Goal: Task Accomplishment & Management: Complete application form

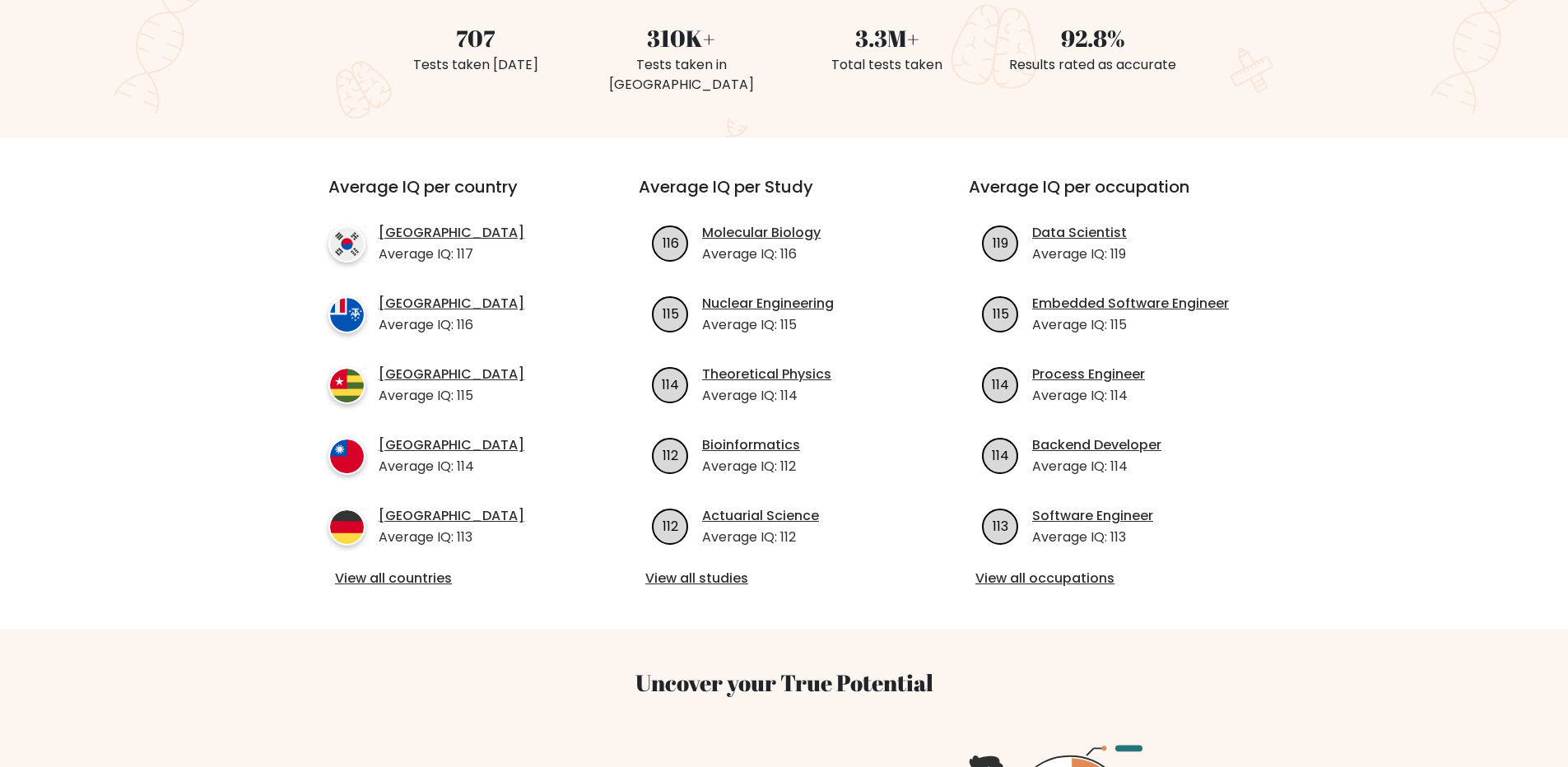
scroll to position [456, 0]
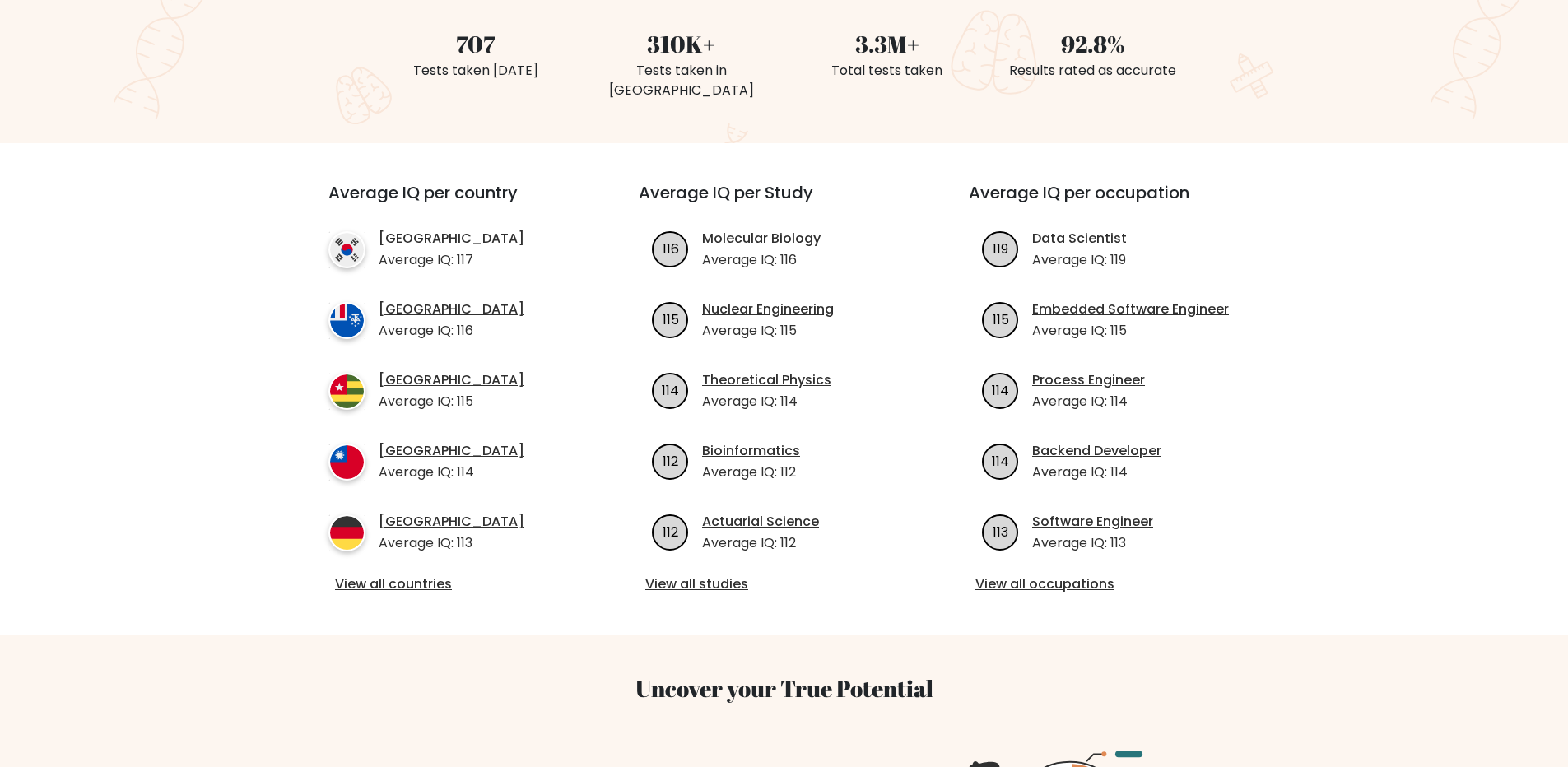
click at [426, 574] on div "View all countries" at bounding box center [454, 585] width 251 height 22
click at [432, 574] on link "View all countries" at bounding box center [454, 584] width 238 height 20
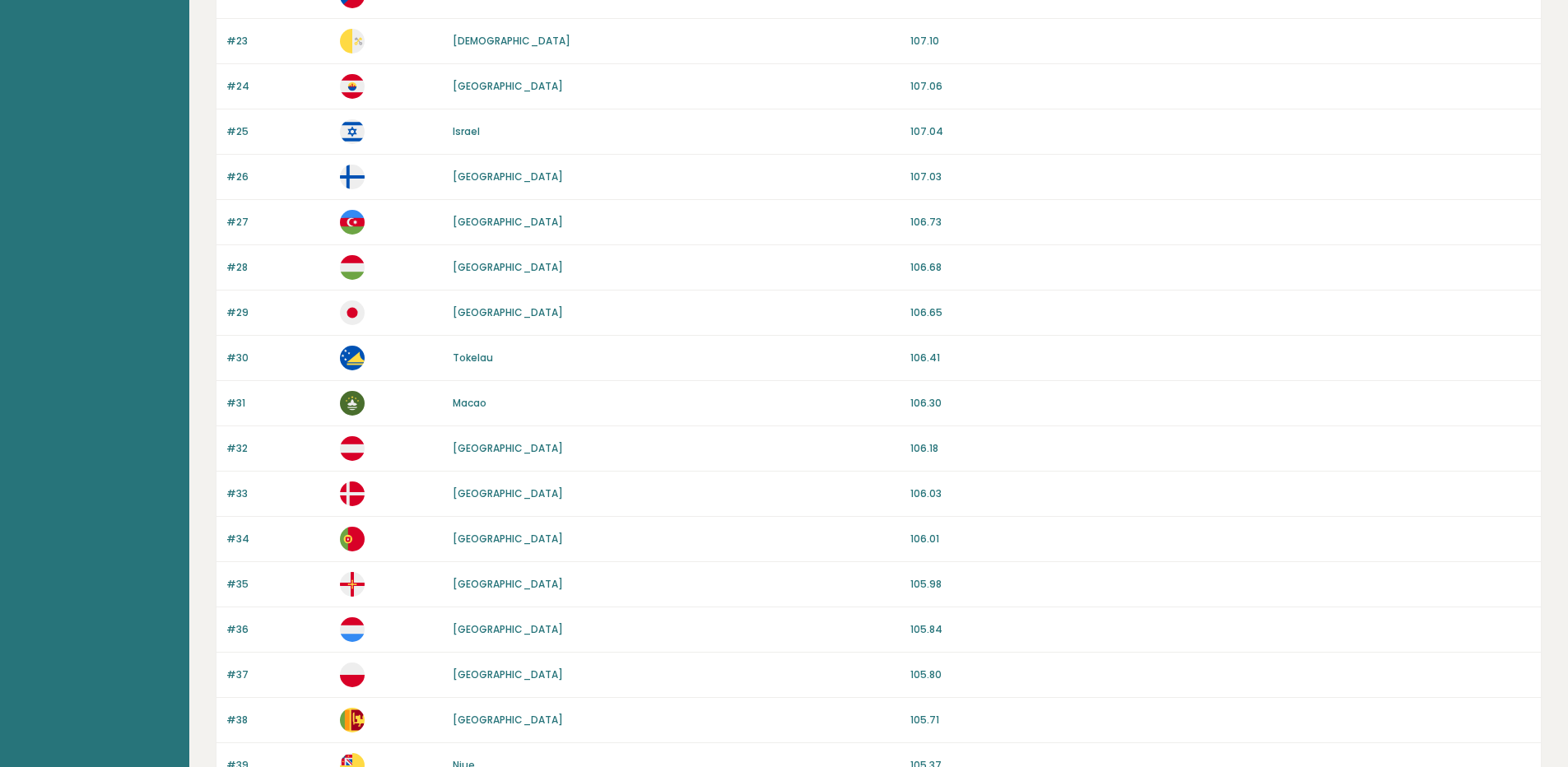
scroll to position [1370, 0]
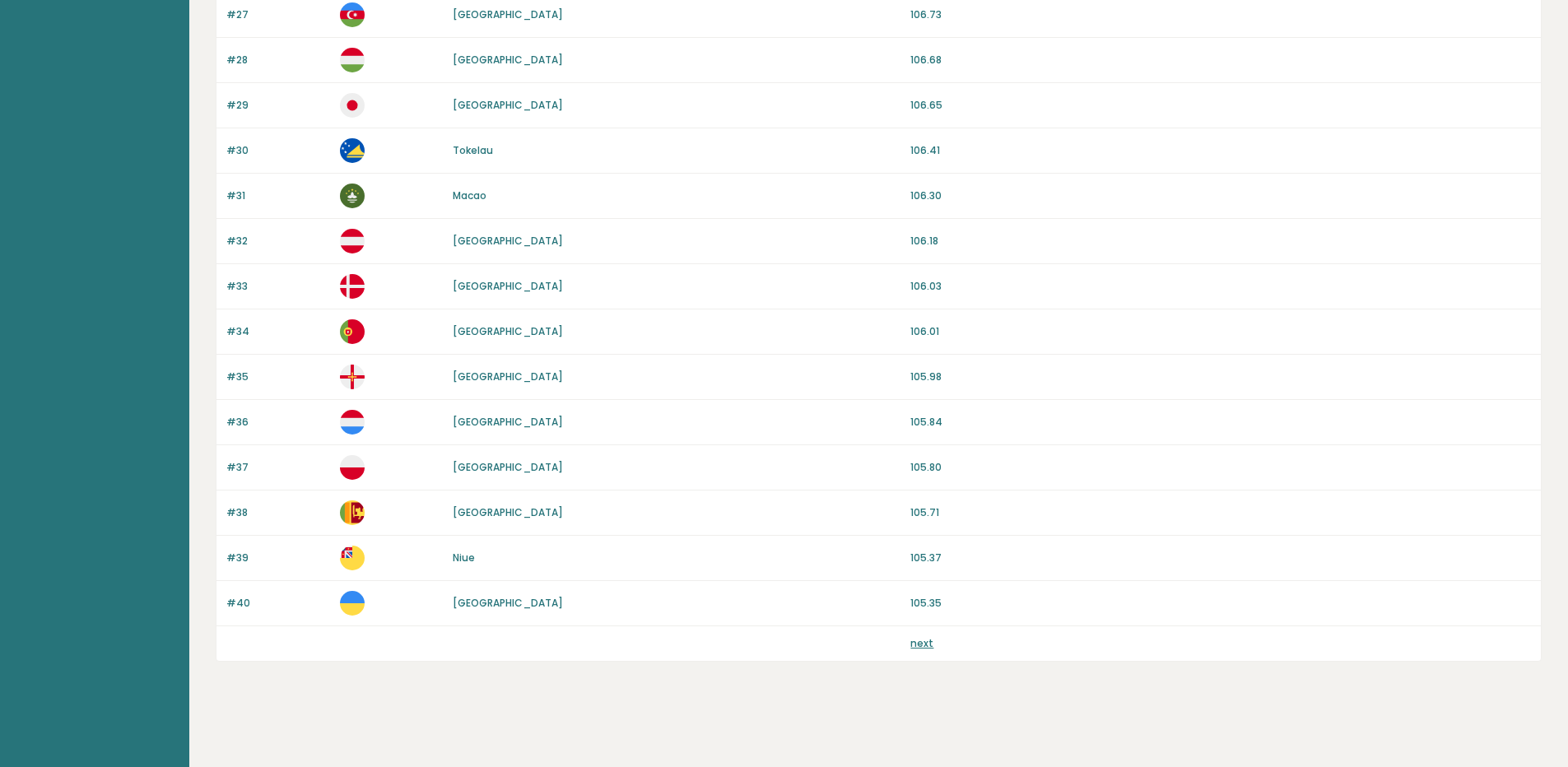
click at [916, 646] on link "next" at bounding box center [922, 643] width 23 height 14
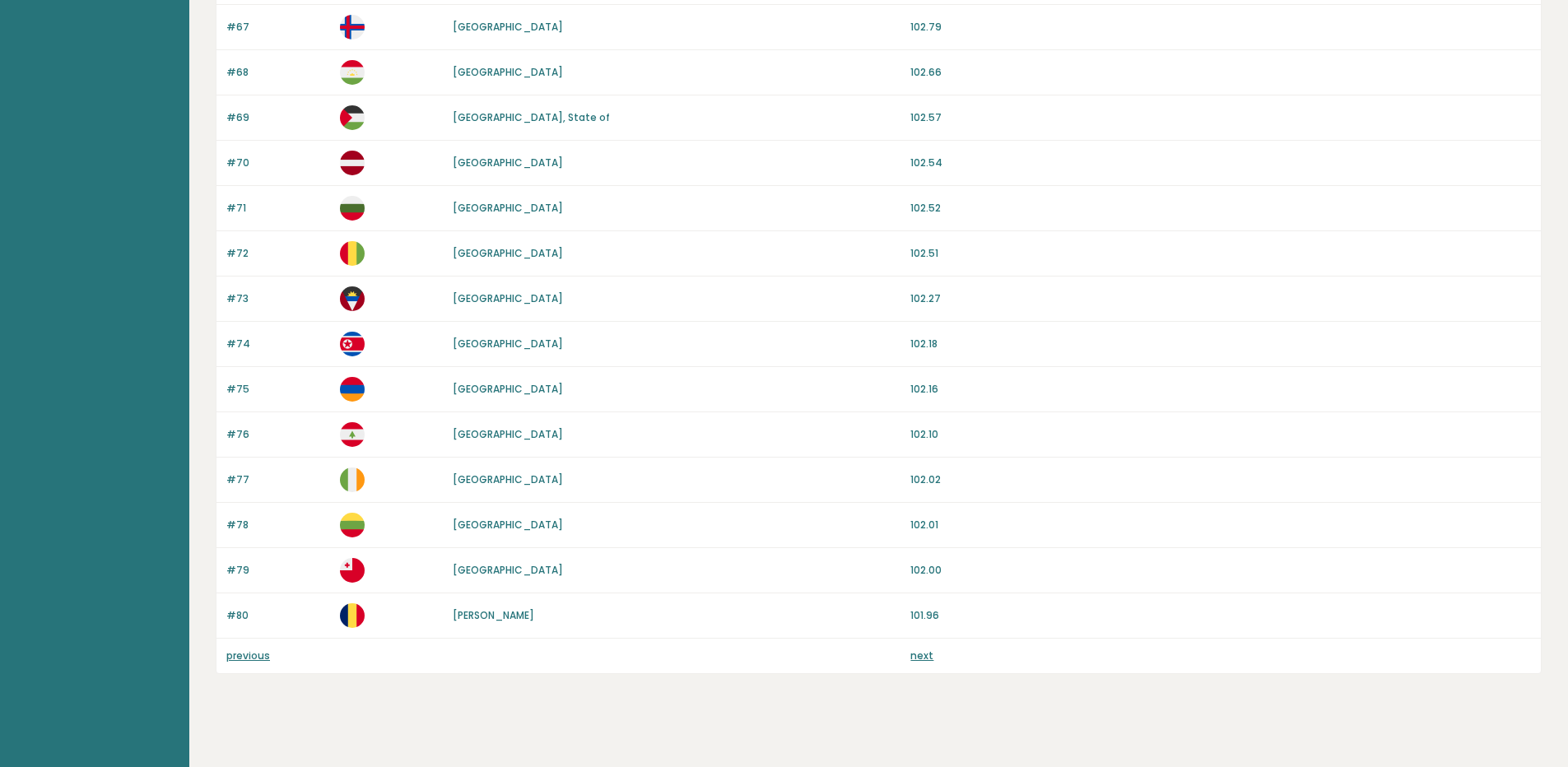
scroll to position [1370, 0]
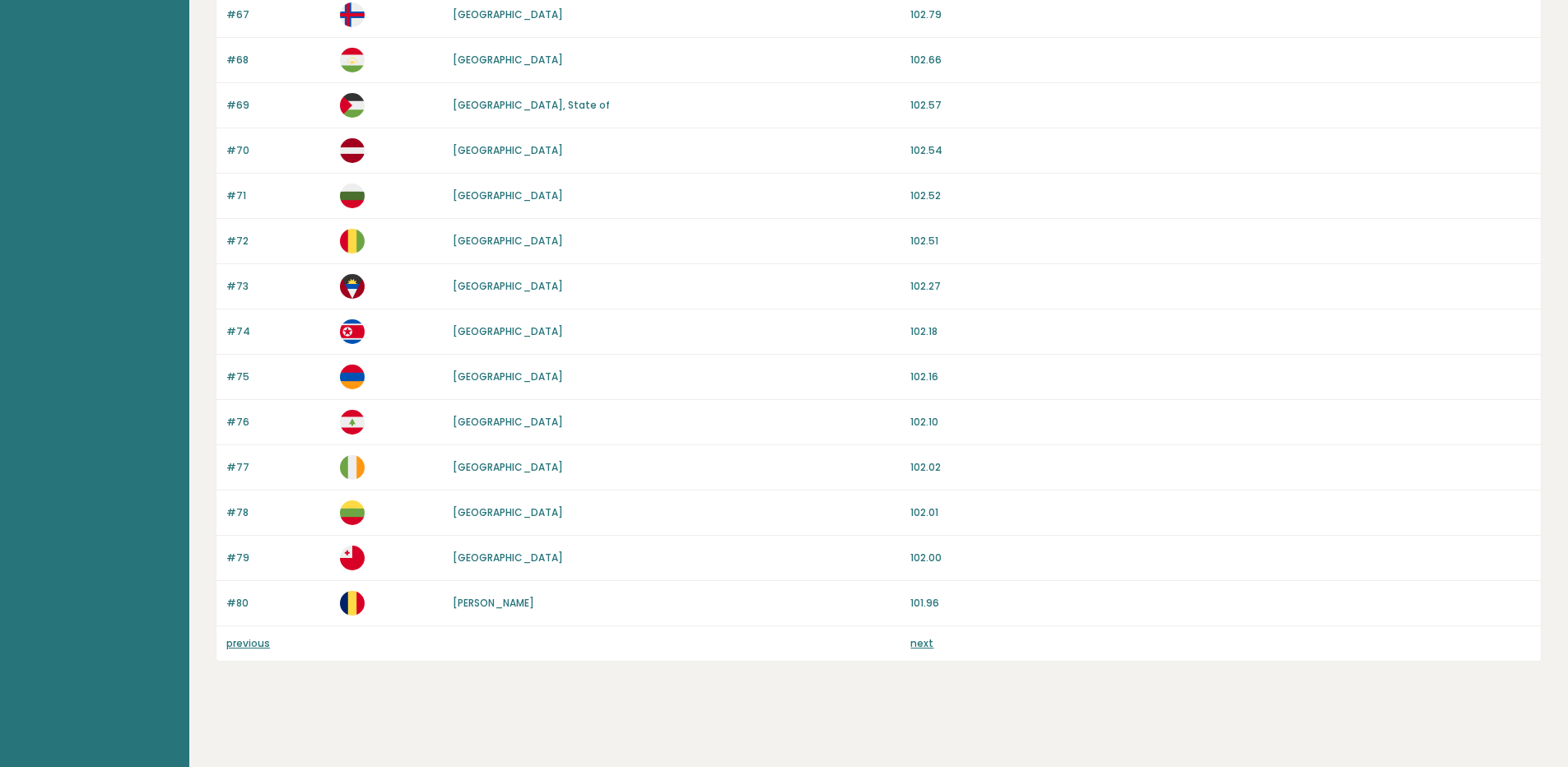
click at [919, 636] on link "next" at bounding box center [922, 643] width 23 height 14
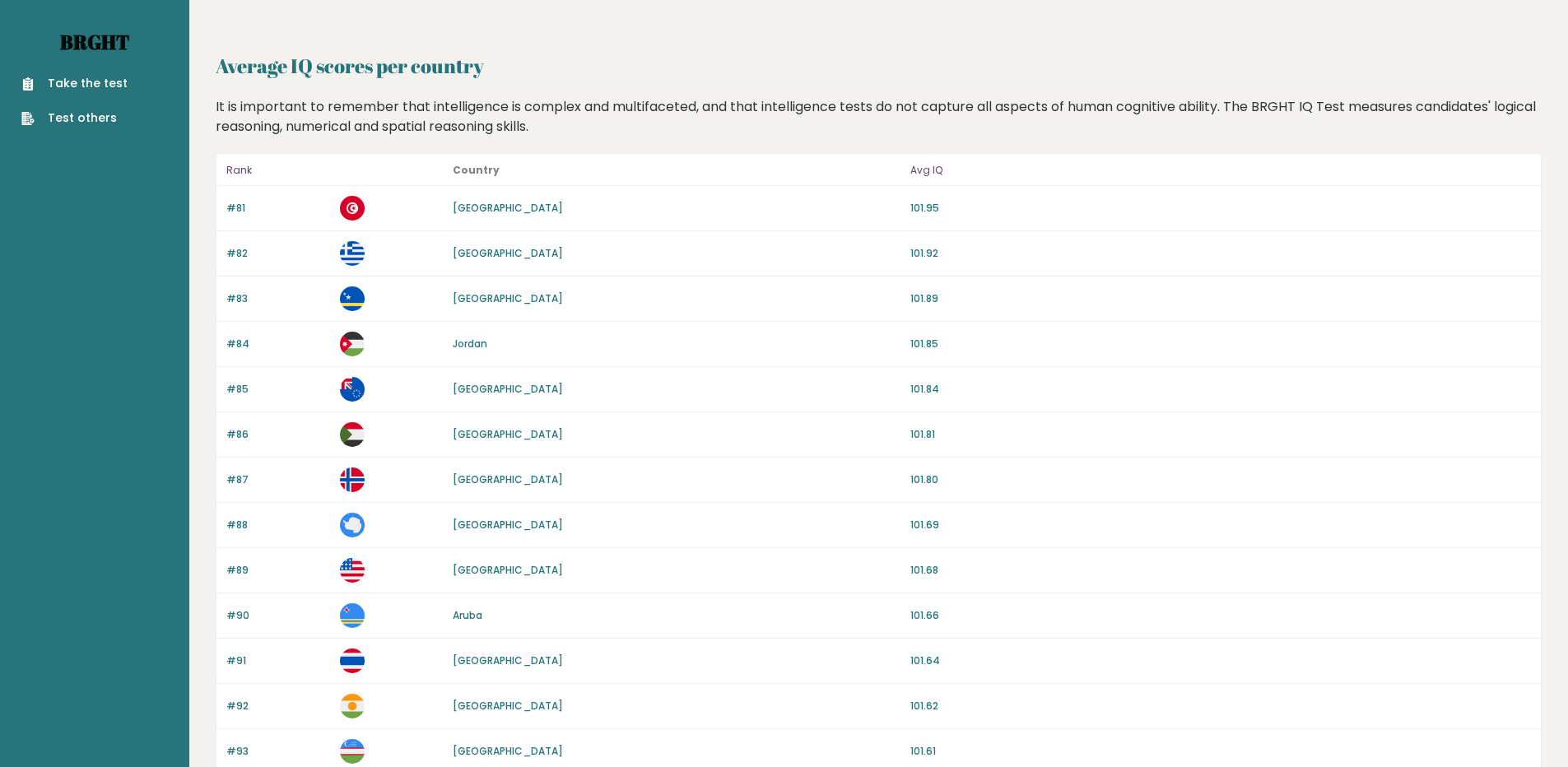
click at [80, 38] on link "Brght" at bounding box center [94, 42] width 69 height 27
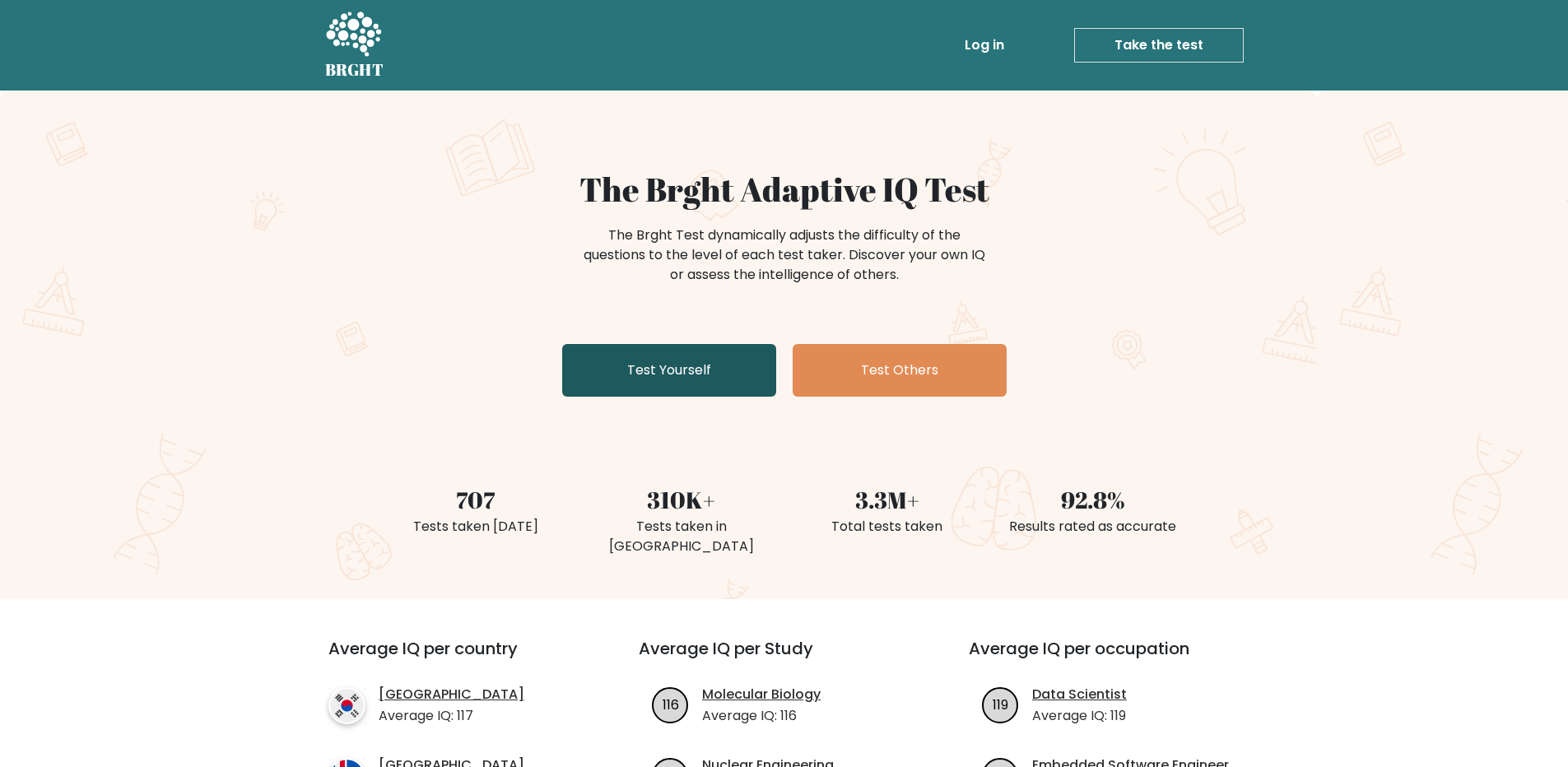
click at [649, 368] on link "Test Yourself" at bounding box center [669, 370] width 214 height 53
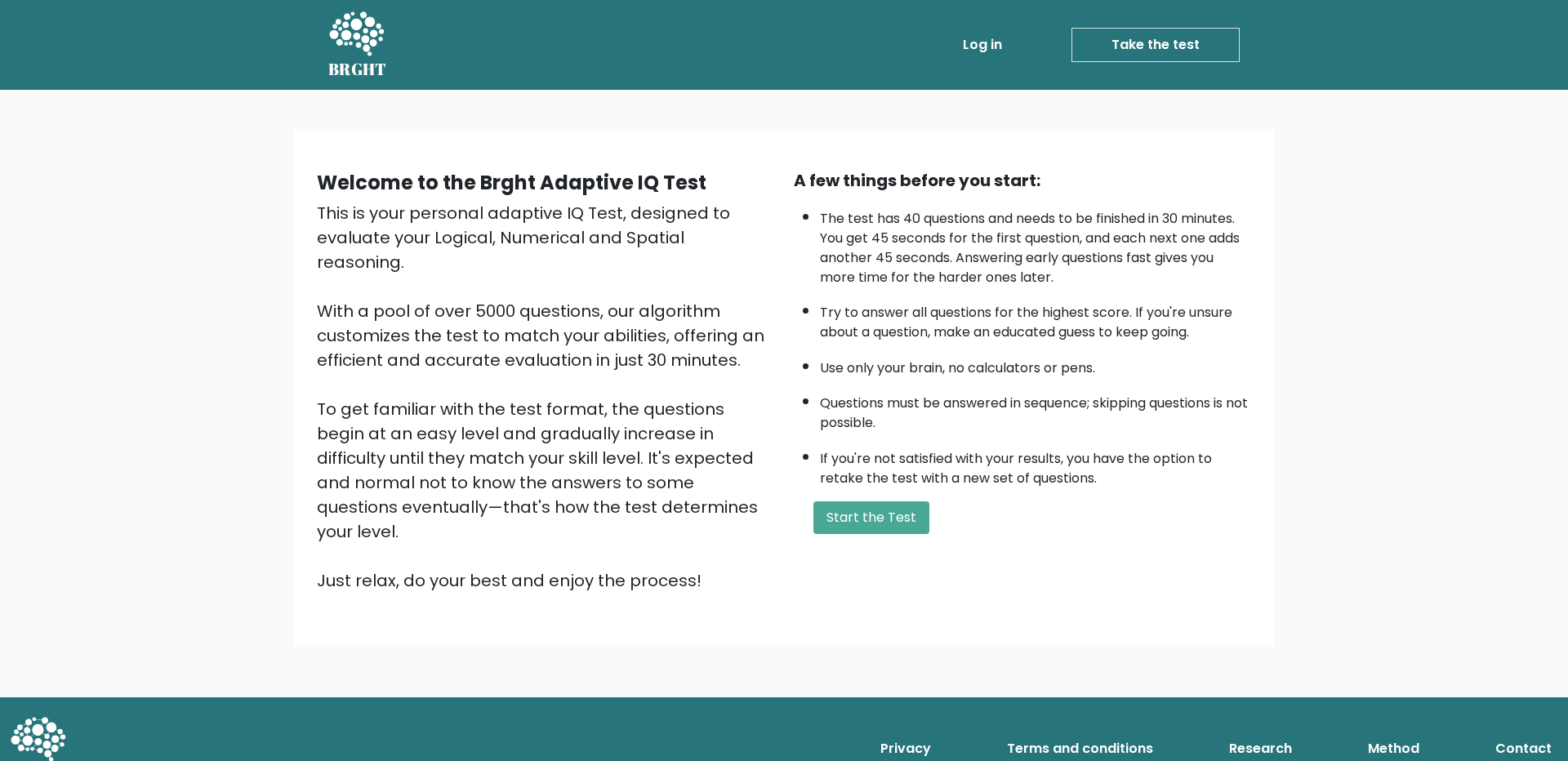
click at [901, 497] on div "A few things before you start: The test has 40 questions and needs to be finish…" at bounding box center [1022, 380] width 477 height 424
click at [867, 506] on button "Start the Test" at bounding box center [871, 517] width 116 height 32
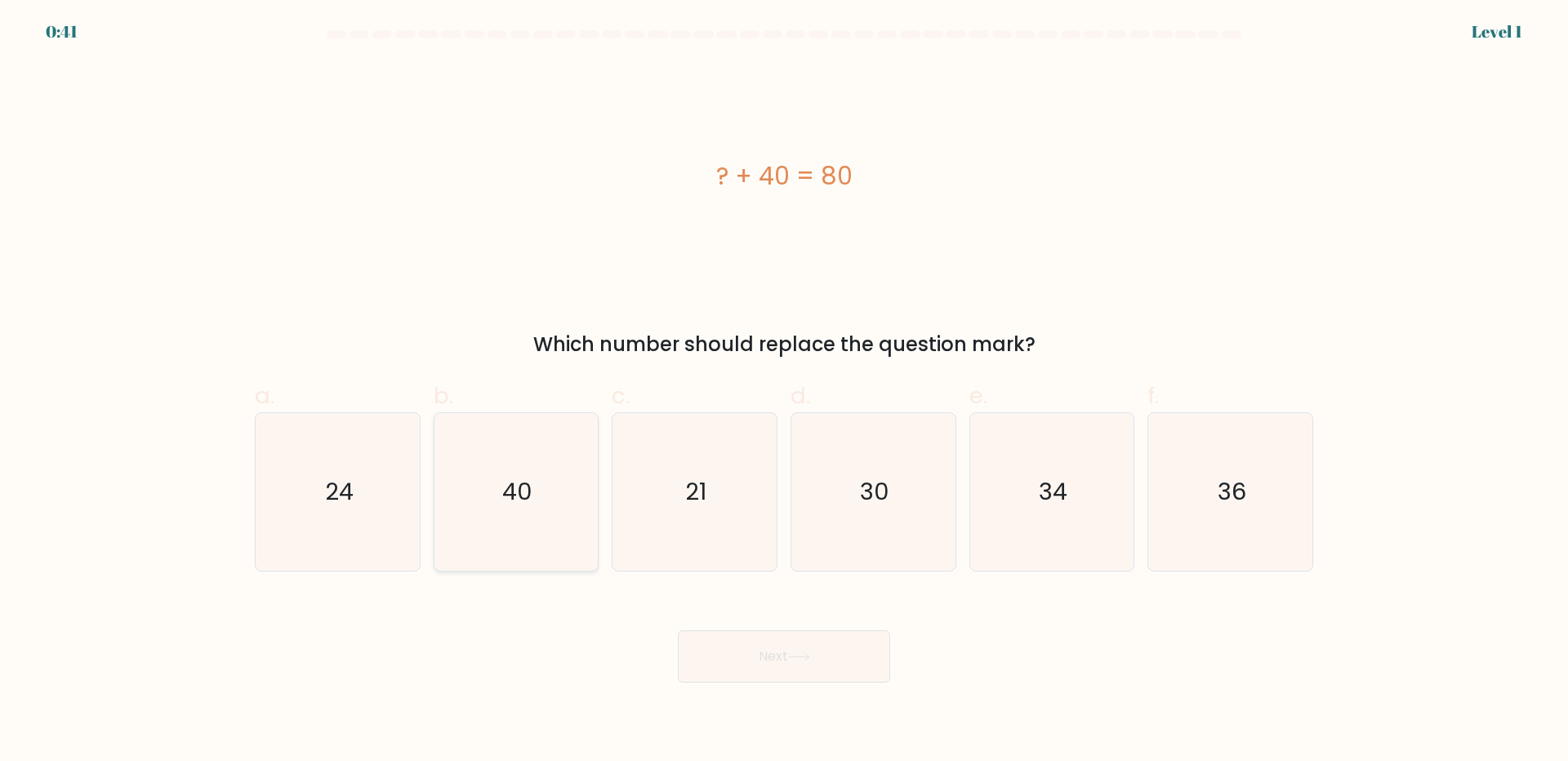
click at [532, 518] on icon "40" at bounding box center [516, 492] width 158 height 158
click at [784, 391] on input "b. 40" at bounding box center [784, 385] width 1 height 11
radio input "true"
click at [748, 677] on button "Next" at bounding box center [784, 656] width 212 height 52
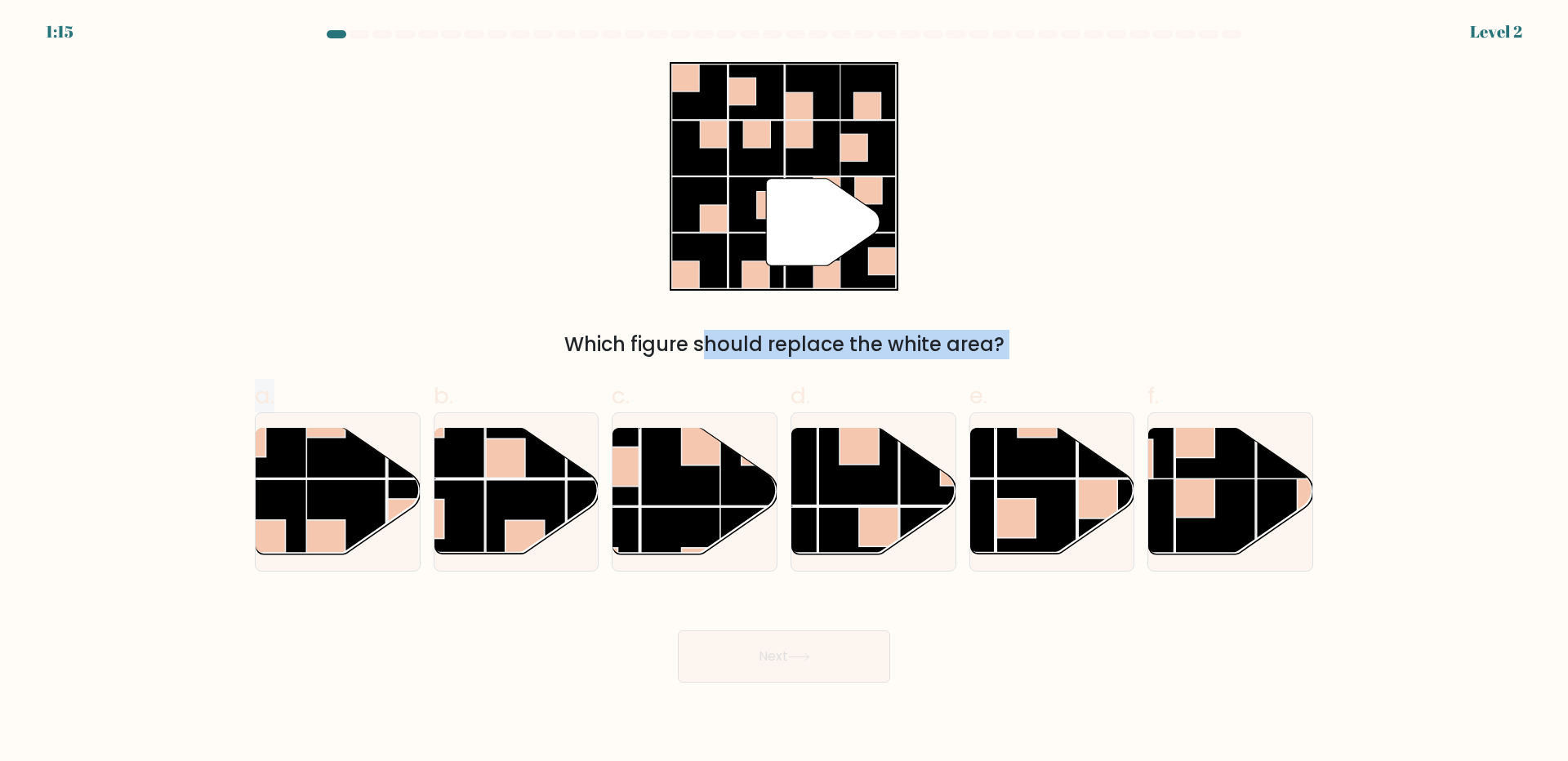
drag, startPoint x: 330, startPoint y: 453, endPoint x: 486, endPoint y: 321, distance: 204.4
click at [486, 321] on form at bounding box center [784, 356] width 1568 height 652
click at [486, 321] on div "" Which figure should replace the white area?" at bounding box center [784, 211] width 1078 height 297
click at [871, 501] on rect at bounding box center [858, 465] width 80 height 80
click at [784, 391] on input "d." at bounding box center [784, 385] width 1 height 11
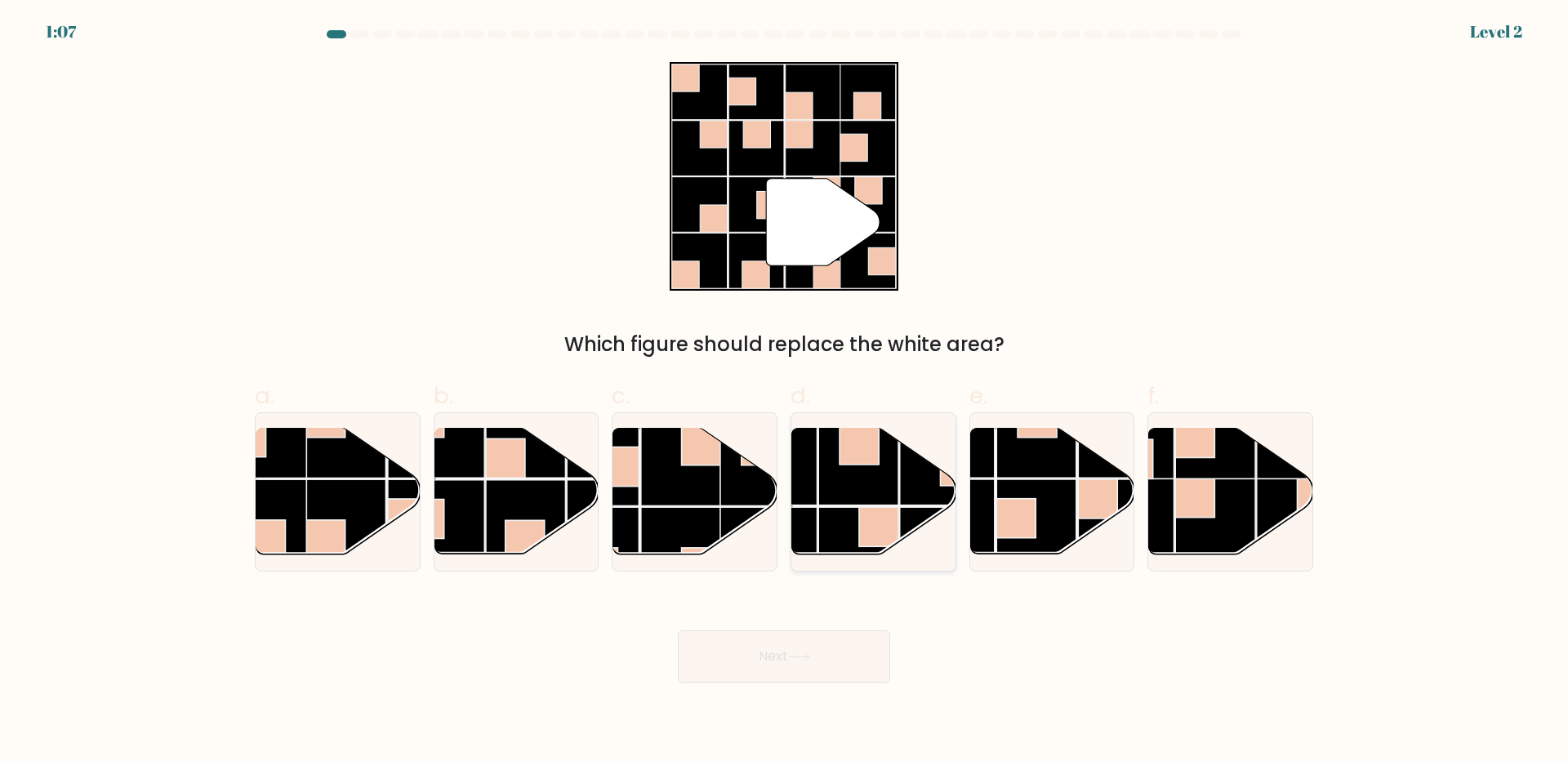
radio input "true"
click at [664, 496] on rect at bounding box center [681, 465] width 80 height 80
click at [784, 391] on input "c." at bounding box center [784, 385] width 1 height 11
radio input "true"
click at [750, 659] on button "Next" at bounding box center [784, 656] width 212 height 52
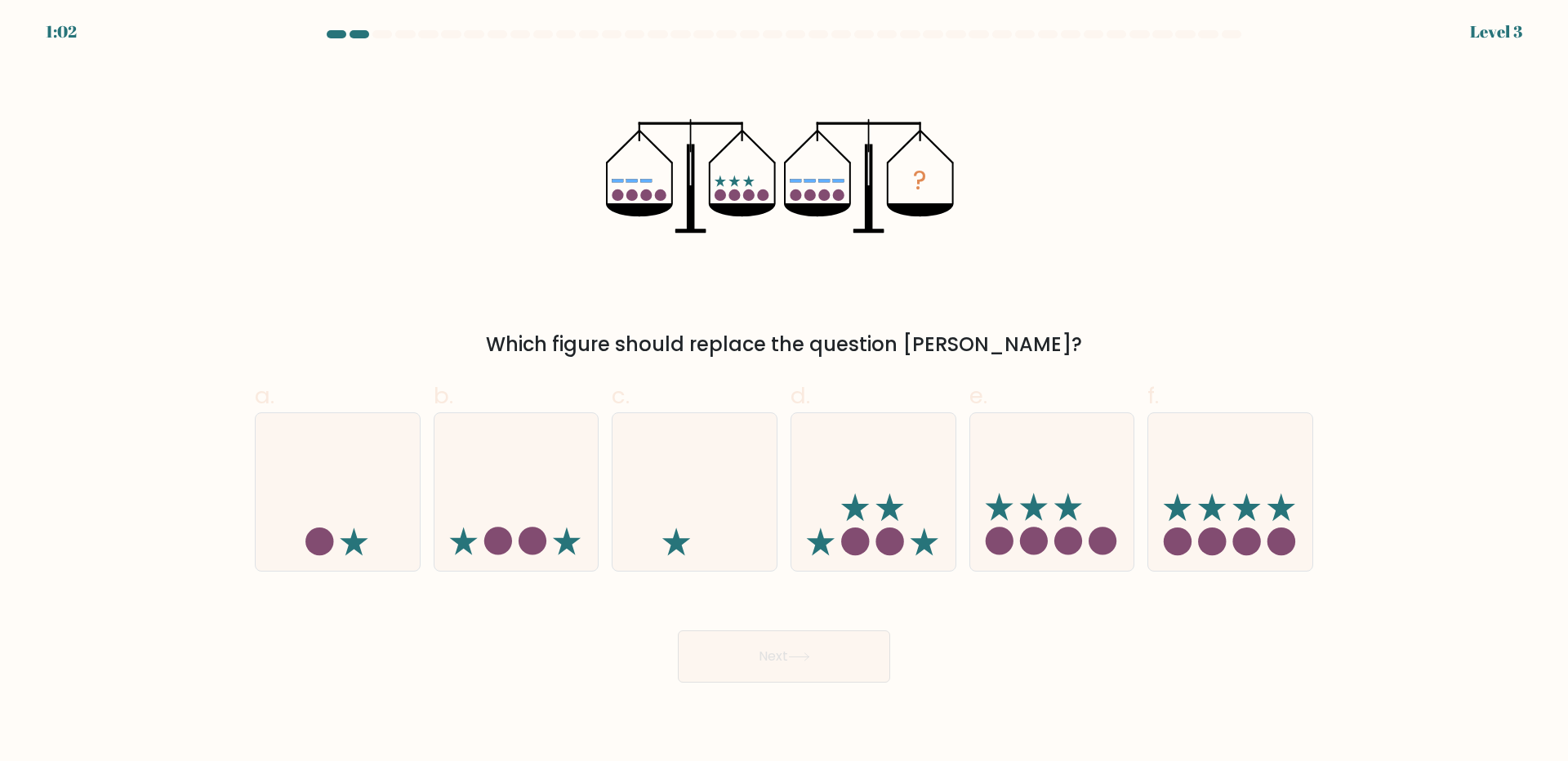
click at [750, 659] on button "Next" at bounding box center [784, 656] width 212 height 52
click at [632, 291] on div "? Which figure should replace the question mark?" at bounding box center [784, 211] width 1078 height 297
click at [1211, 504] on icon at bounding box center [1211, 507] width 27 height 27
click at [784, 391] on input "f." at bounding box center [784, 385] width 1 height 11
radio input "true"
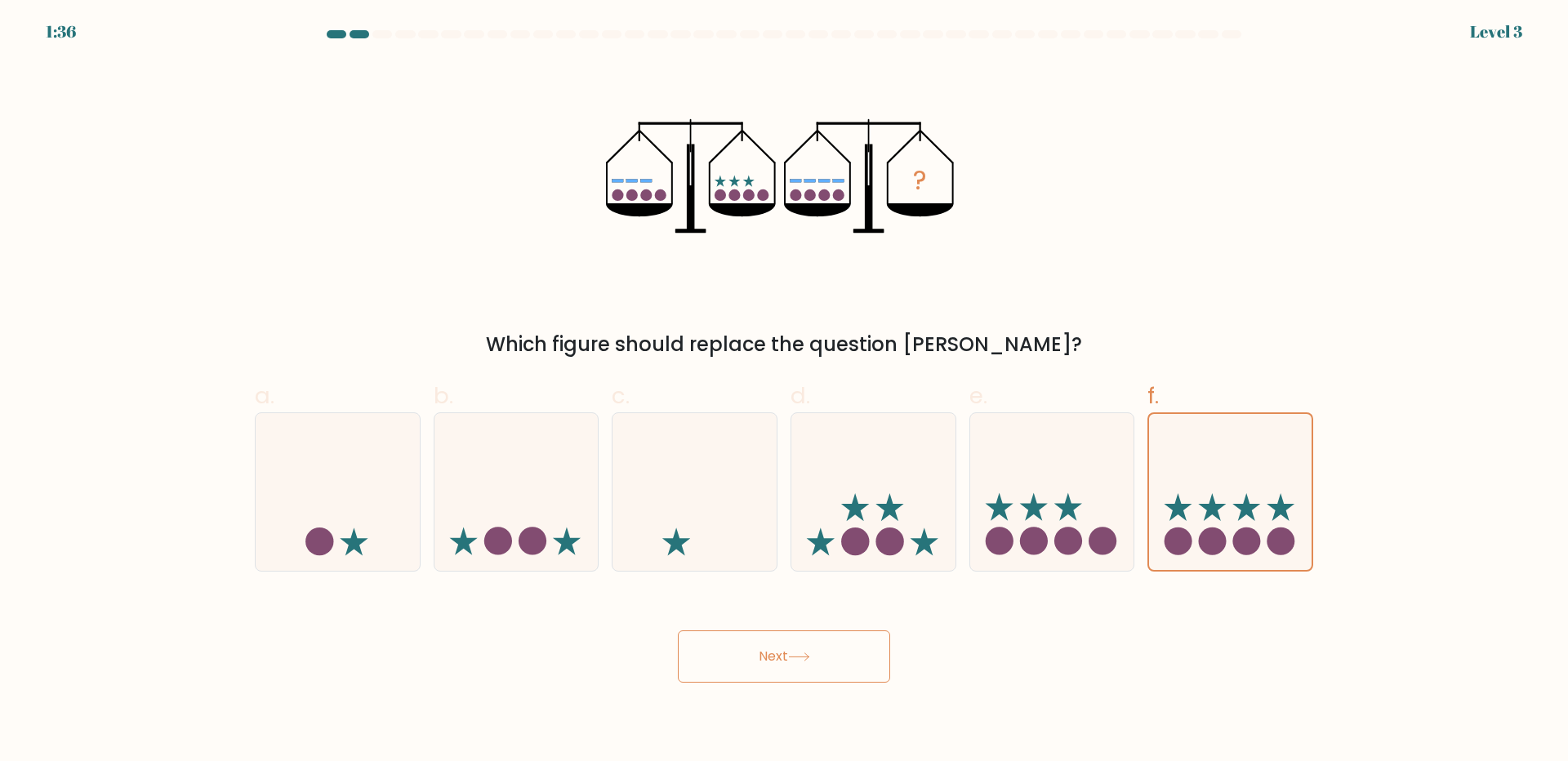
click at [799, 658] on icon at bounding box center [799, 657] width 22 height 9
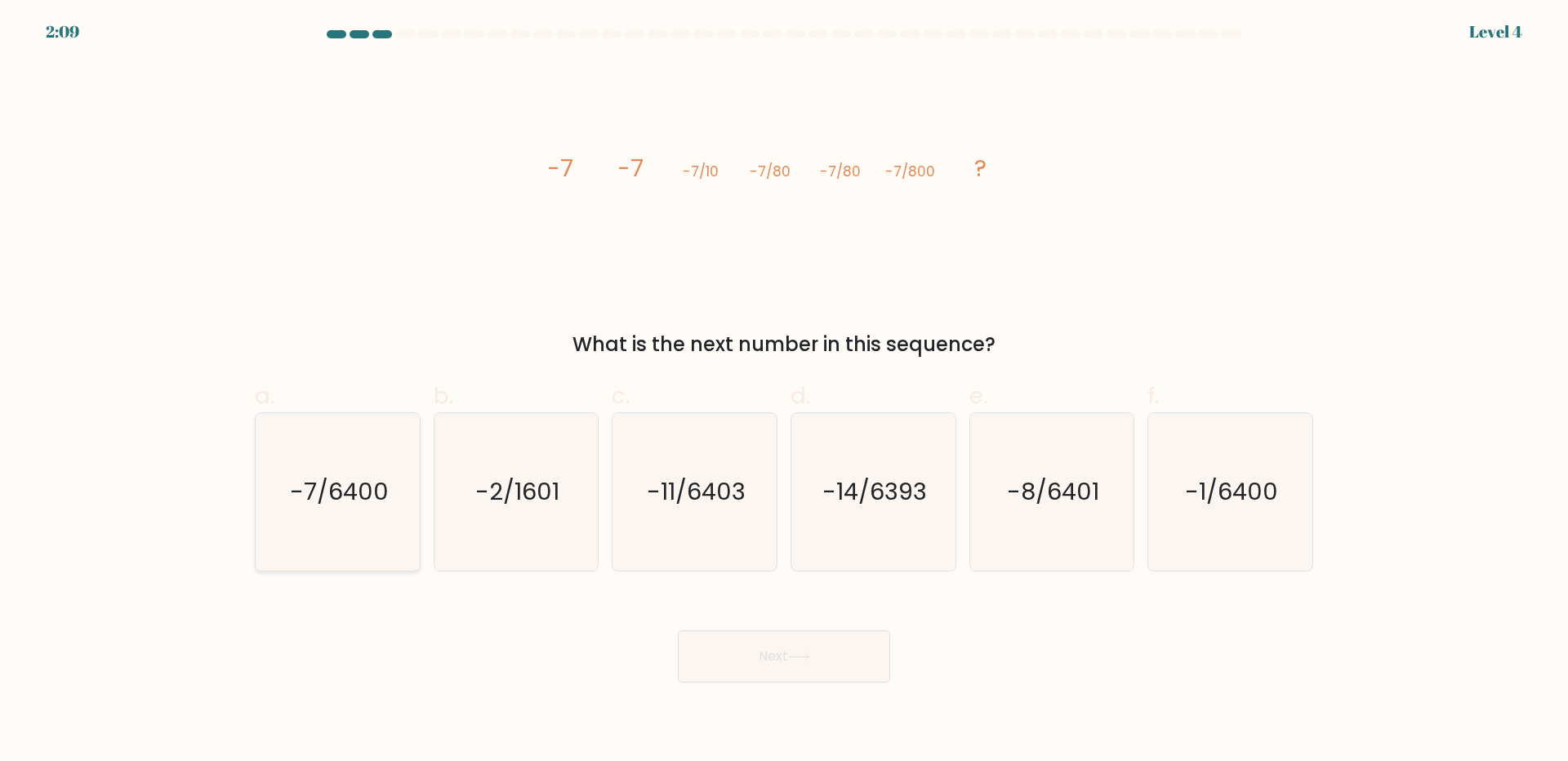
click at [340, 497] on text "-7/6400" at bounding box center [339, 491] width 99 height 32
click at [784, 391] on input "a. -7/6400" at bounding box center [784, 385] width 1 height 11
radio input "true"
click at [784, 641] on button "Next" at bounding box center [784, 656] width 212 height 52
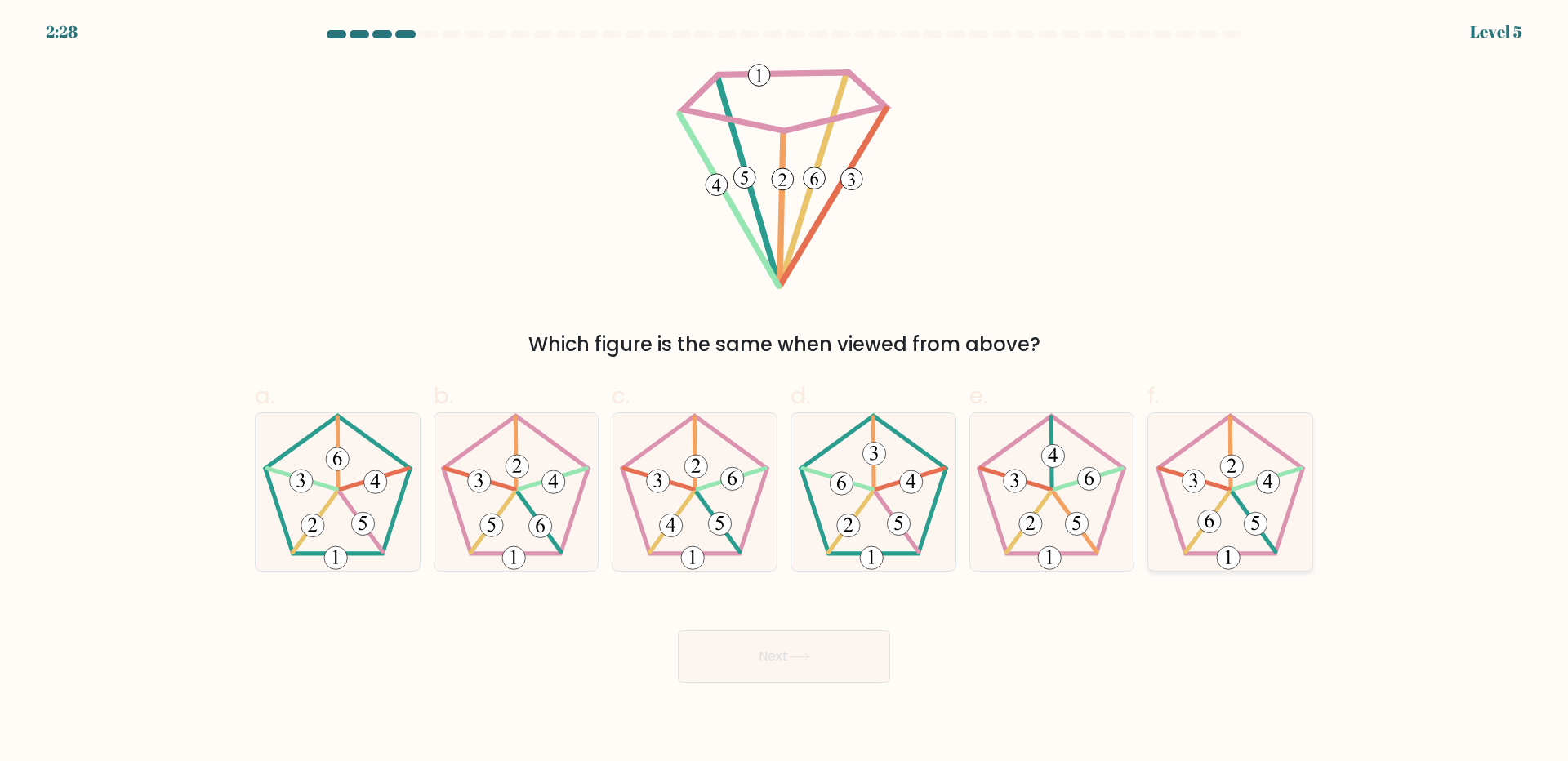
click at [1207, 543] on icon at bounding box center [1231, 492] width 158 height 158
click at [784, 391] on input "f." at bounding box center [784, 385] width 1 height 11
radio input "true"
click at [768, 652] on button "Next" at bounding box center [784, 656] width 212 height 52
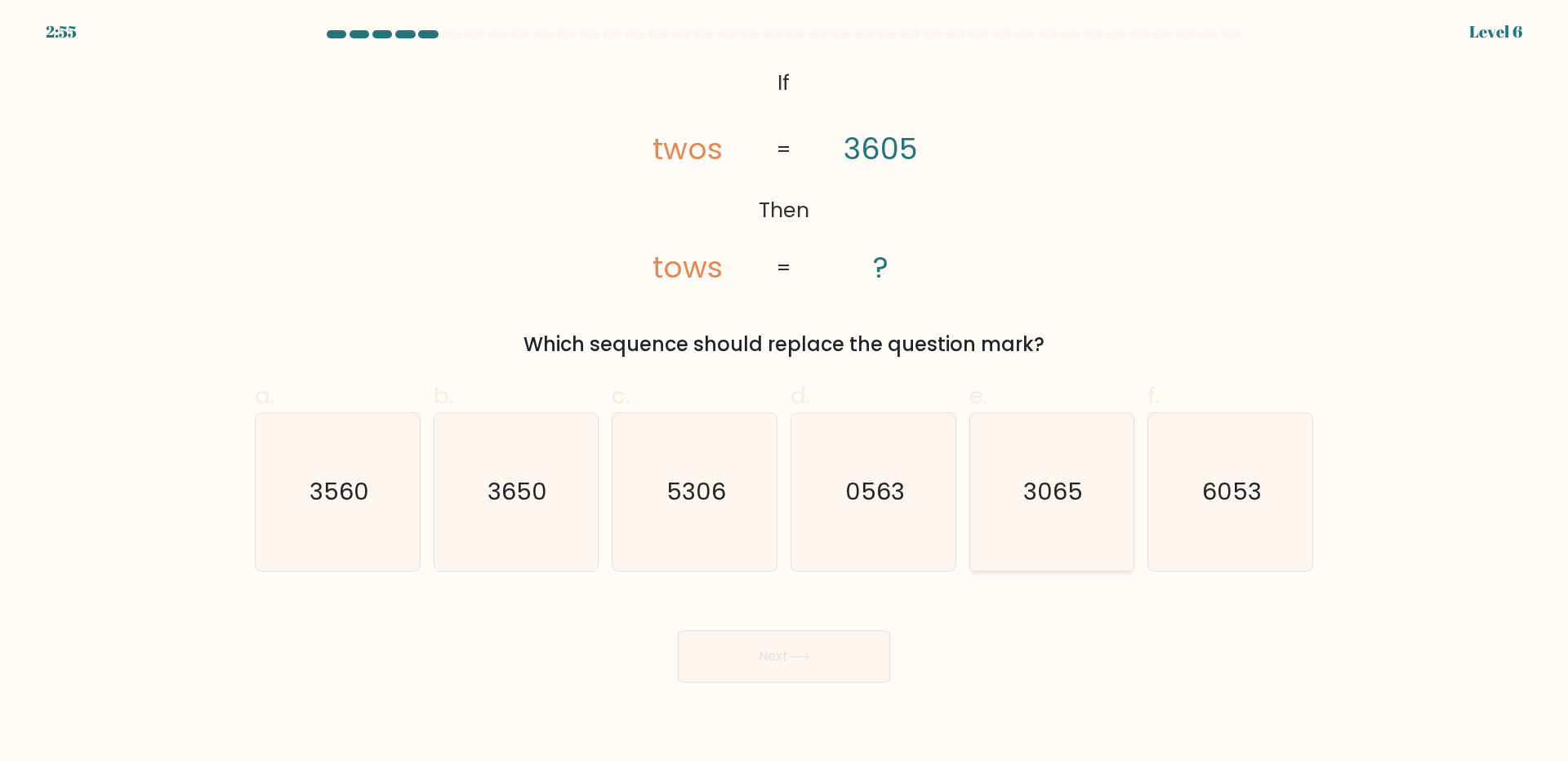
click at [1027, 492] on text "3065" at bounding box center [1053, 491] width 60 height 32
click at [784, 391] on input "e. 3065" at bounding box center [784, 385] width 1 height 11
radio input "true"
click at [737, 686] on body "2:54 Level 6 If" at bounding box center [784, 380] width 1568 height 761
click at [750, 662] on button "Next" at bounding box center [784, 656] width 212 height 52
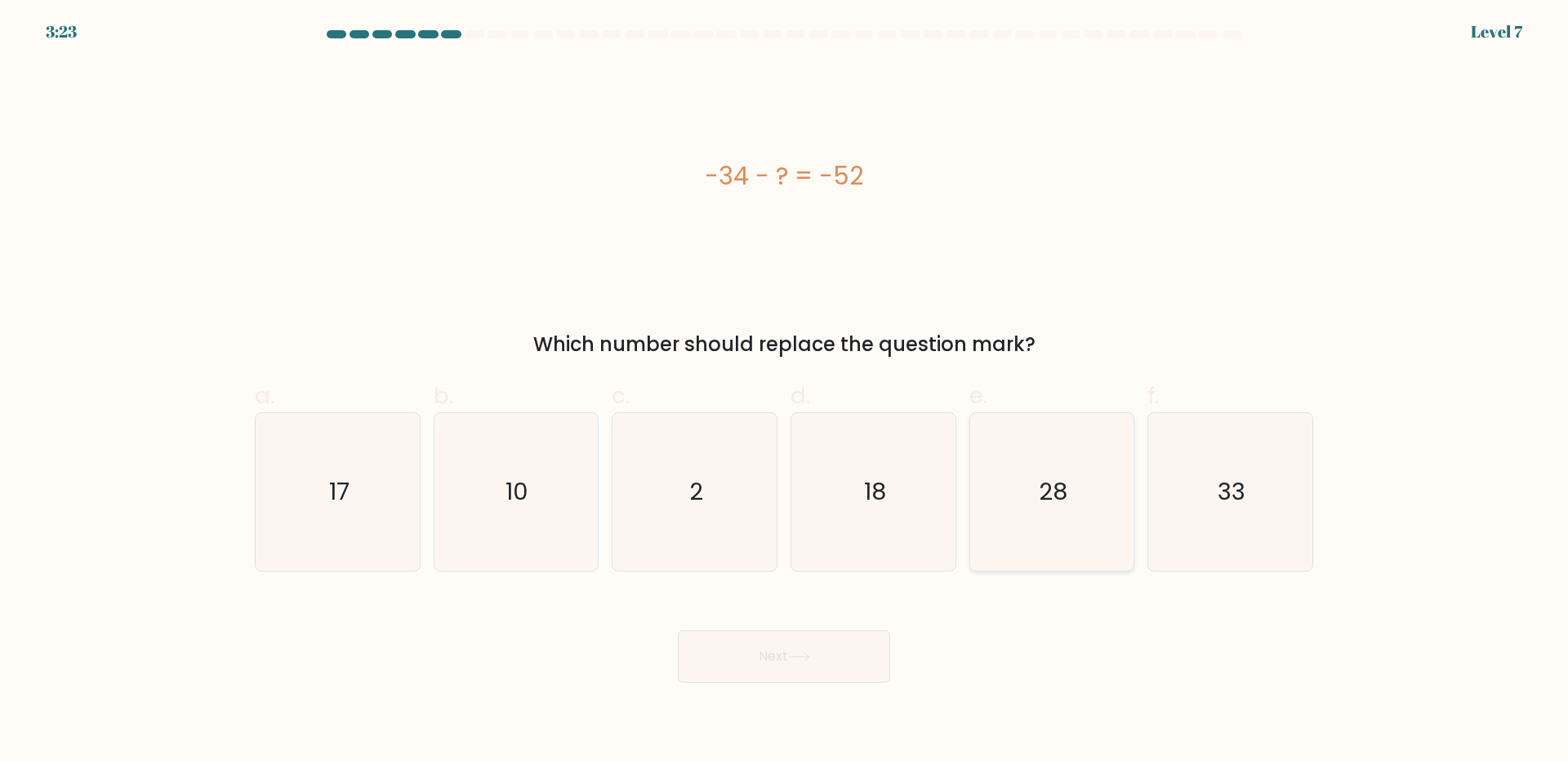
click at [1028, 521] on icon "28" at bounding box center [1051, 492] width 158 height 158
click at [784, 391] on input "e. 28" at bounding box center [784, 385] width 1 height 11
radio input "true"
click at [836, 469] on icon "18" at bounding box center [873, 492] width 158 height 158
click at [784, 391] on input "d. 18" at bounding box center [784, 385] width 1 height 11
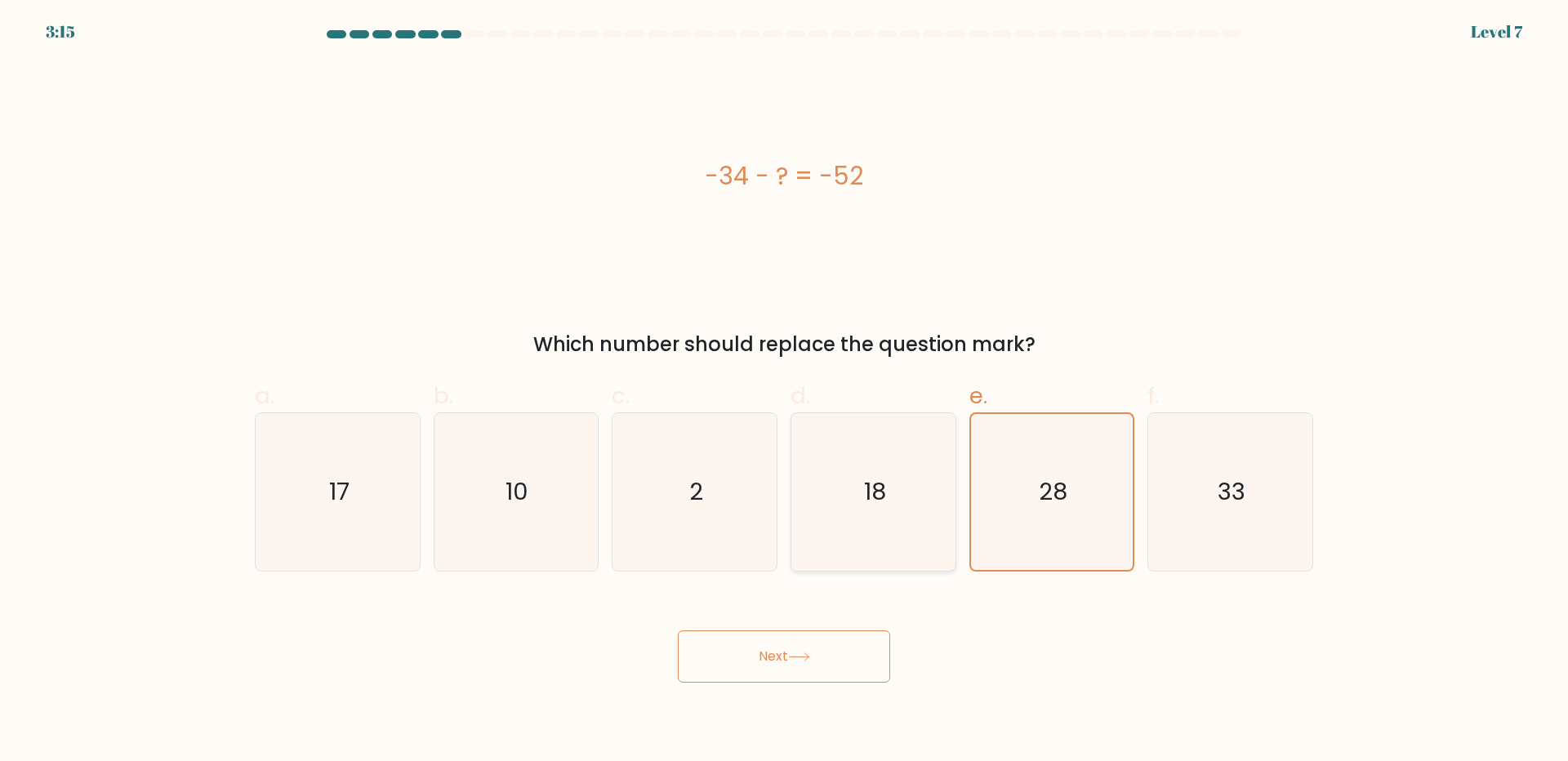
radio input "true"
click at [757, 686] on body "3:13 Level 7 a." at bounding box center [784, 380] width 1568 height 761
click at [766, 674] on button "Next" at bounding box center [784, 656] width 212 height 52
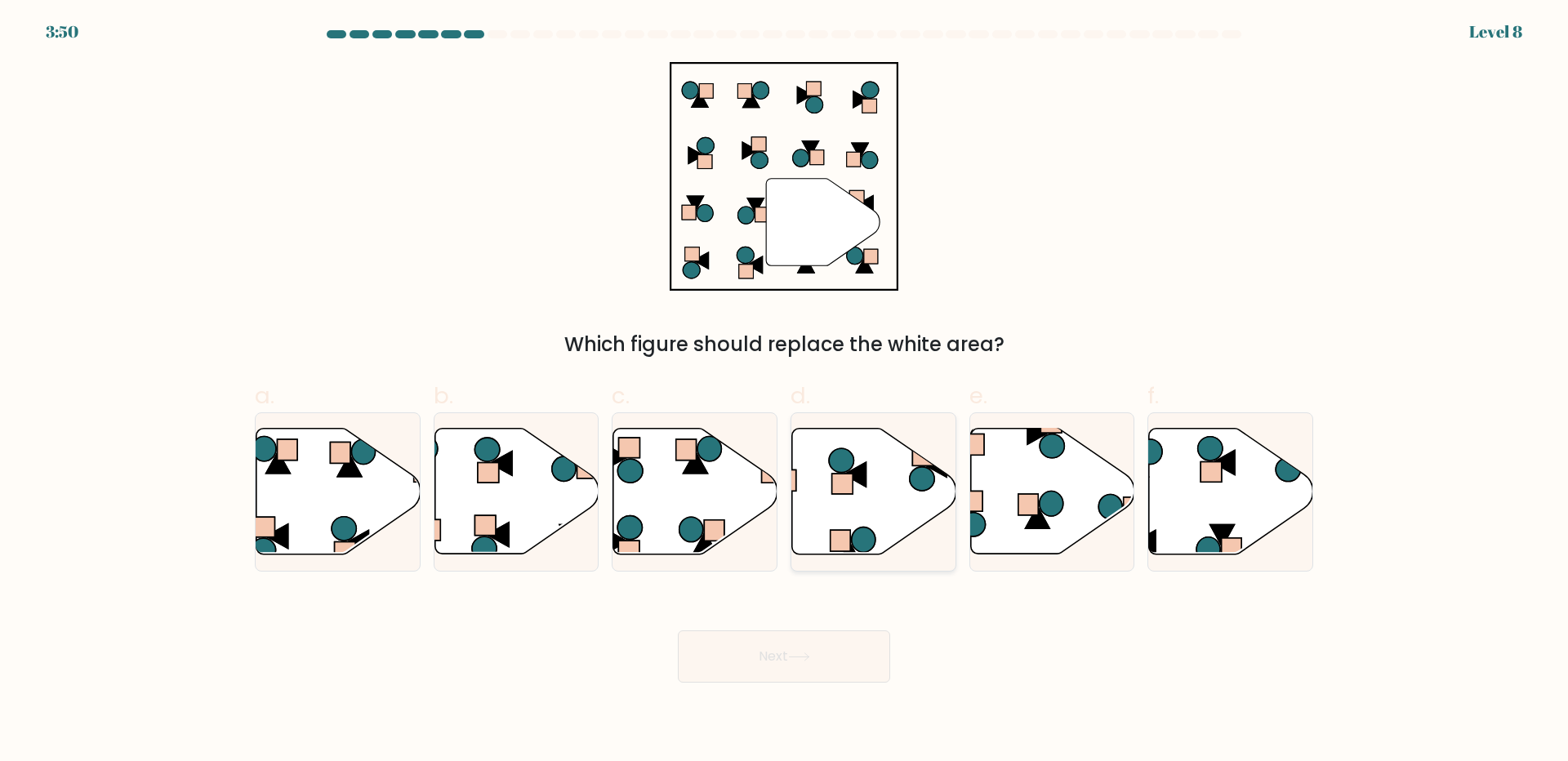
click at [835, 512] on icon at bounding box center [874, 492] width 164 height 126
click at [784, 391] on input "d." at bounding box center [784, 385] width 1 height 11
radio input "true"
click at [821, 659] on button "Next" at bounding box center [784, 656] width 212 height 52
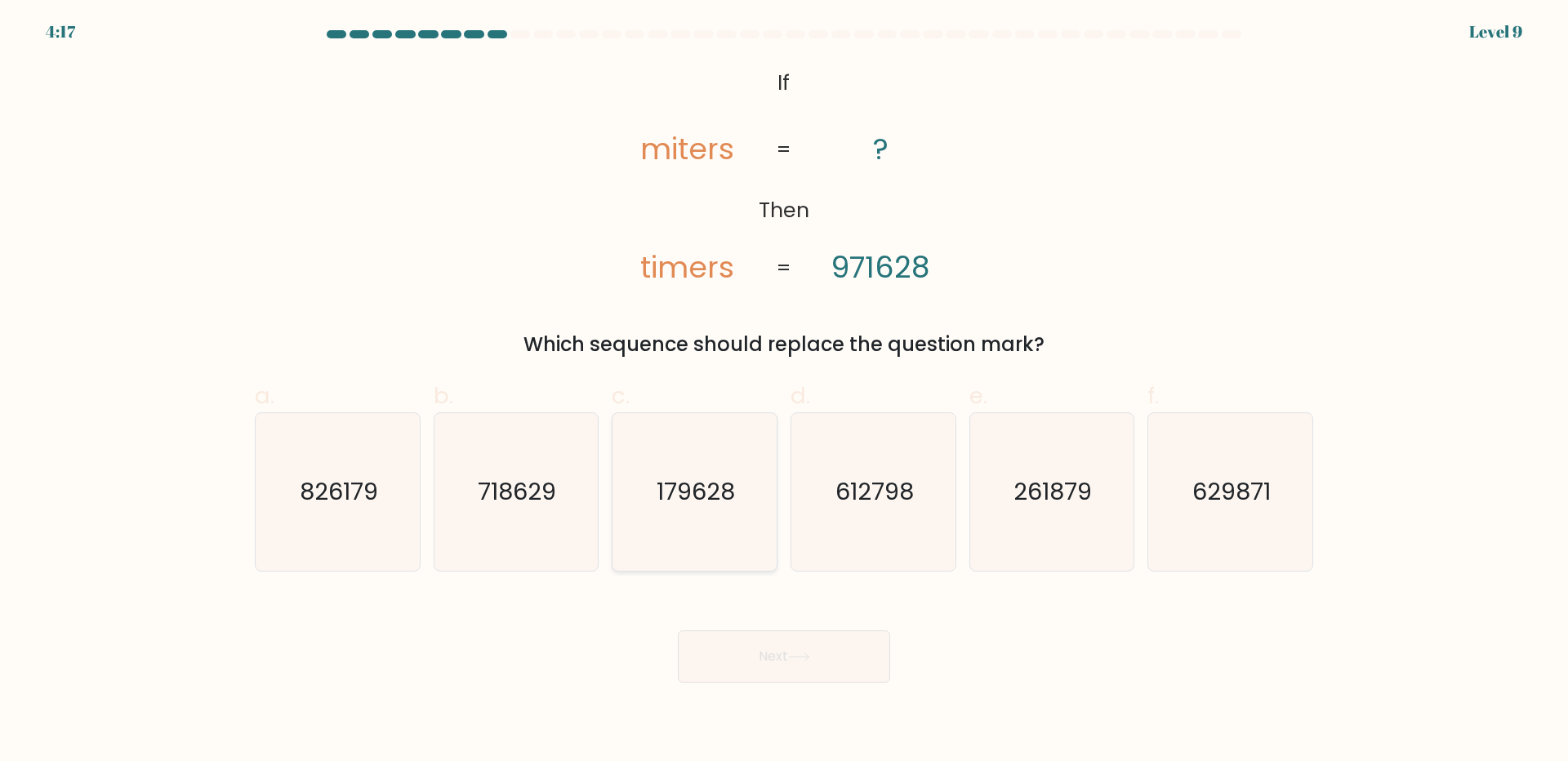
click at [687, 485] on text "179628" at bounding box center [697, 491] width 79 height 32
click at [784, 391] on input "c. 179628" at bounding box center [784, 385] width 1 height 11
radio input "true"
click at [781, 663] on button "Next" at bounding box center [784, 656] width 212 height 52
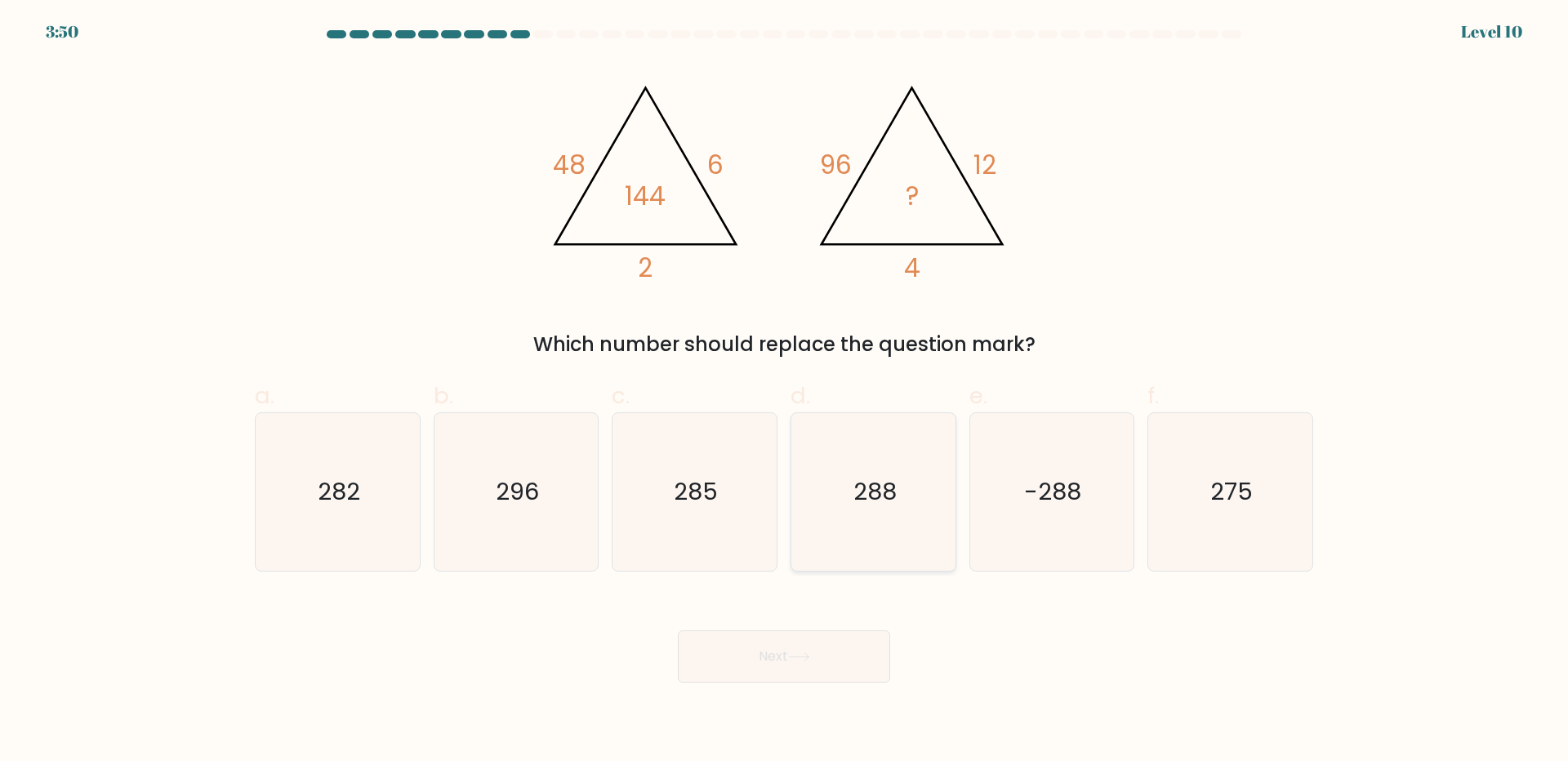
click at [907, 511] on icon "288" at bounding box center [873, 492] width 158 height 158
click at [784, 391] on input "d. 288" at bounding box center [784, 385] width 1 height 11
radio input "true"
click at [831, 653] on button "Next" at bounding box center [784, 656] width 212 height 52
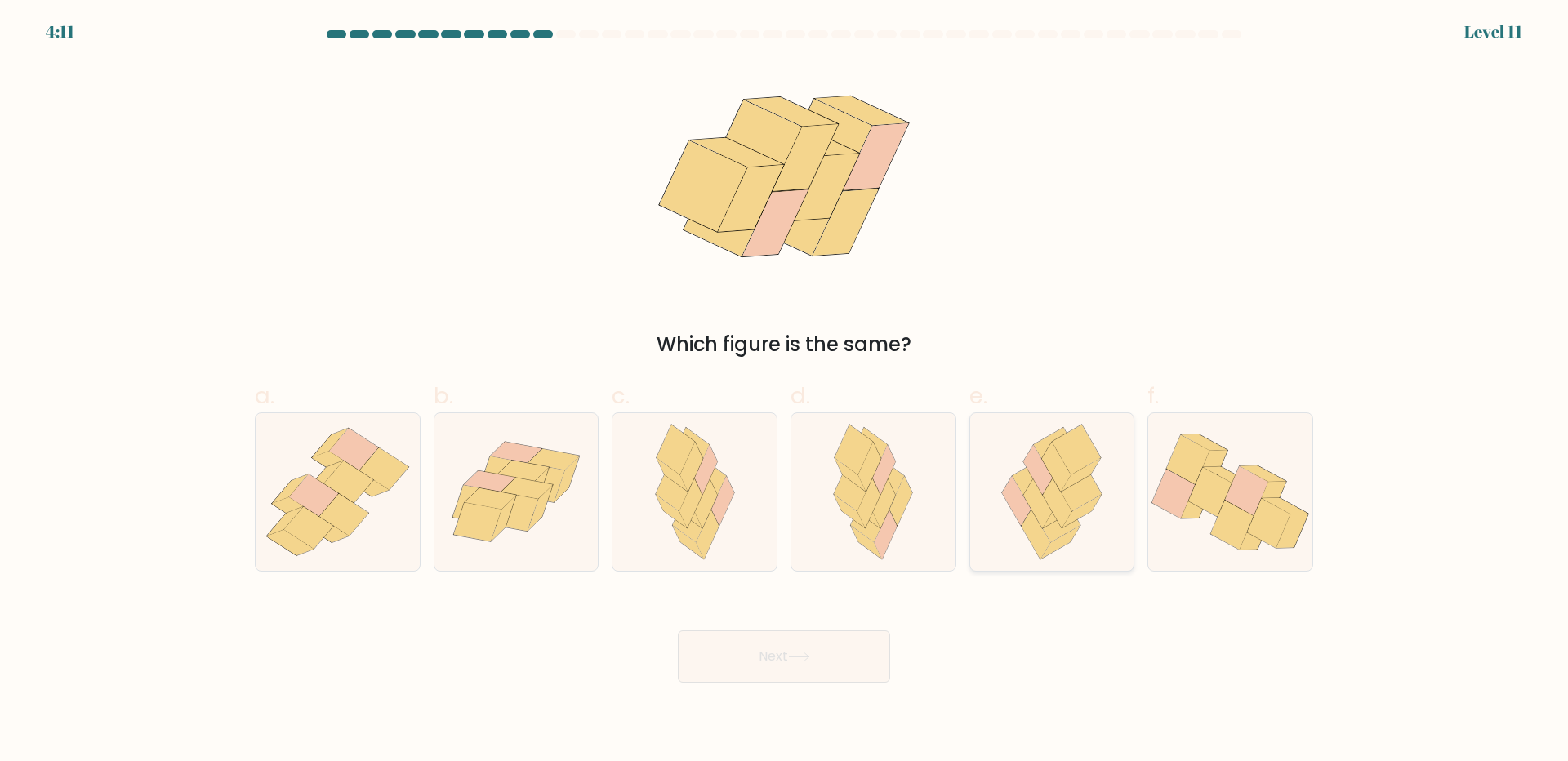
click at [1095, 481] on icon at bounding box center [1076, 485] width 49 height 51
click at [784, 391] on input "e." at bounding box center [784, 385] width 1 height 11
radio input "true"
click at [873, 480] on icon at bounding box center [869, 503] width 23 height 50
click at [784, 391] on input "d." at bounding box center [784, 385] width 1 height 11
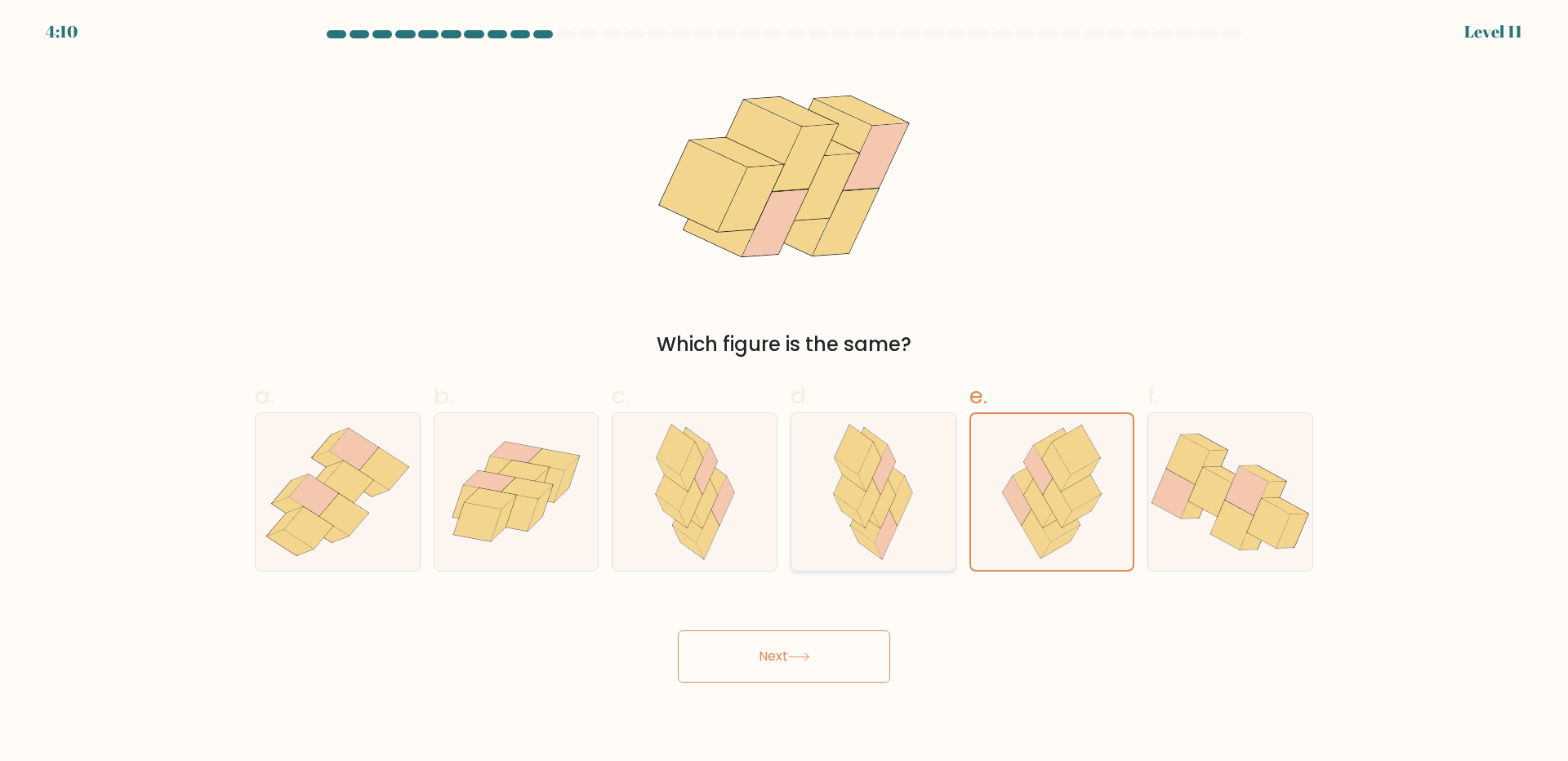
radio input "true"
click at [818, 671] on button "Next" at bounding box center [784, 656] width 212 height 52
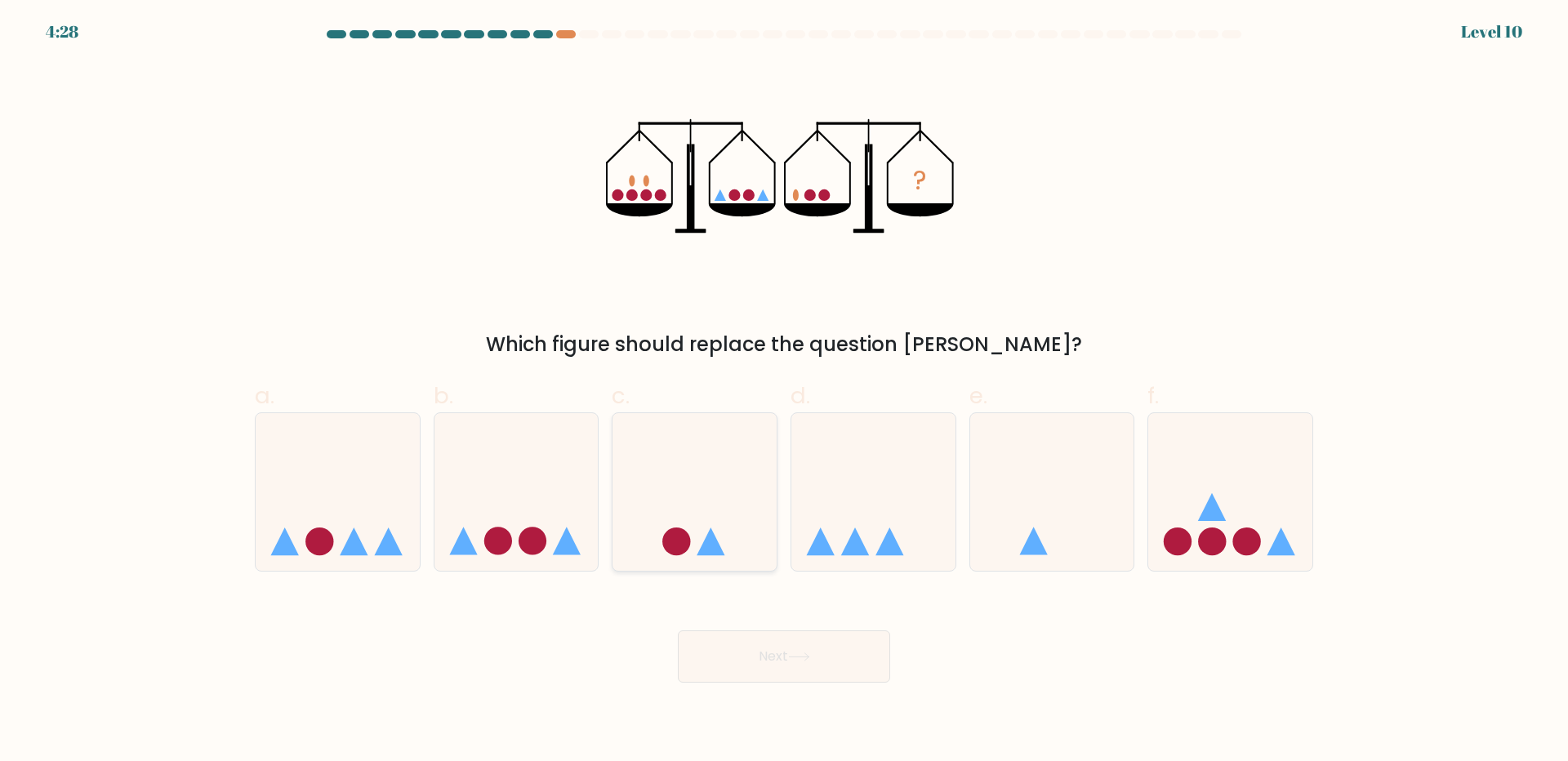
click at [714, 487] on icon at bounding box center [695, 491] width 164 height 135
click at [784, 391] on input "c." at bounding box center [784, 385] width 1 height 11
radio input "true"
click at [865, 680] on button "Next" at bounding box center [784, 656] width 212 height 52
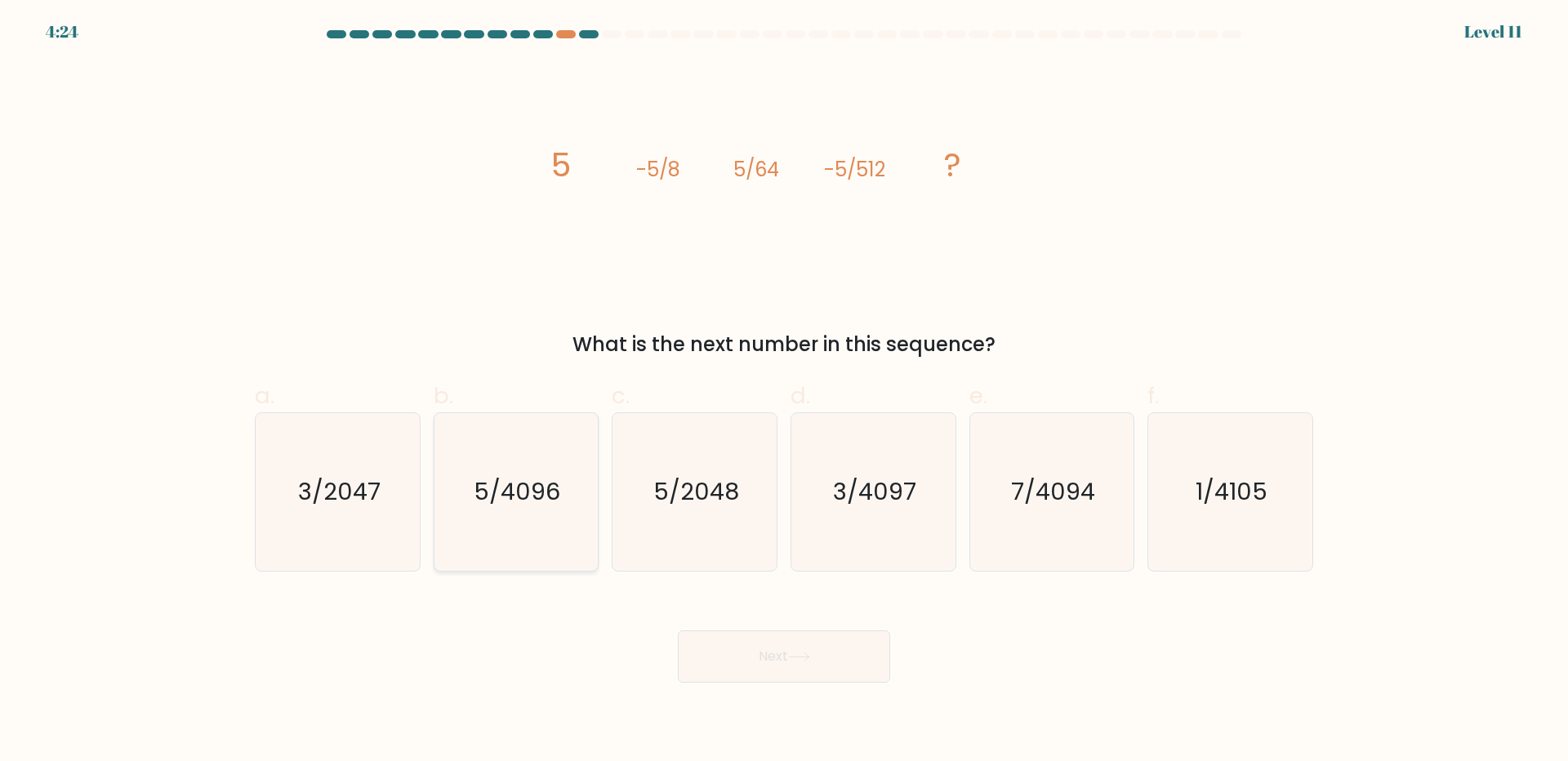
click at [533, 506] on text "5/4096" at bounding box center [517, 491] width 86 height 32
click at [784, 391] on input "b. 5/4096" at bounding box center [784, 385] width 1 height 11
radio input "true"
click at [775, 682] on body "4:23 Level 11" at bounding box center [784, 380] width 1568 height 761
click at [769, 645] on button "Next" at bounding box center [784, 656] width 212 height 52
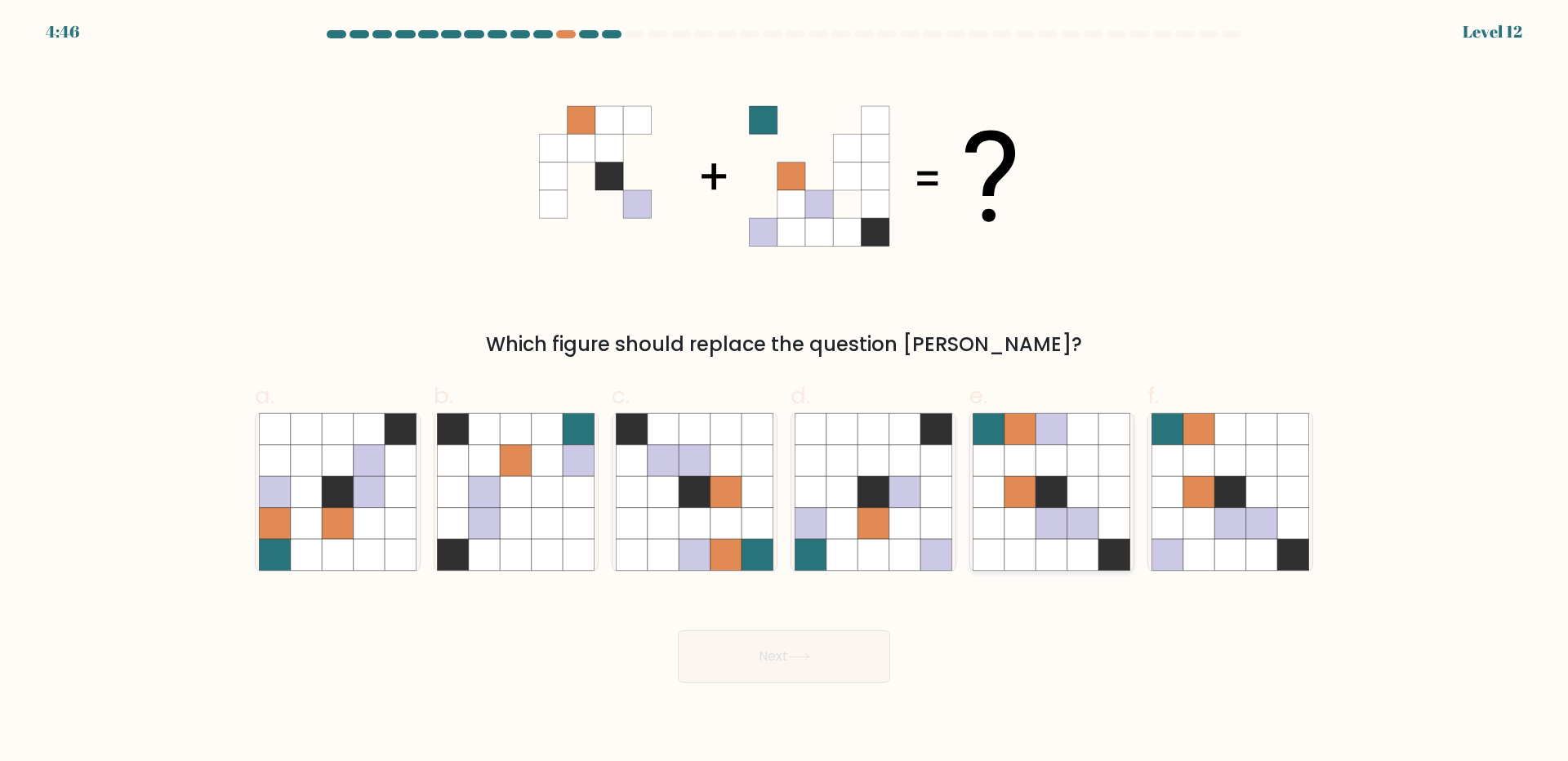
click at [1034, 502] on icon at bounding box center [1019, 491] width 31 height 31
click at [784, 391] on input "e." at bounding box center [784, 385] width 1 height 11
radio input "true"
click at [818, 681] on button "Next" at bounding box center [784, 656] width 212 height 52
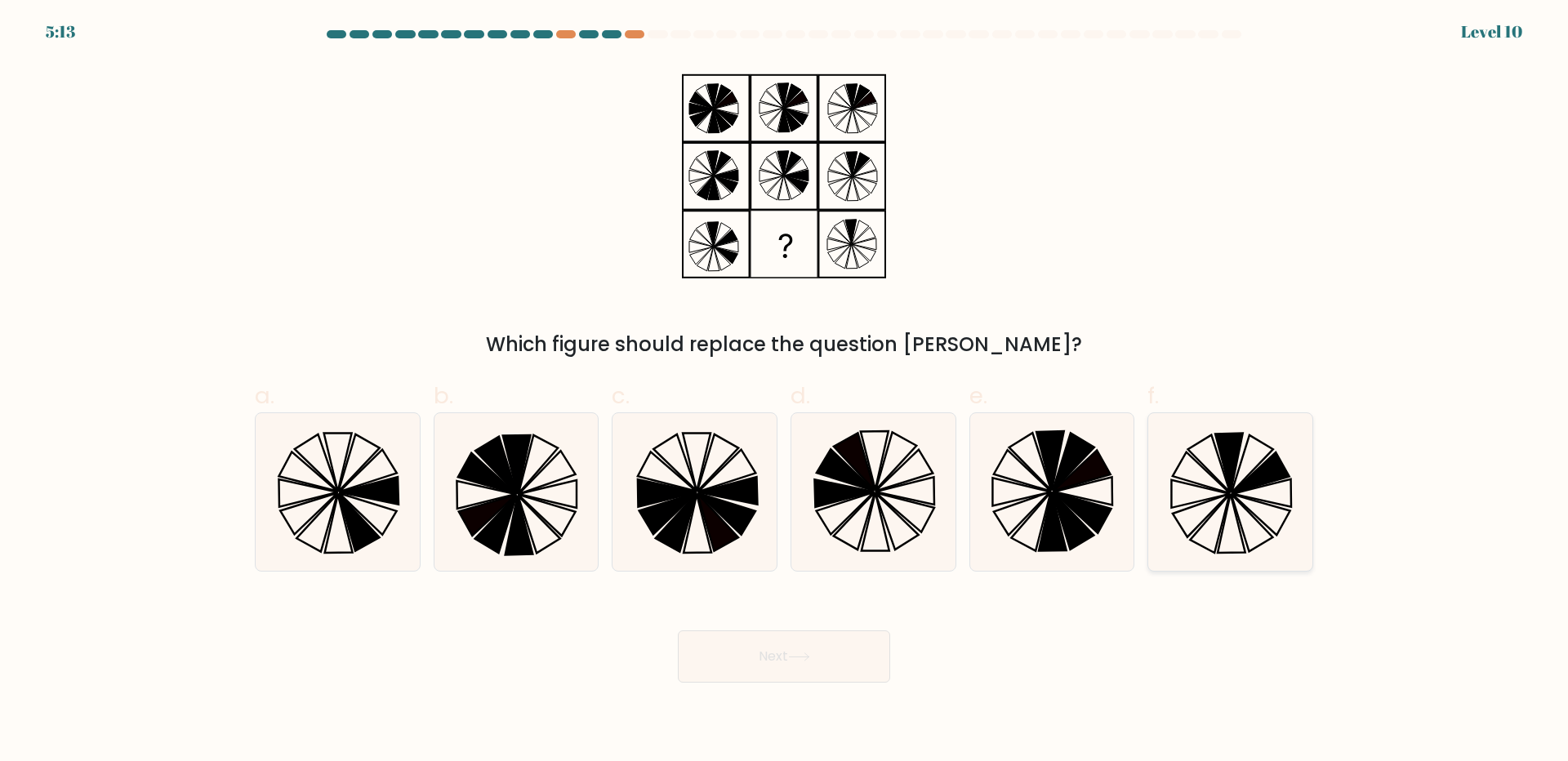
click at [1247, 506] on icon at bounding box center [1231, 492] width 158 height 158
click at [784, 391] on input "f." at bounding box center [784, 385] width 1 height 11
radio input "true"
click at [756, 645] on button "Next" at bounding box center [784, 656] width 212 height 52
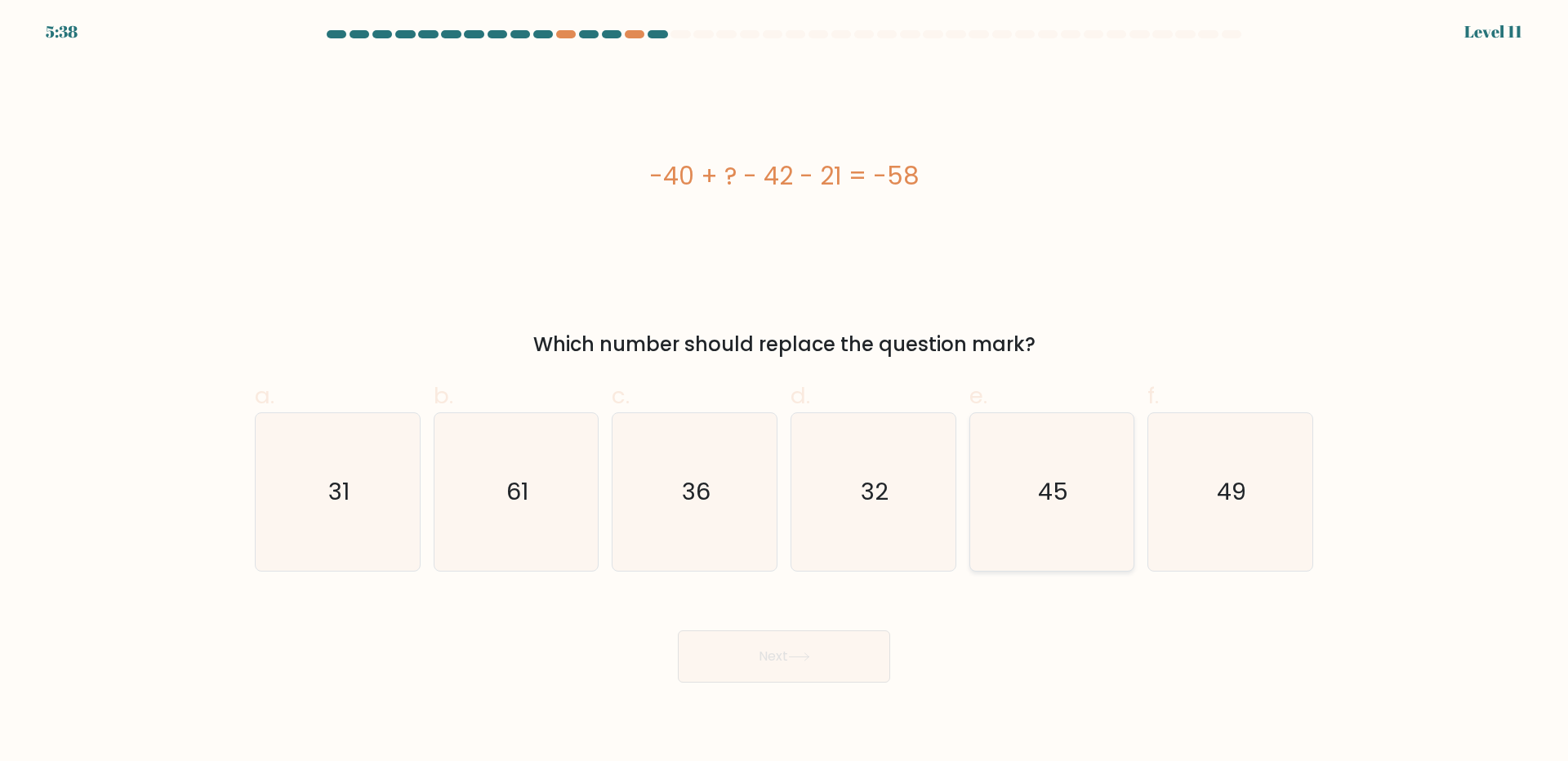
click at [1100, 540] on icon "45" at bounding box center [1051, 492] width 158 height 158
click at [784, 391] on input "e. 45" at bounding box center [784, 385] width 1 height 11
radio input "true"
click at [813, 650] on button "Next" at bounding box center [784, 656] width 212 height 52
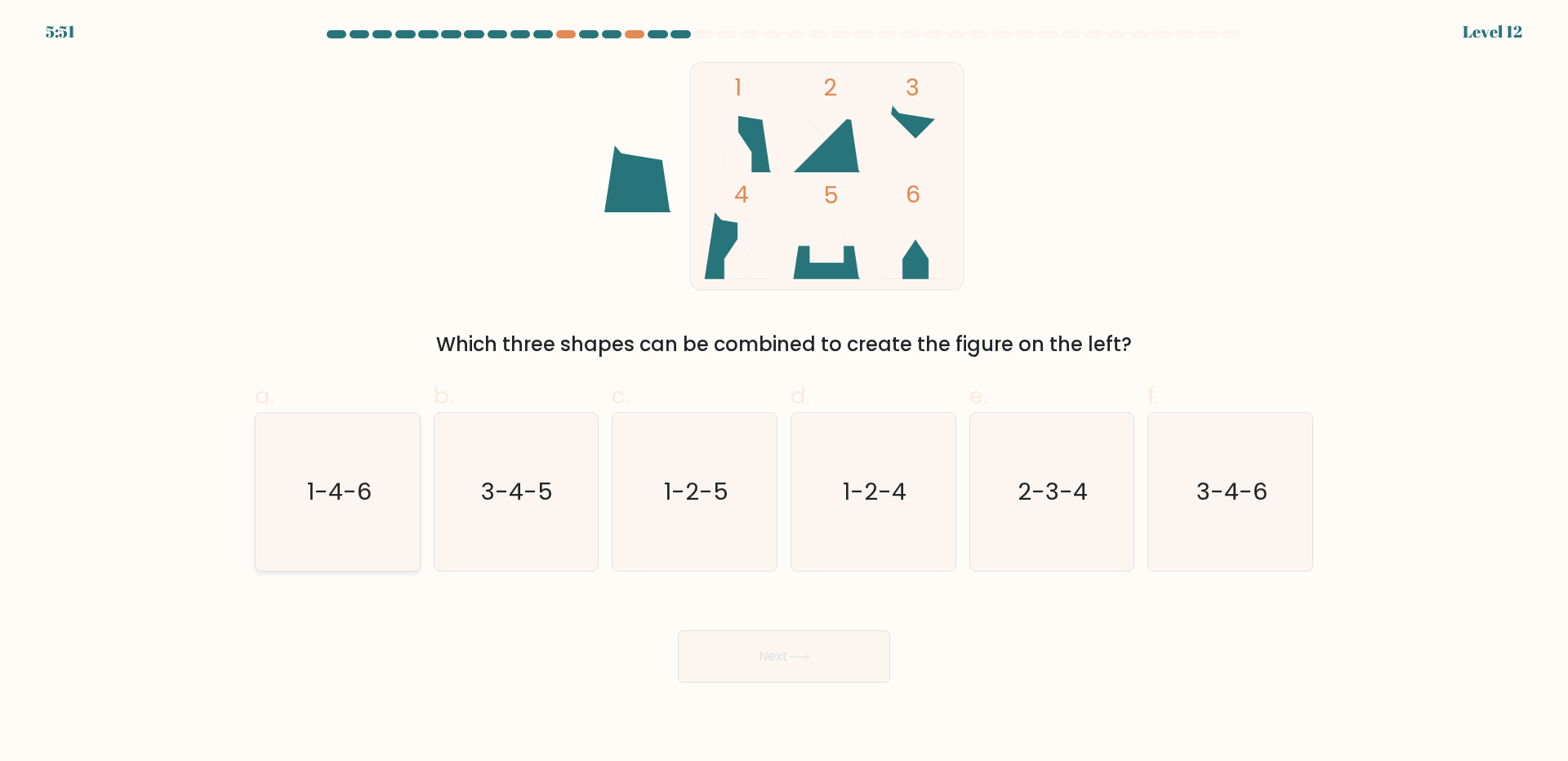
click at [303, 466] on icon "1-4-6" at bounding box center [337, 492] width 158 height 158
click at [784, 391] on input "a. 1-4-6" at bounding box center [784, 385] width 1 height 11
radio input "true"
click at [876, 508] on text "1-2-4" at bounding box center [874, 491] width 64 height 32
click at [784, 391] on input "d. 1-2-4" at bounding box center [784, 385] width 1 height 11
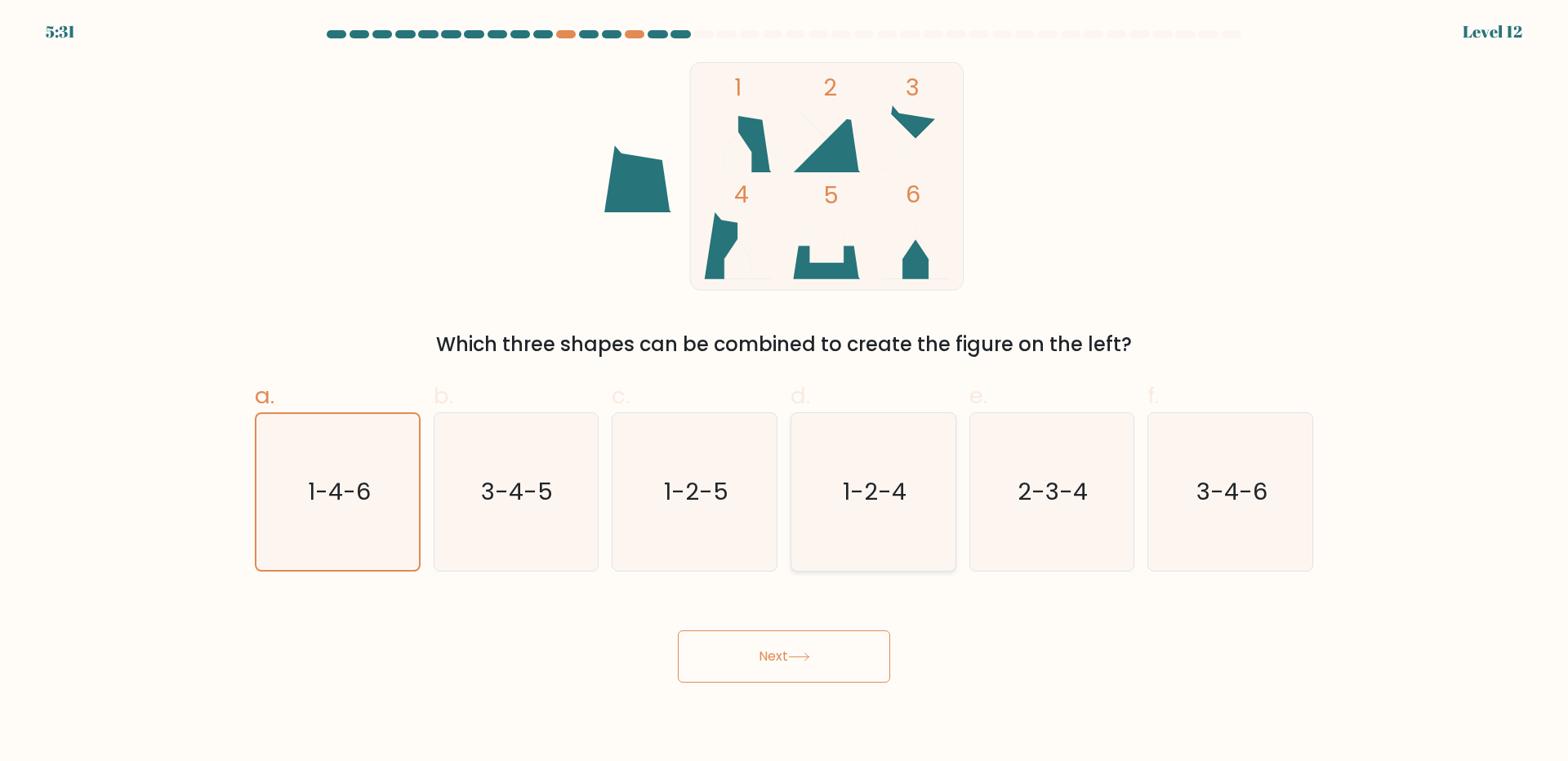
radio input "true"
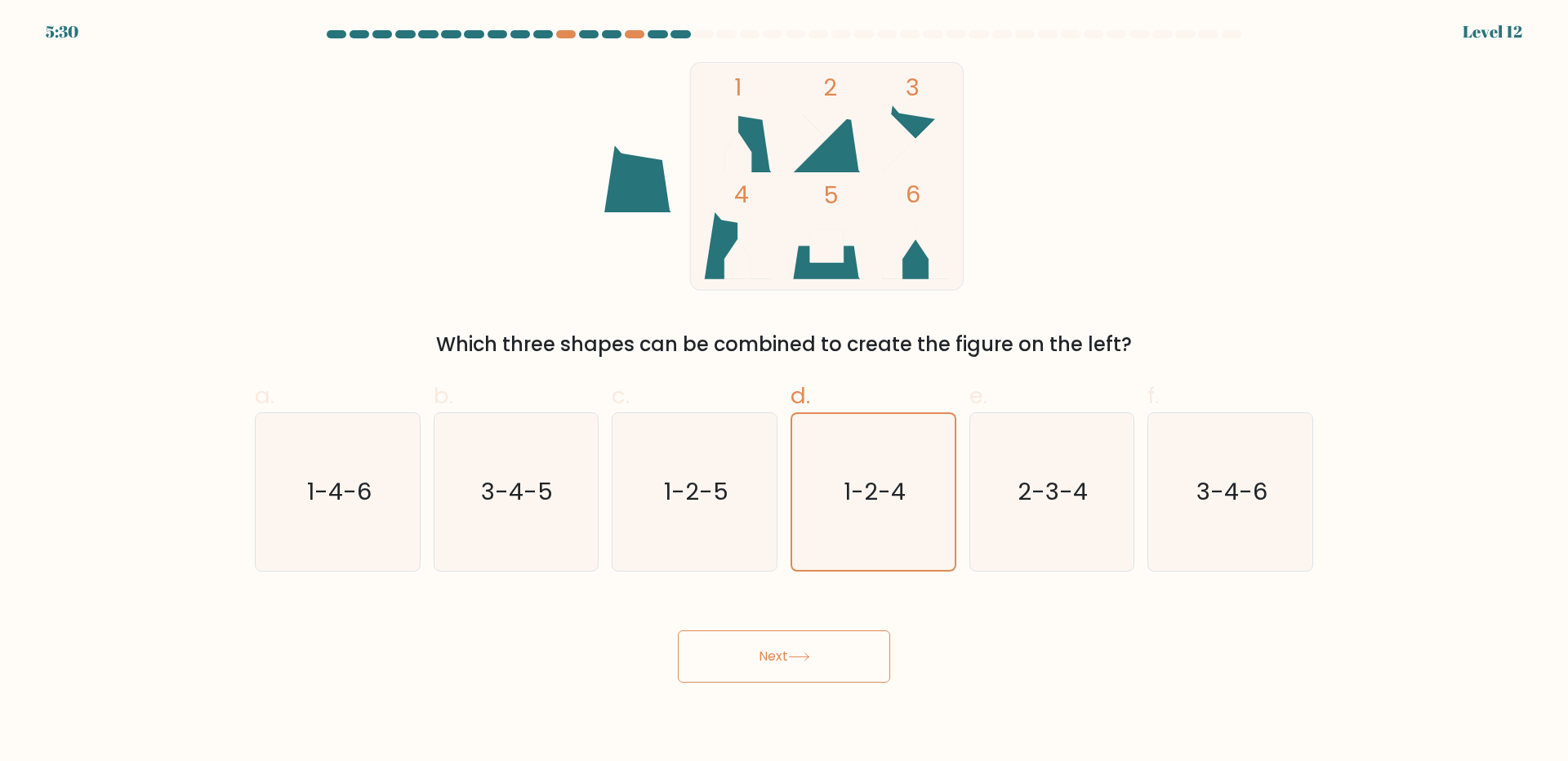
click at [799, 645] on button "Next" at bounding box center [784, 656] width 212 height 52
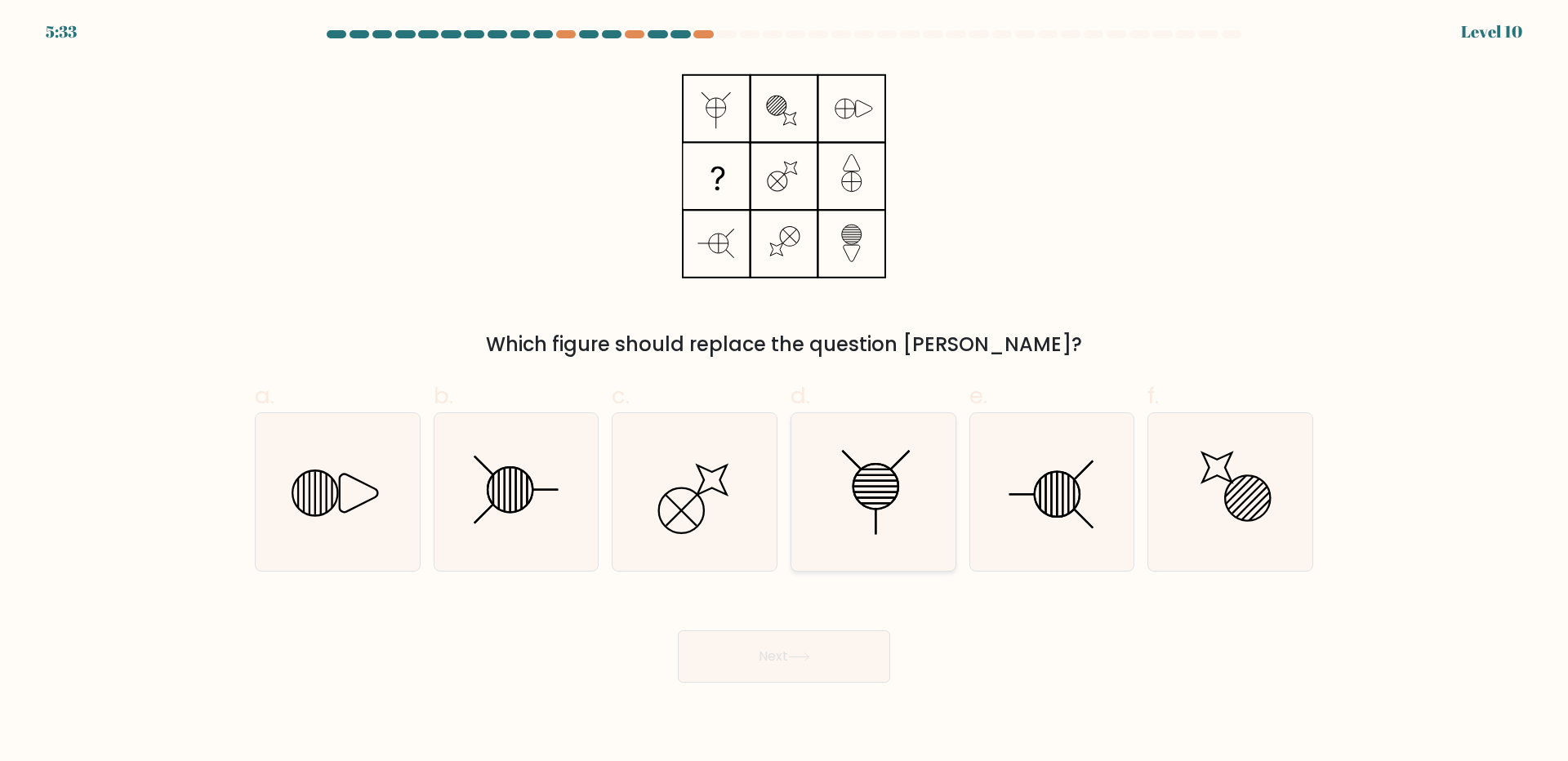
click at [876, 523] on line at bounding box center [876, 521] width 0 height 27
click at [784, 391] on input "d." at bounding box center [784, 385] width 1 height 11
radio input "true"
click at [799, 651] on button "Next" at bounding box center [784, 656] width 212 height 52
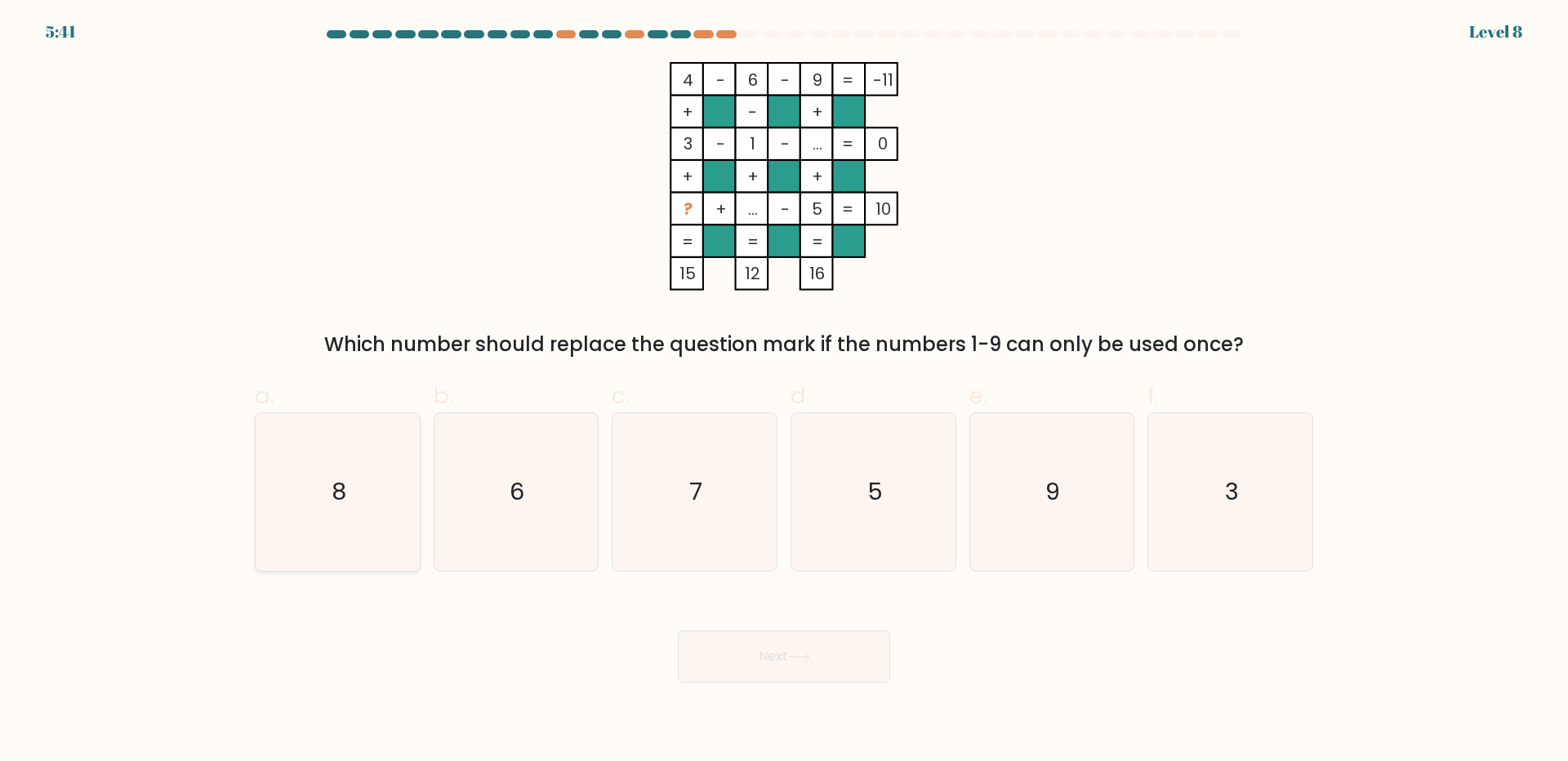
click at [393, 490] on icon "8" at bounding box center [337, 492] width 158 height 158
click at [784, 391] on input "a. 8" at bounding box center [784, 385] width 1 height 11
radio input "true"
click at [784, 671] on button "Next" at bounding box center [784, 656] width 212 height 52
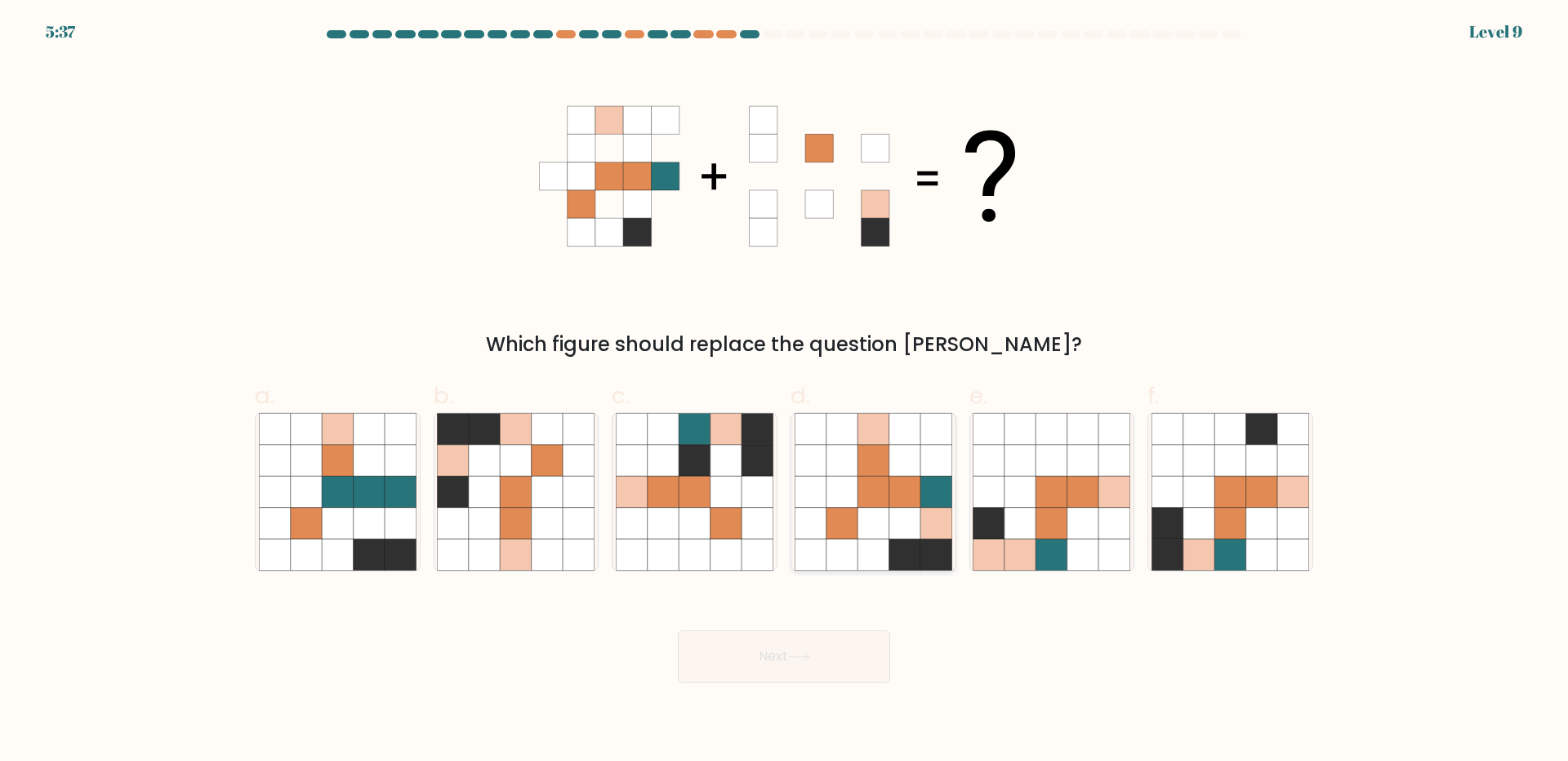
click at [872, 503] on icon at bounding box center [872, 491] width 31 height 31
click at [784, 391] on input "d." at bounding box center [784, 385] width 1 height 11
radio input "true"
click at [748, 659] on button "Next" at bounding box center [784, 656] width 212 height 52
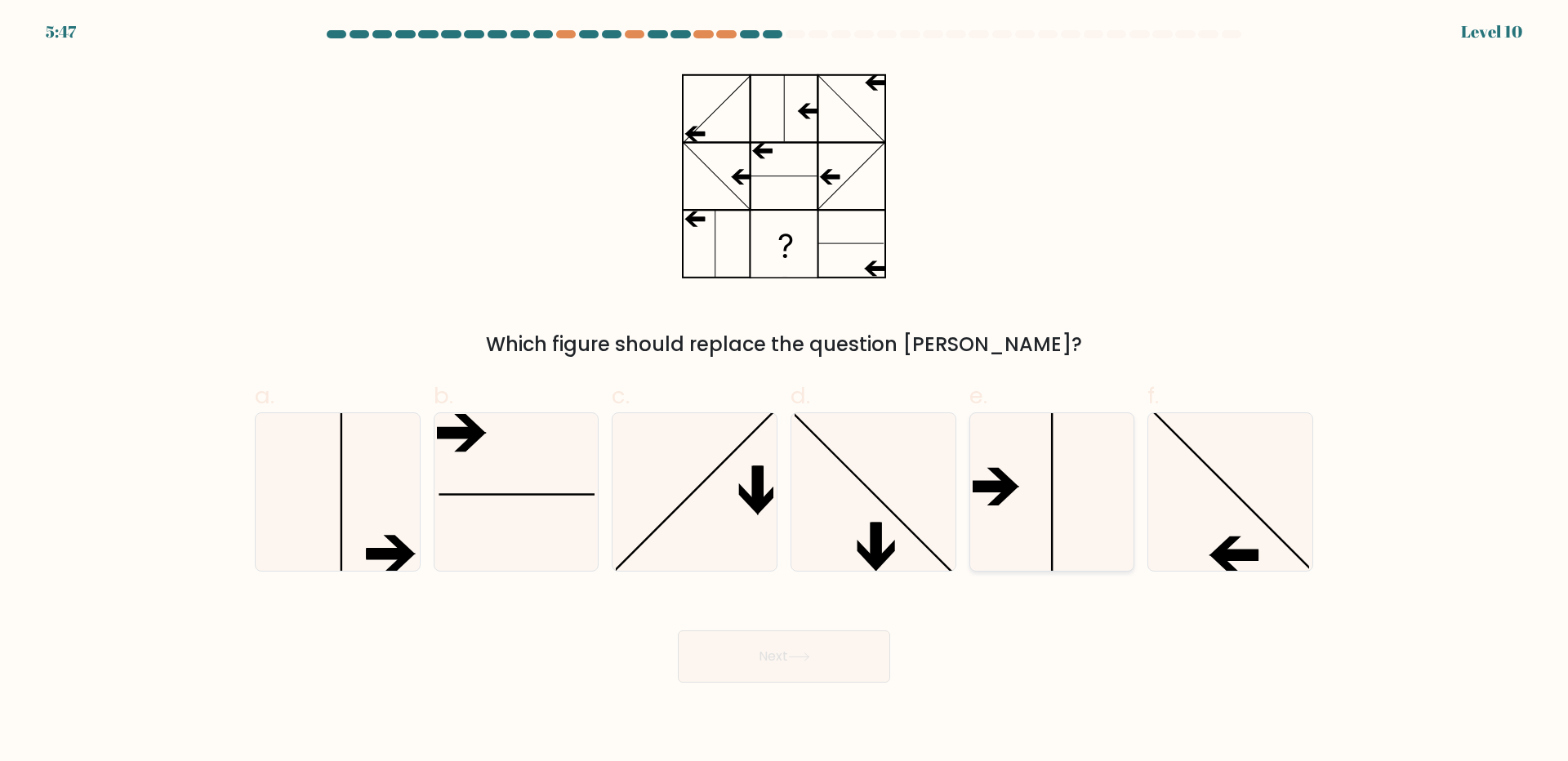
click at [1008, 472] on icon at bounding box center [1051, 492] width 158 height 158
click at [784, 391] on input "e." at bounding box center [784, 385] width 1 height 11
radio input "true"
click at [1178, 501] on icon at bounding box center [1231, 492] width 158 height 158
click at [784, 391] on input "f." at bounding box center [784, 385] width 1 height 11
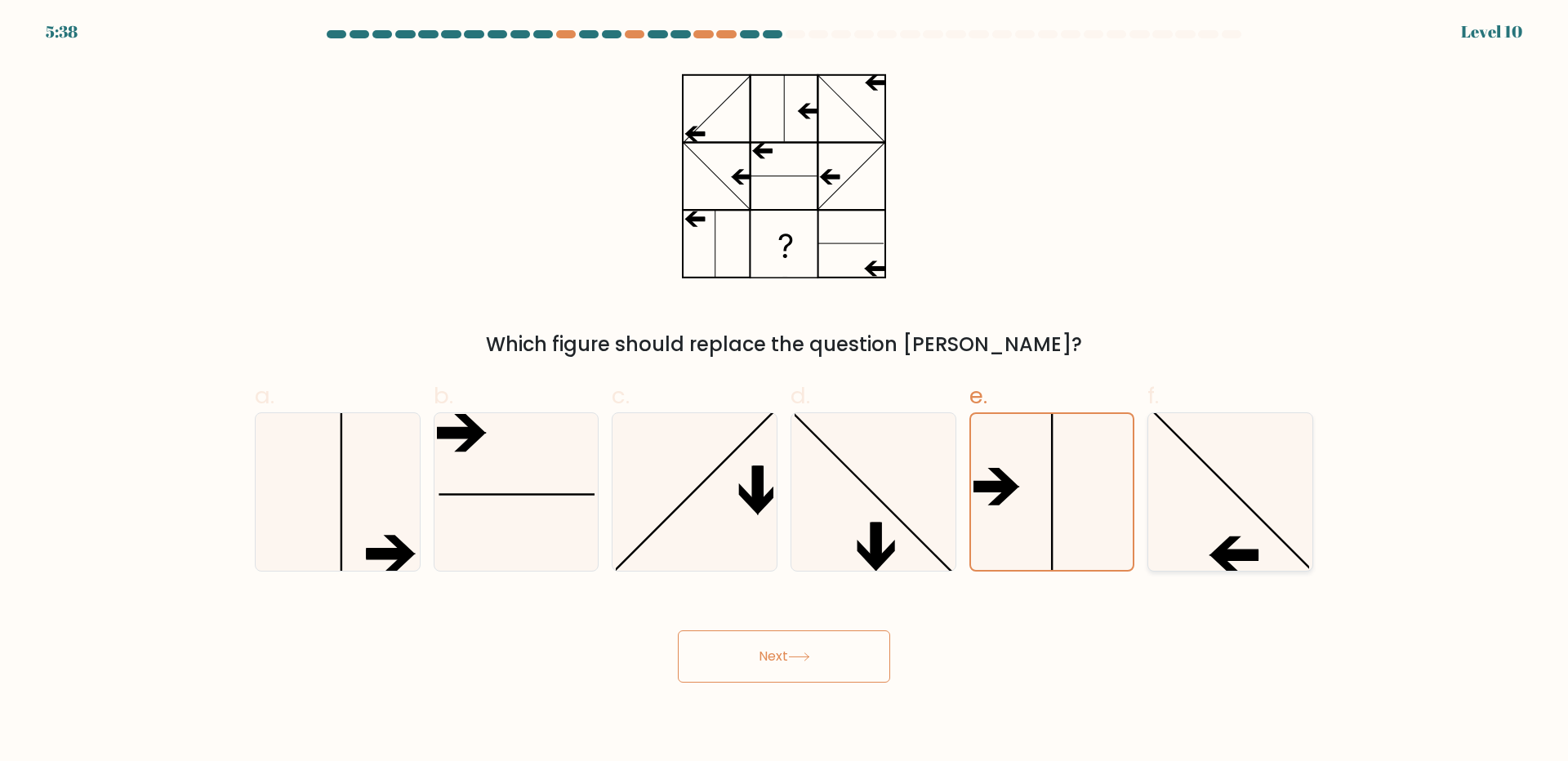
radio input "true"
click at [1009, 473] on icon at bounding box center [1051, 492] width 158 height 158
click at [784, 391] on input "e." at bounding box center [784, 385] width 1 height 11
radio input "true"
click at [750, 674] on button "Next" at bounding box center [784, 656] width 212 height 52
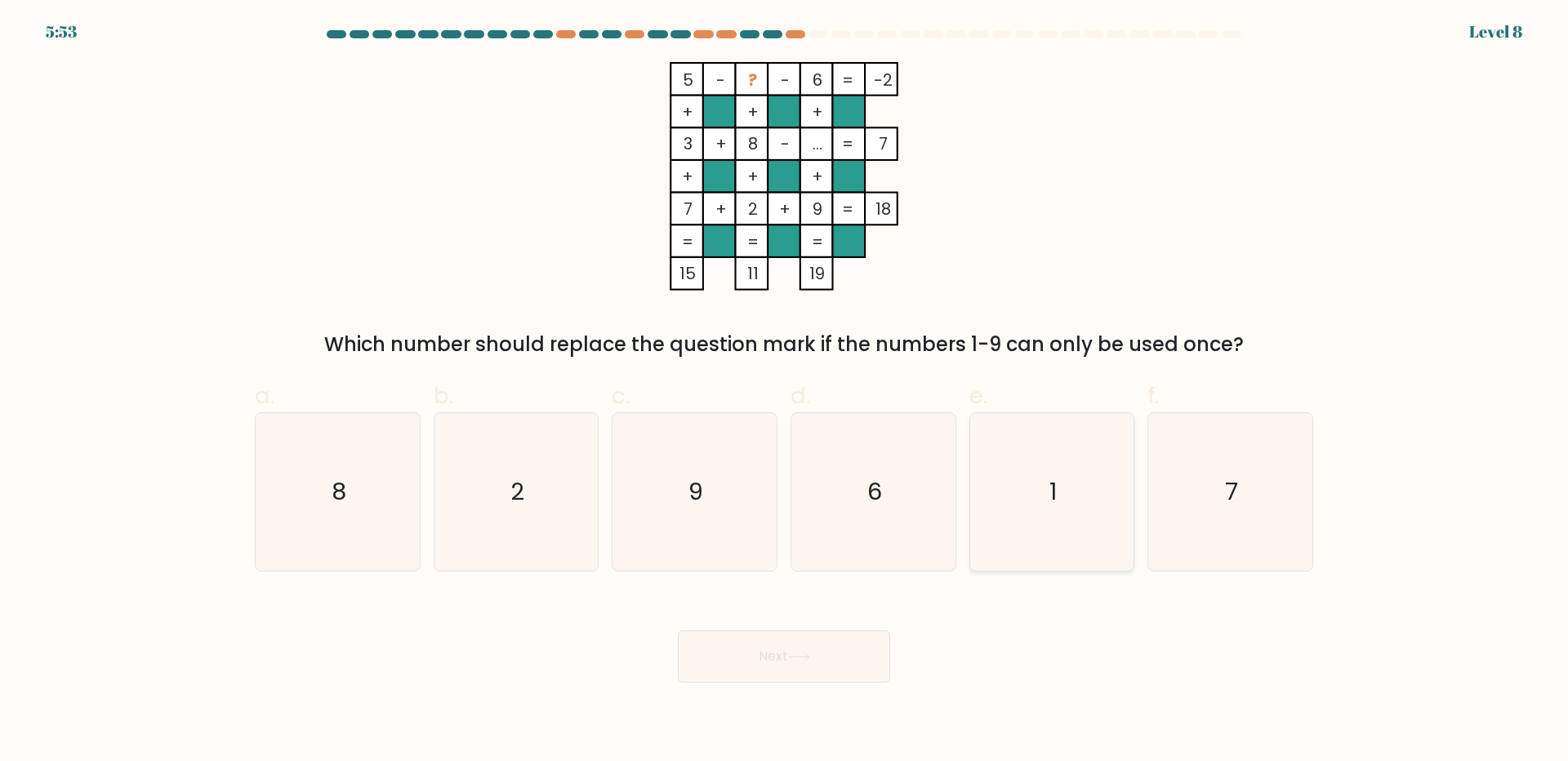
click at [1049, 515] on icon "1" at bounding box center [1051, 492] width 158 height 158
click at [784, 391] on input "e. 1" at bounding box center [784, 385] width 1 height 11
radio input "true"
click at [809, 648] on button "Next" at bounding box center [784, 656] width 212 height 52
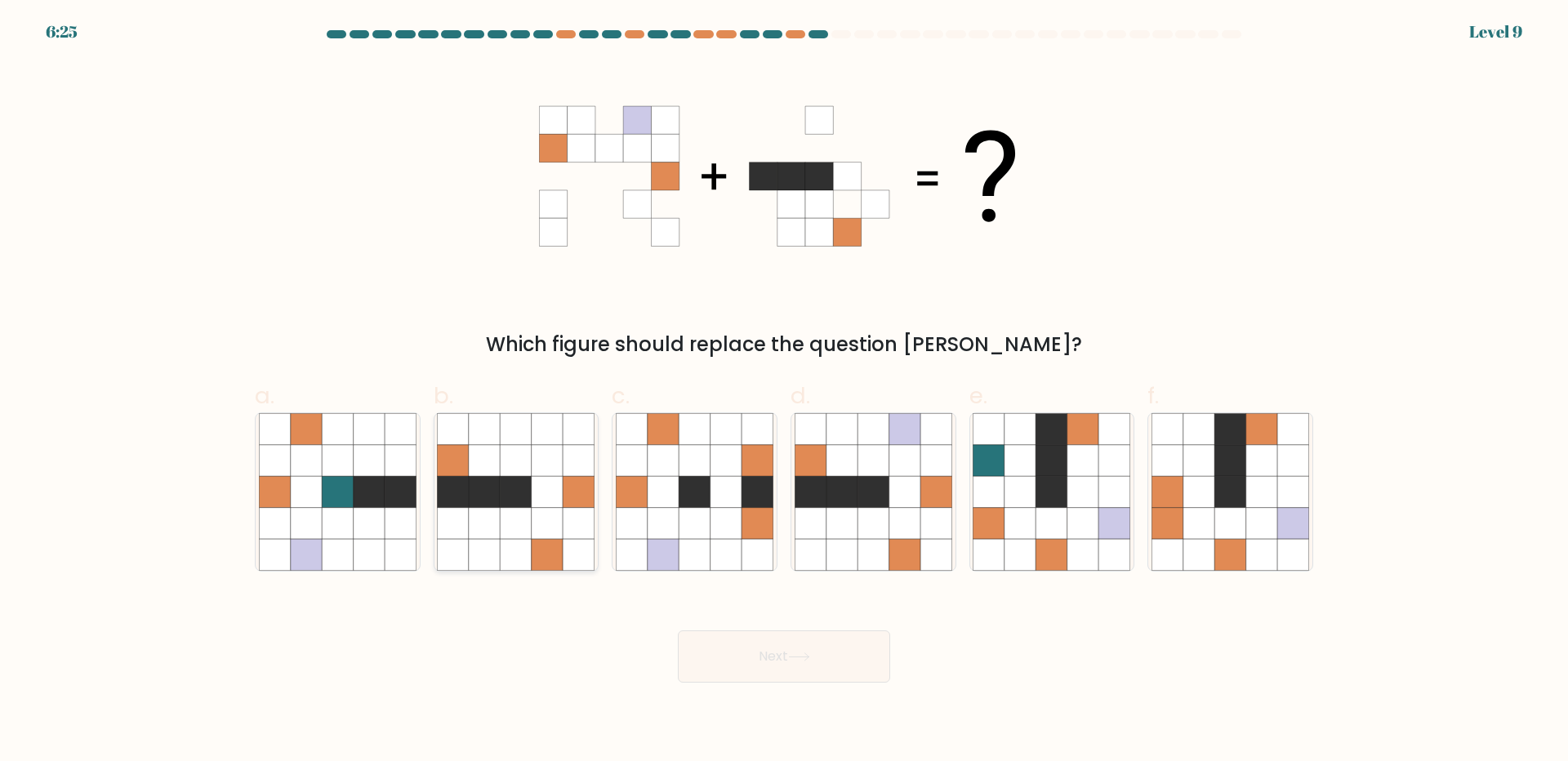
click at [522, 498] on icon at bounding box center [516, 491] width 31 height 31
click at [784, 391] on input "b." at bounding box center [784, 385] width 1 height 11
radio input "true"
click at [798, 676] on button "Next" at bounding box center [784, 656] width 212 height 52
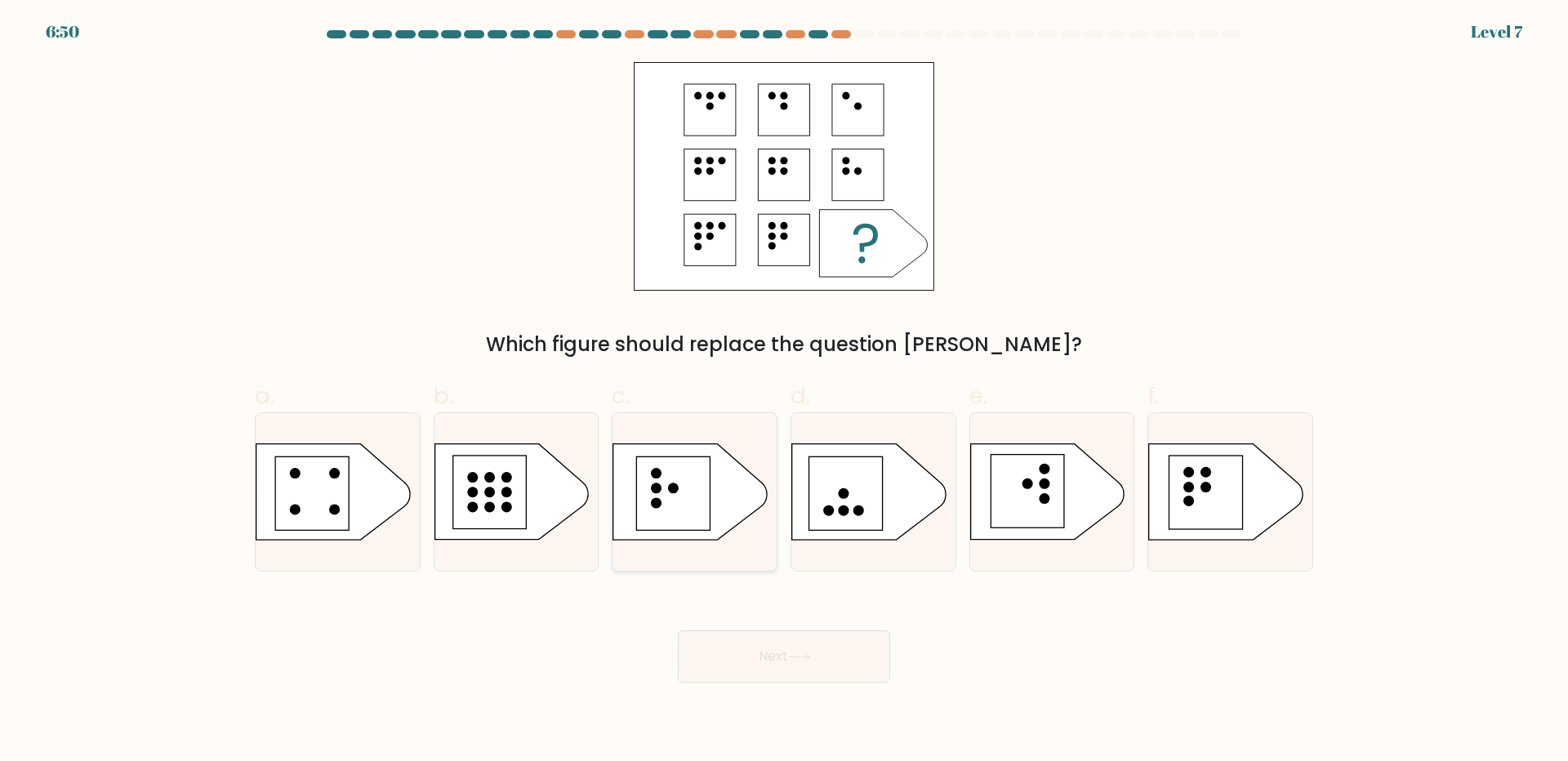
click at [663, 468] on rect at bounding box center [673, 492] width 74 height 74
click at [784, 391] on input "c." at bounding box center [784, 385] width 1 height 11
radio input "true"
click at [794, 644] on button "Next" at bounding box center [784, 656] width 212 height 52
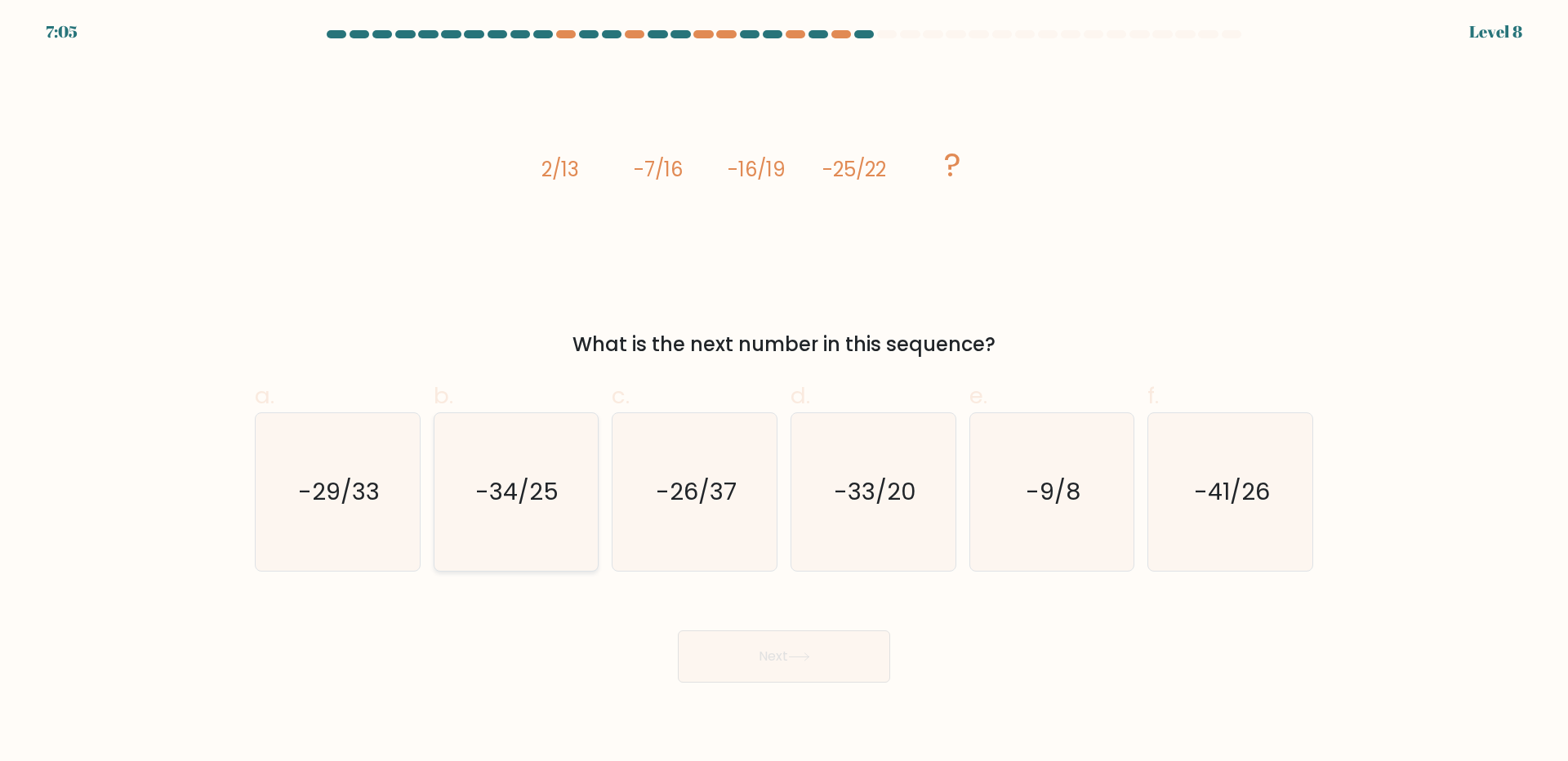
click at [512, 526] on icon "-34/25" at bounding box center [516, 492] width 158 height 158
click at [784, 391] on input "b. -34/25" at bounding box center [784, 385] width 1 height 11
radio input "true"
click at [867, 678] on button "Next" at bounding box center [784, 656] width 212 height 52
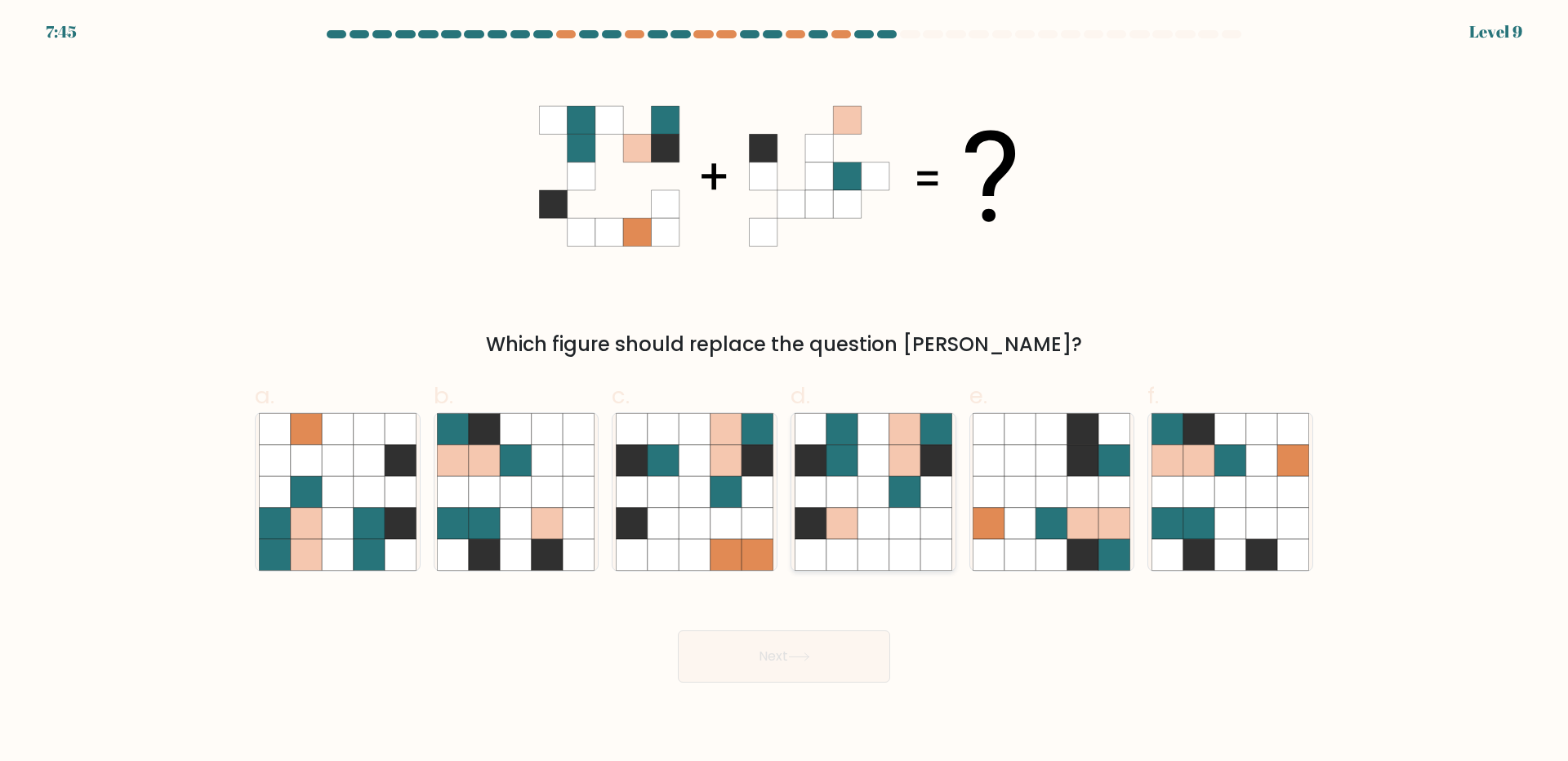
click at [888, 491] on icon at bounding box center [872, 491] width 31 height 31
click at [784, 391] on input "d." at bounding box center [784, 385] width 1 height 11
radio input "true"
click at [762, 649] on button "Next" at bounding box center [784, 656] width 212 height 52
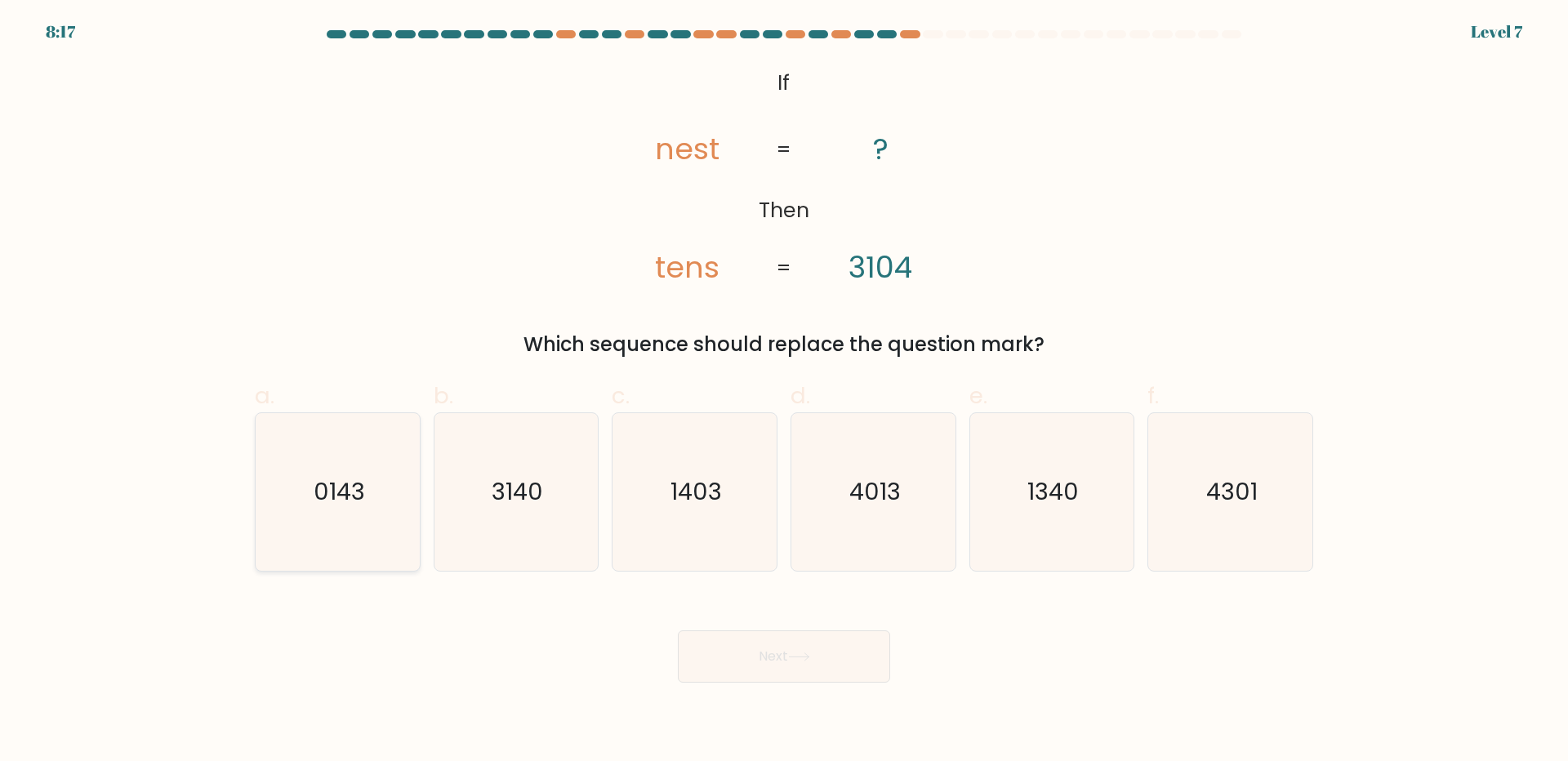
click at [316, 496] on text "0143" at bounding box center [339, 491] width 51 height 32
click at [784, 391] on input "a. 0143" at bounding box center [784, 385] width 1 height 11
radio input "true"
click at [774, 645] on button "Next" at bounding box center [784, 656] width 212 height 52
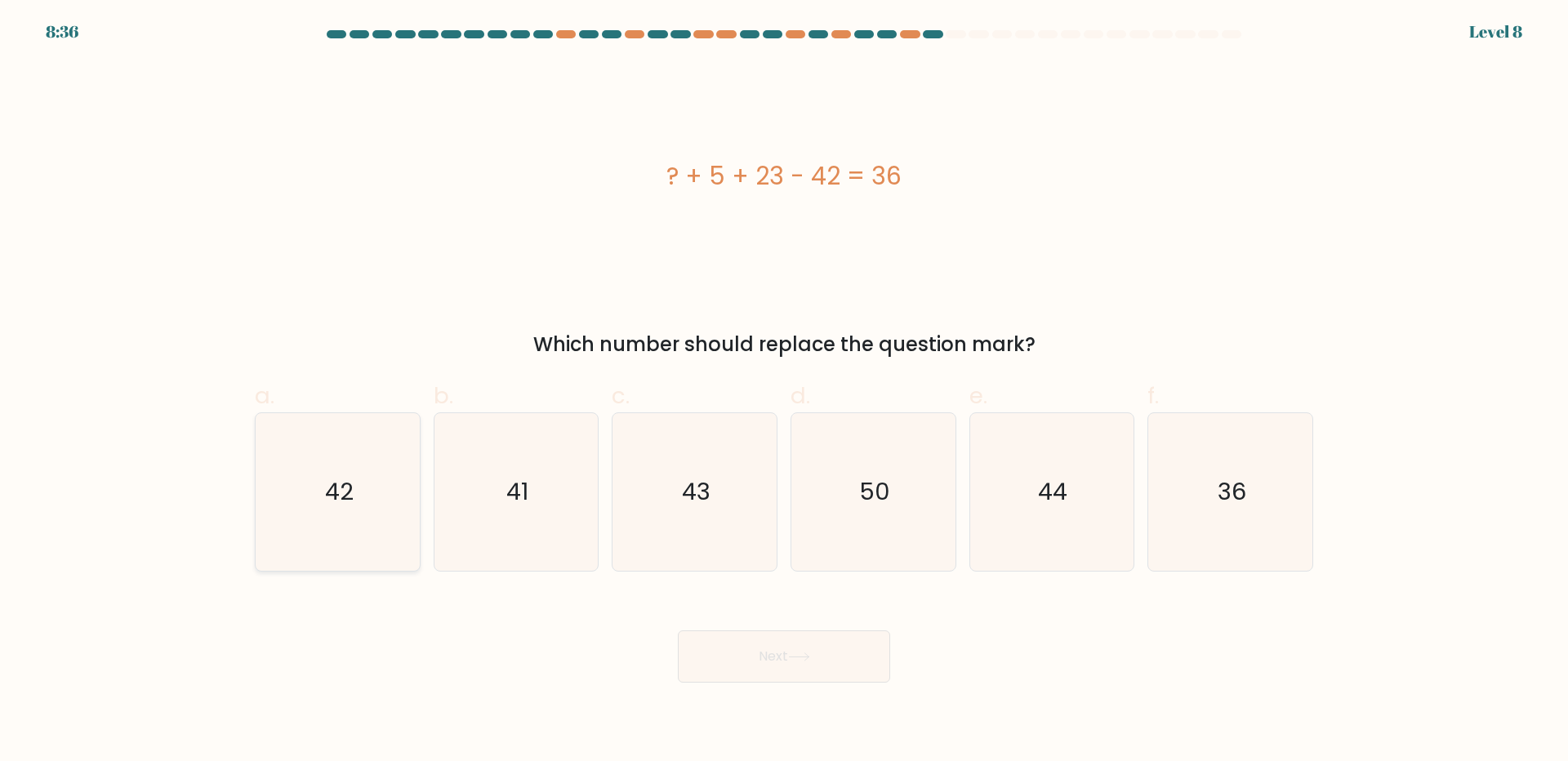
click at [360, 512] on icon "42" at bounding box center [337, 492] width 158 height 158
click at [784, 391] on input "a. 42" at bounding box center [784, 385] width 1 height 11
radio input "true"
click at [881, 494] on text "50" at bounding box center [874, 491] width 31 height 32
click at [784, 391] on input "d. 50" at bounding box center [784, 385] width 1 height 11
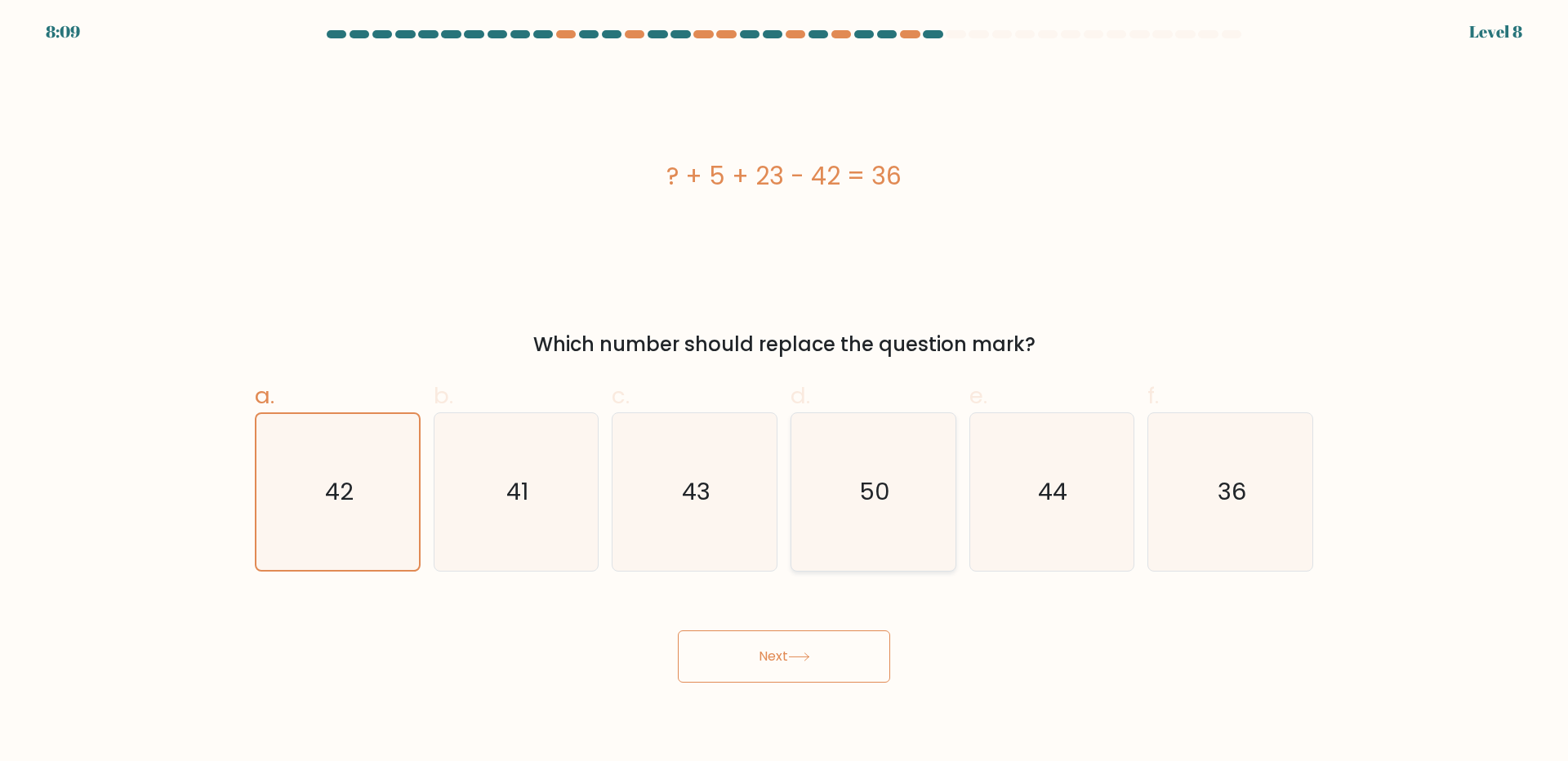
radio input "true"
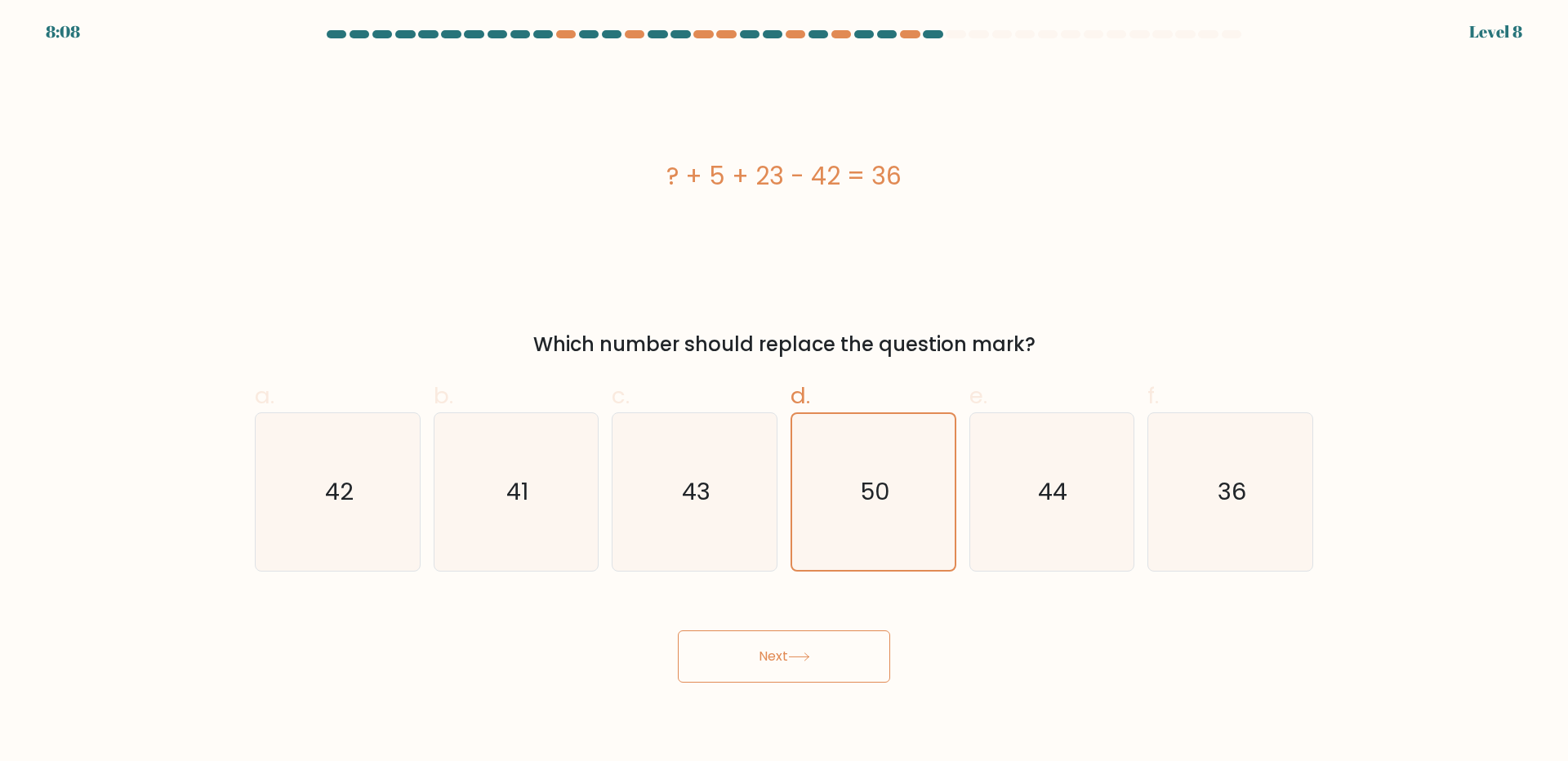
click at [760, 657] on button "Next" at bounding box center [784, 656] width 212 height 52
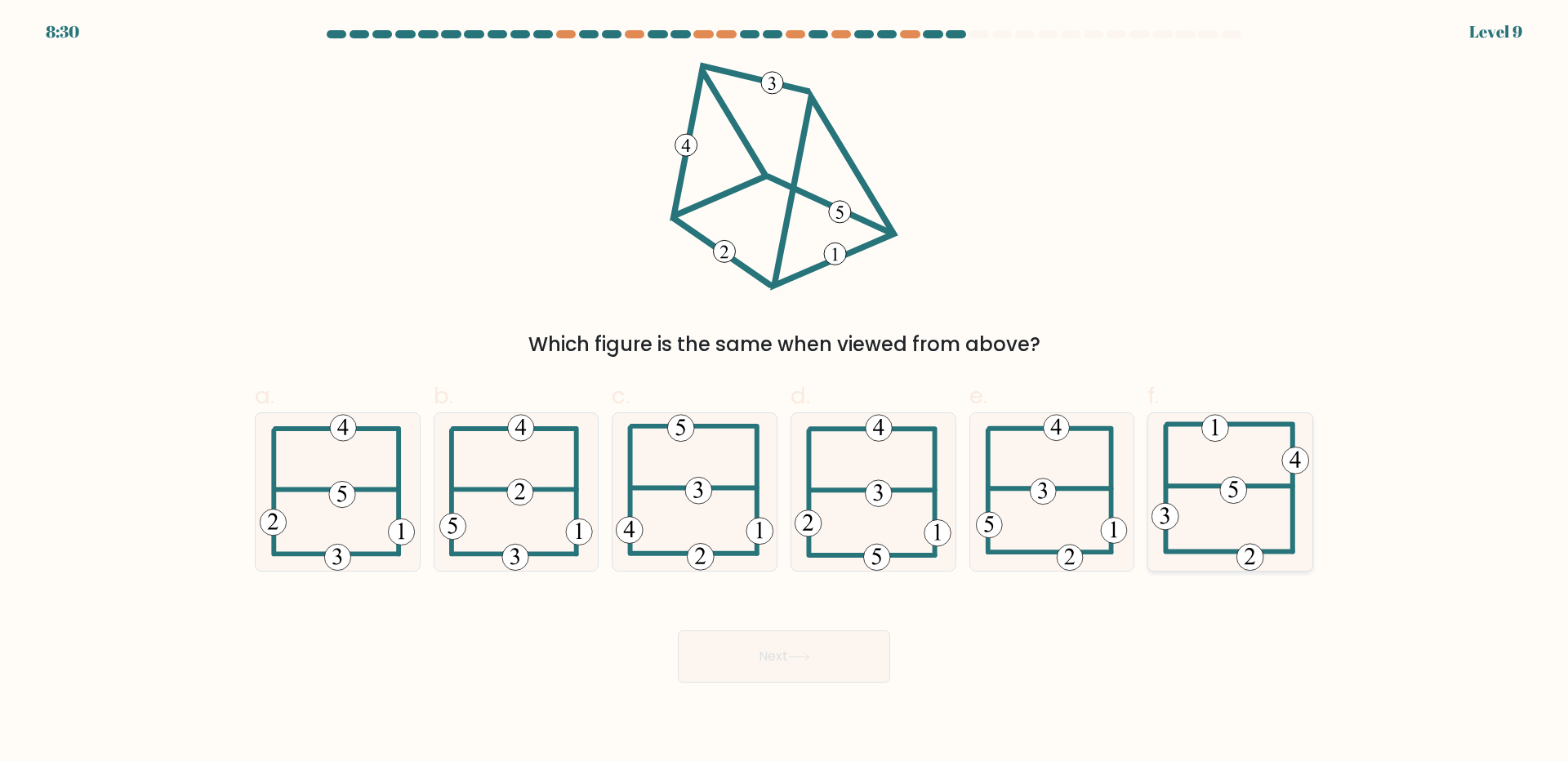
click at [1209, 517] on icon at bounding box center [1231, 492] width 158 height 158
click at [784, 391] on input "f." at bounding box center [784, 385] width 1 height 11
radio input "true"
click at [1209, 517] on icon at bounding box center [1231, 492] width 156 height 156
click at [784, 391] on input "f." at bounding box center [784, 385] width 1 height 11
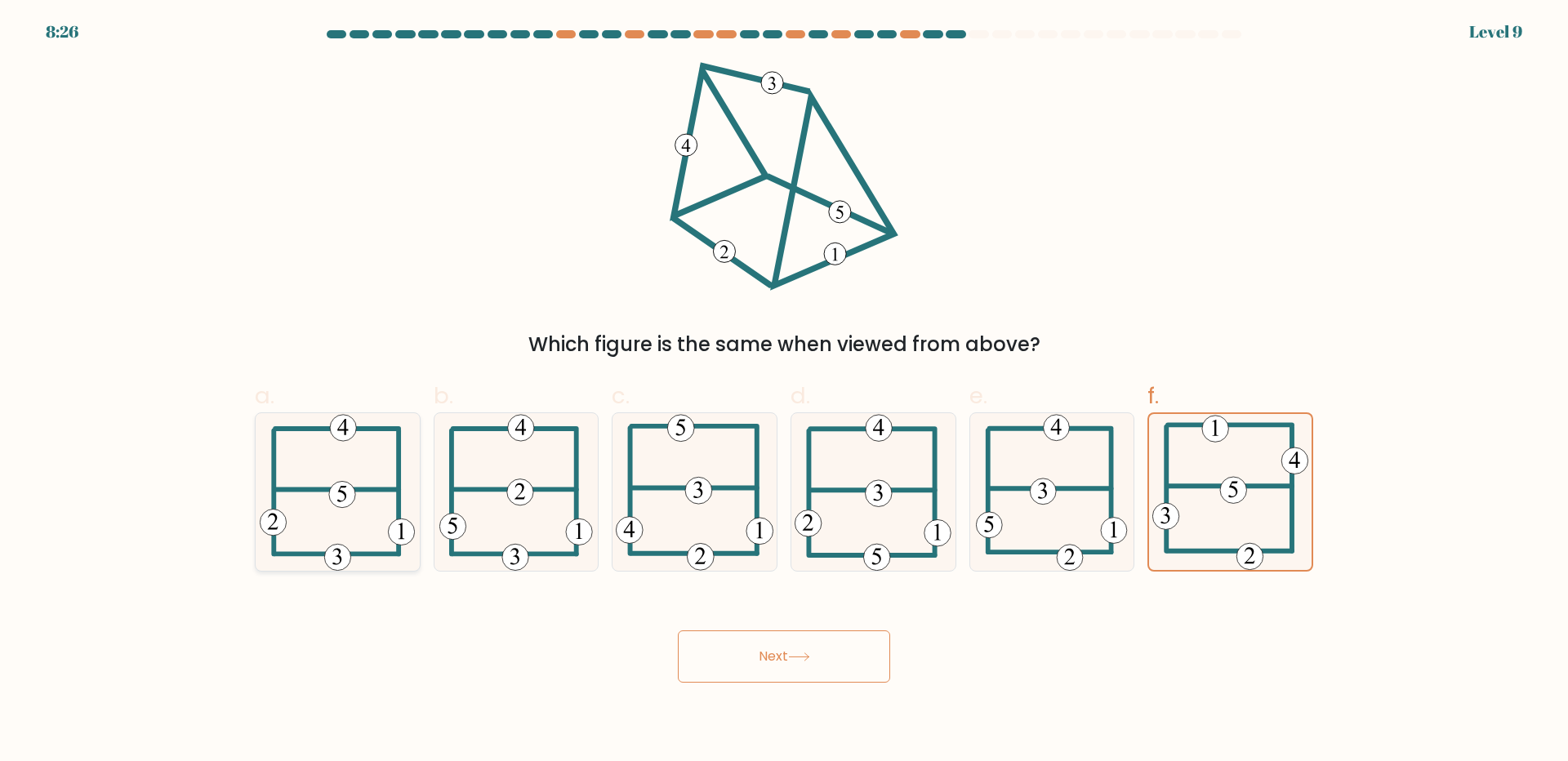
click at [304, 514] on icon at bounding box center [337, 492] width 155 height 158
click at [784, 391] on input "a." at bounding box center [784, 385] width 1 height 11
radio input "true"
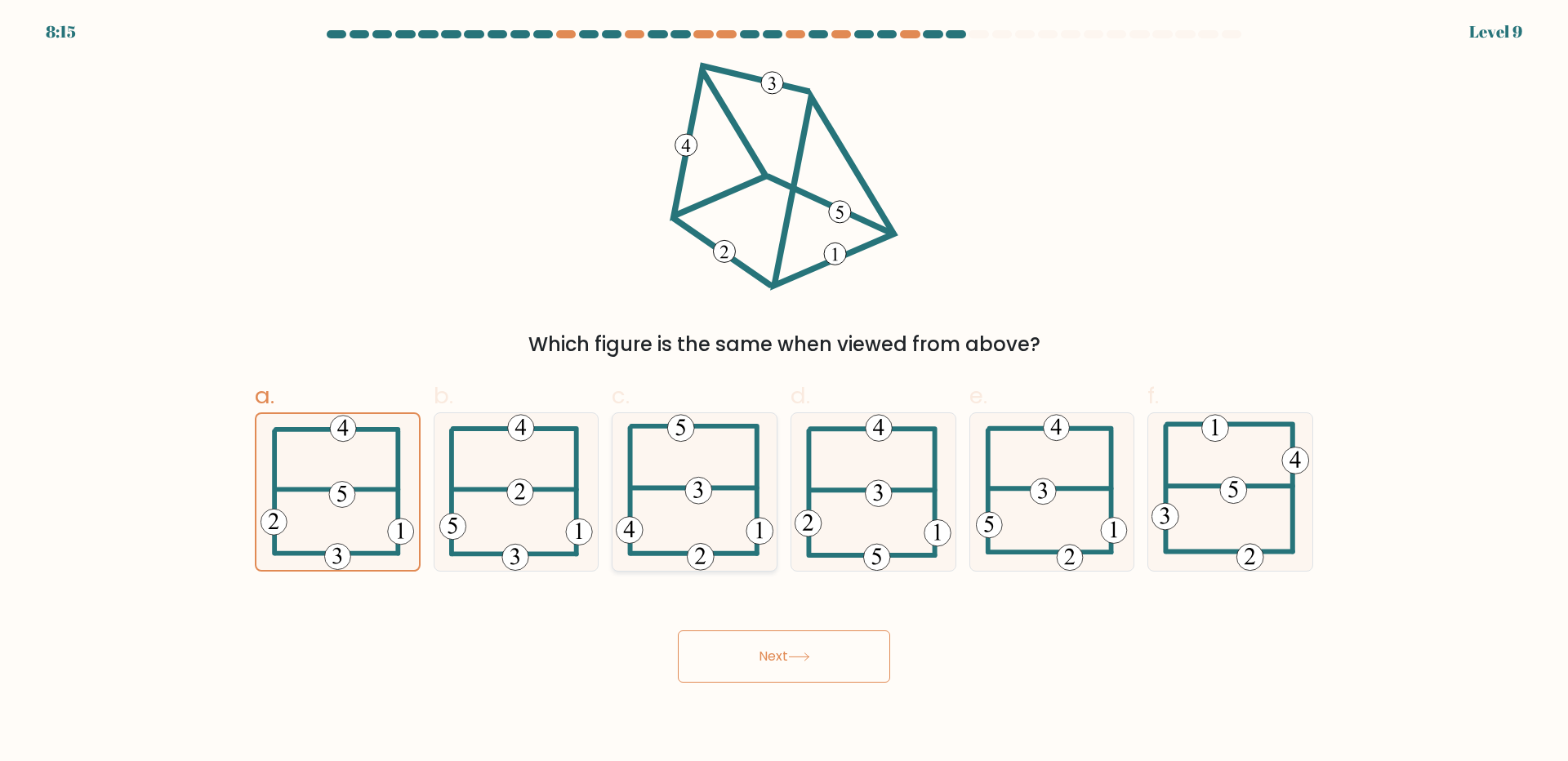
click at [728, 452] on icon at bounding box center [695, 492] width 158 height 158
click at [784, 391] on input "c." at bounding box center [784, 385] width 1 height 11
radio input "true"
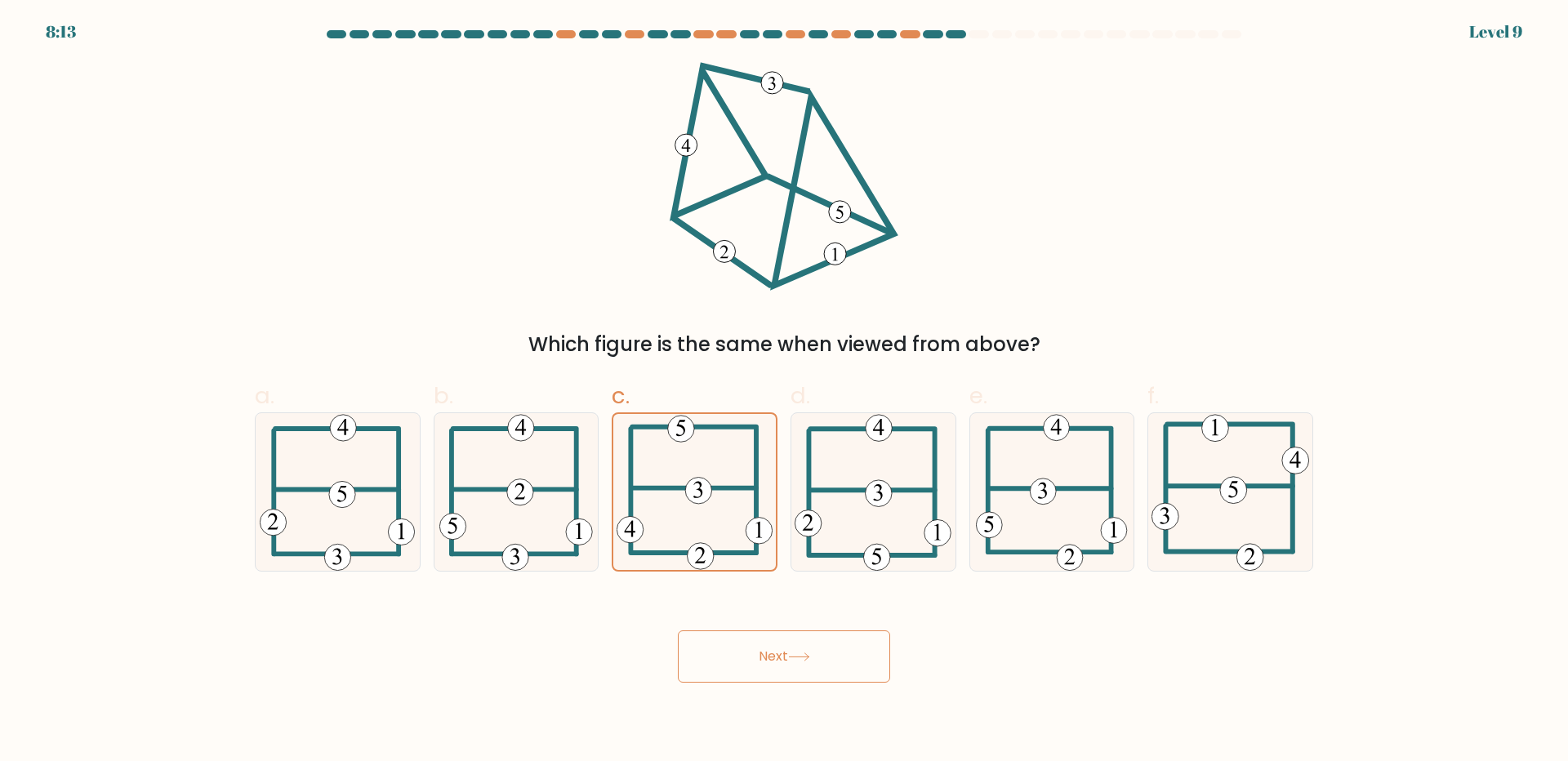
click at [847, 669] on button "Next" at bounding box center [784, 656] width 212 height 52
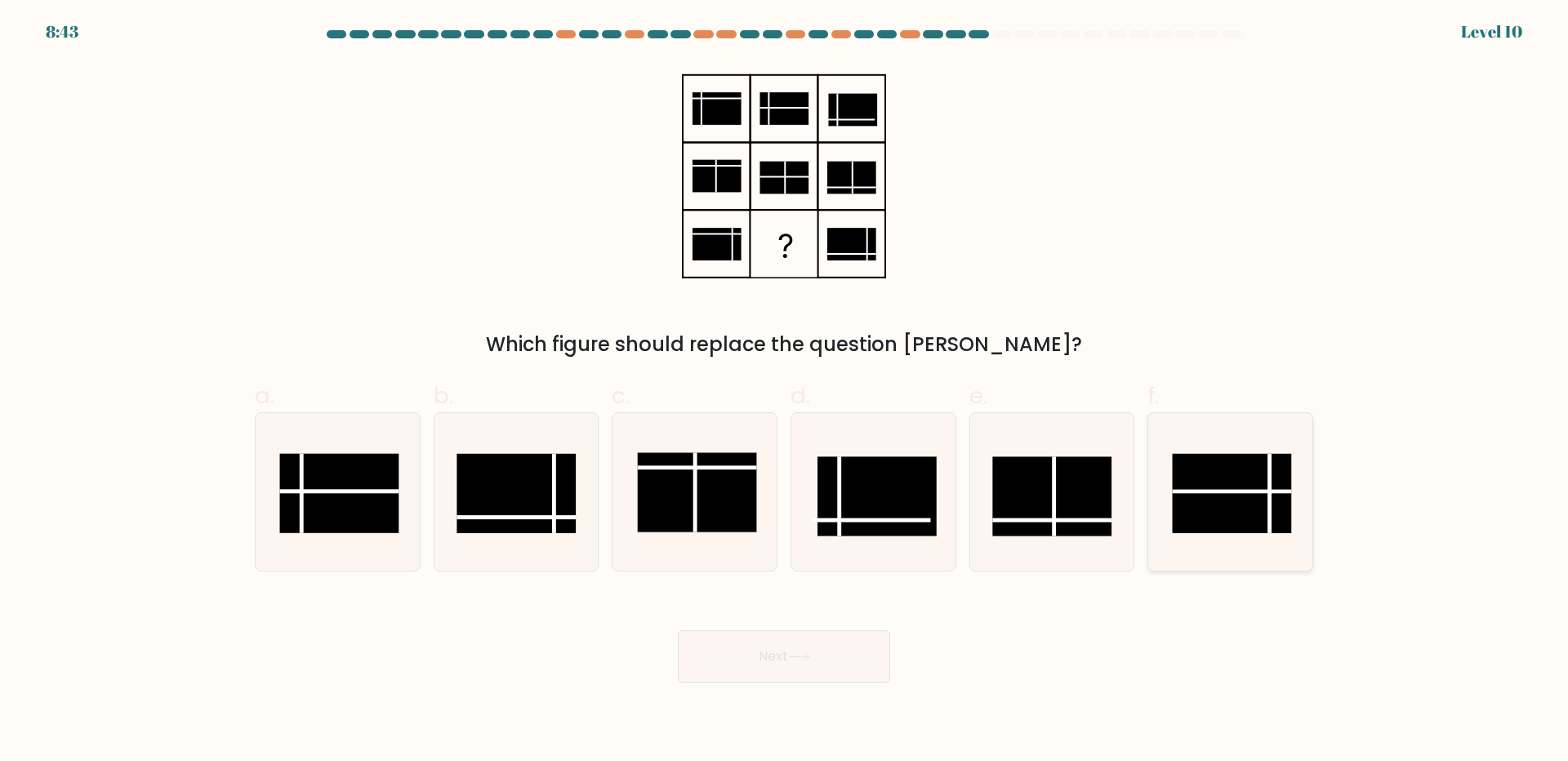
click at [1230, 507] on rect at bounding box center [1232, 494] width 119 height 80
click at [784, 391] on input "f." at bounding box center [784, 385] width 1 height 11
radio input "true"
click at [1046, 480] on rect at bounding box center [1052, 496] width 119 height 80
click at [784, 391] on input "e." at bounding box center [784, 385] width 1 height 11
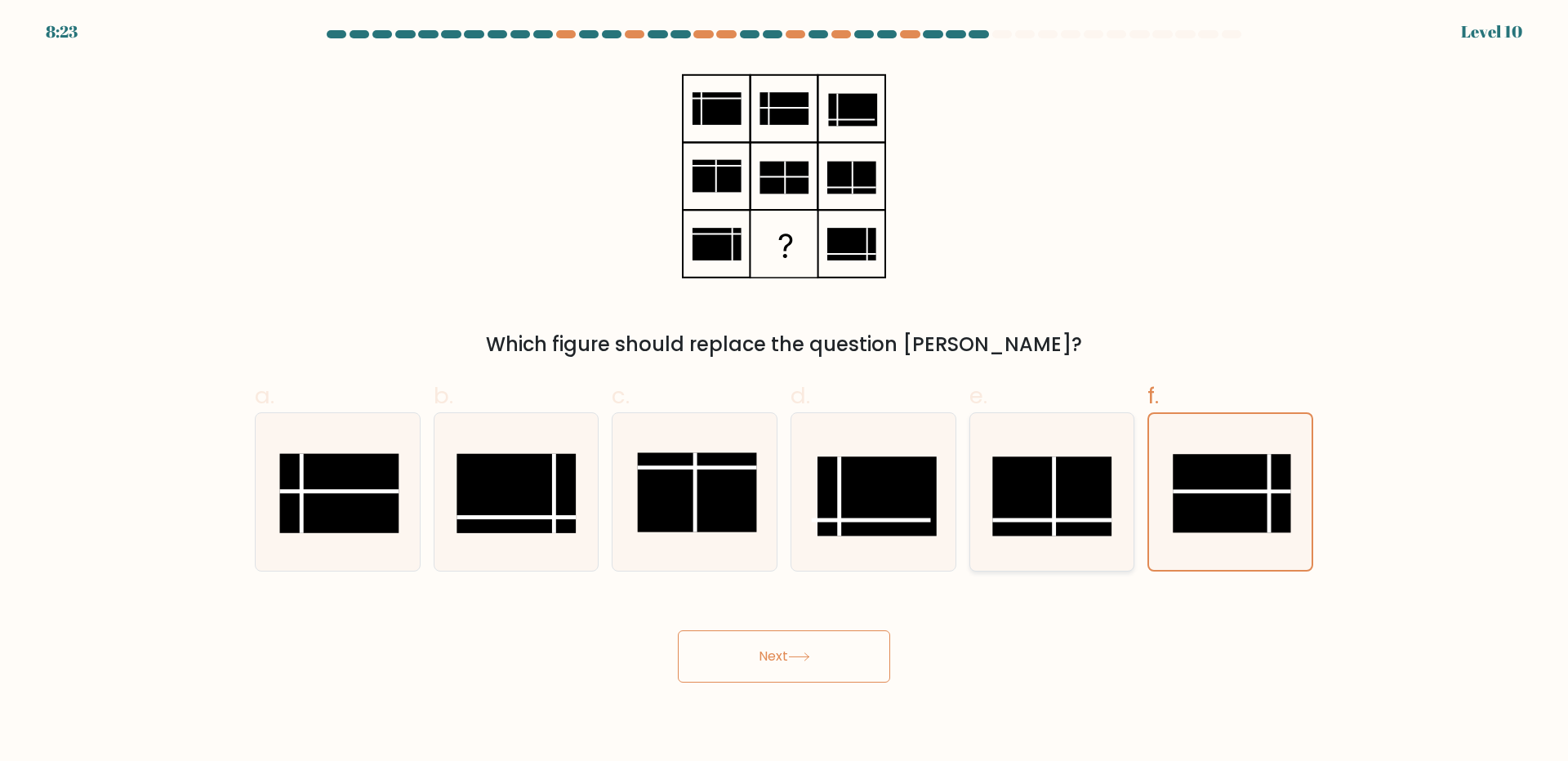
radio input "true"
click at [802, 676] on button "Next" at bounding box center [784, 656] width 212 height 52
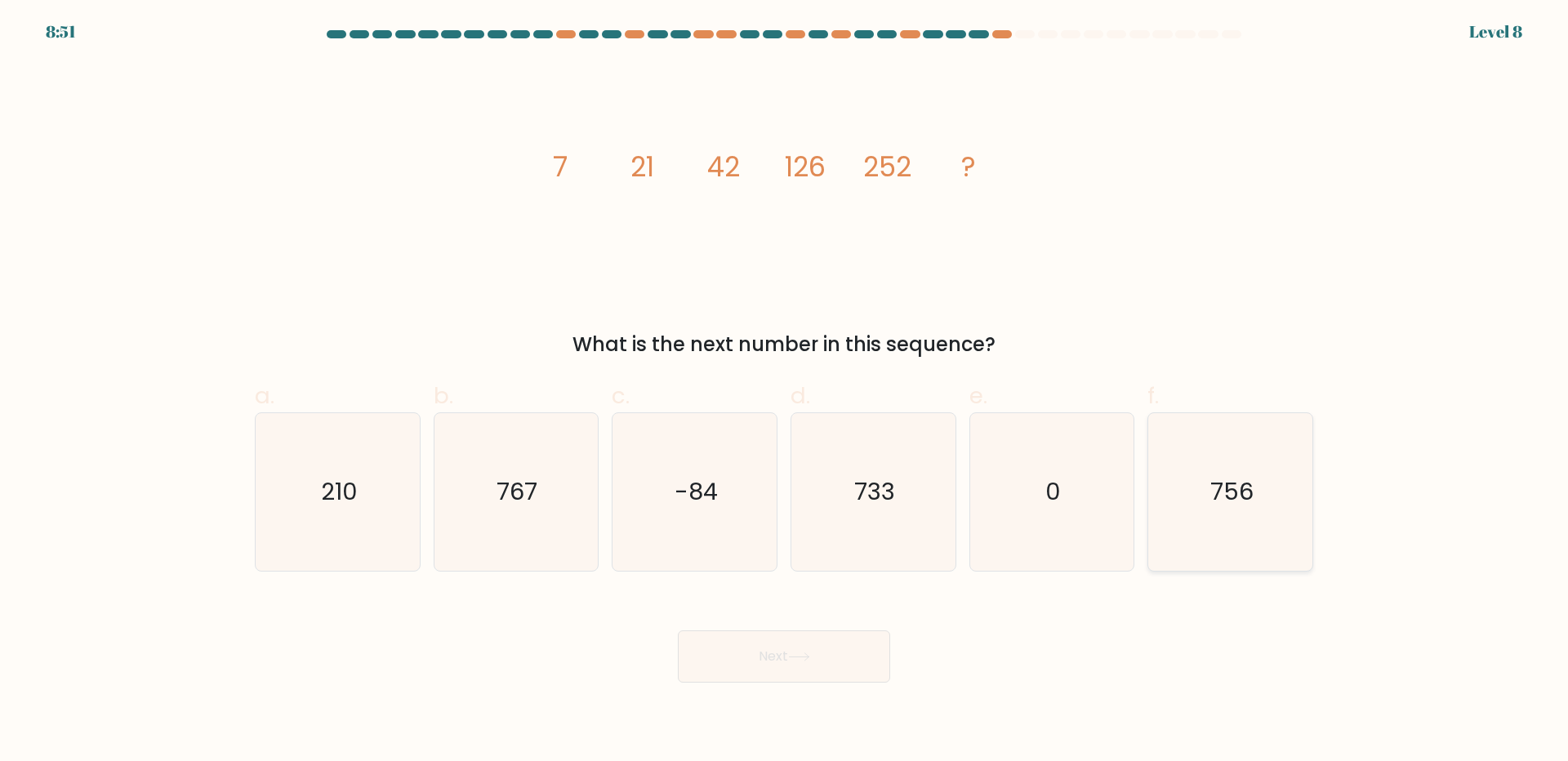
click at [1214, 486] on text "756" at bounding box center [1231, 491] width 43 height 32
click at [784, 391] on input "f. 756" at bounding box center [784, 385] width 1 height 11
radio input "true"
click at [734, 664] on button "Next" at bounding box center [784, 656] width 212 height 52
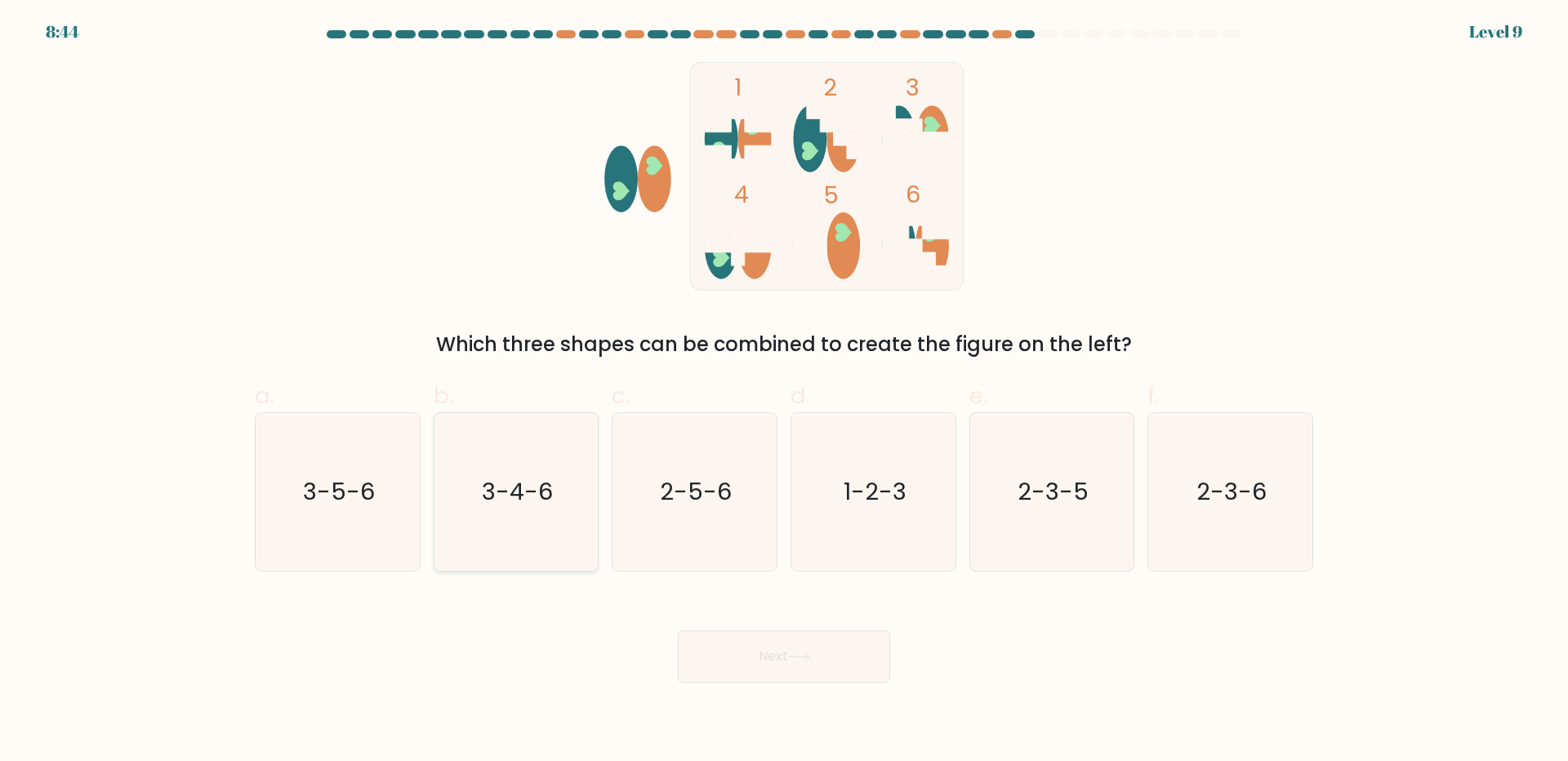
click at [519, 527] on icon "3-4-6" at bounding box center [516, 492] width 158 height 158
click at [784, 391] on input "b. 3-4-6" at bounding box center [784, 385] width 1 height 11
radio input "true"
click at [1161, 486] on icon "2-3-6" at bounding box center [1231, 492] width 158 height 158
click at [784, 391] on input "f. 2-3-6" at bounding box center [784, 385] width 1 height 11
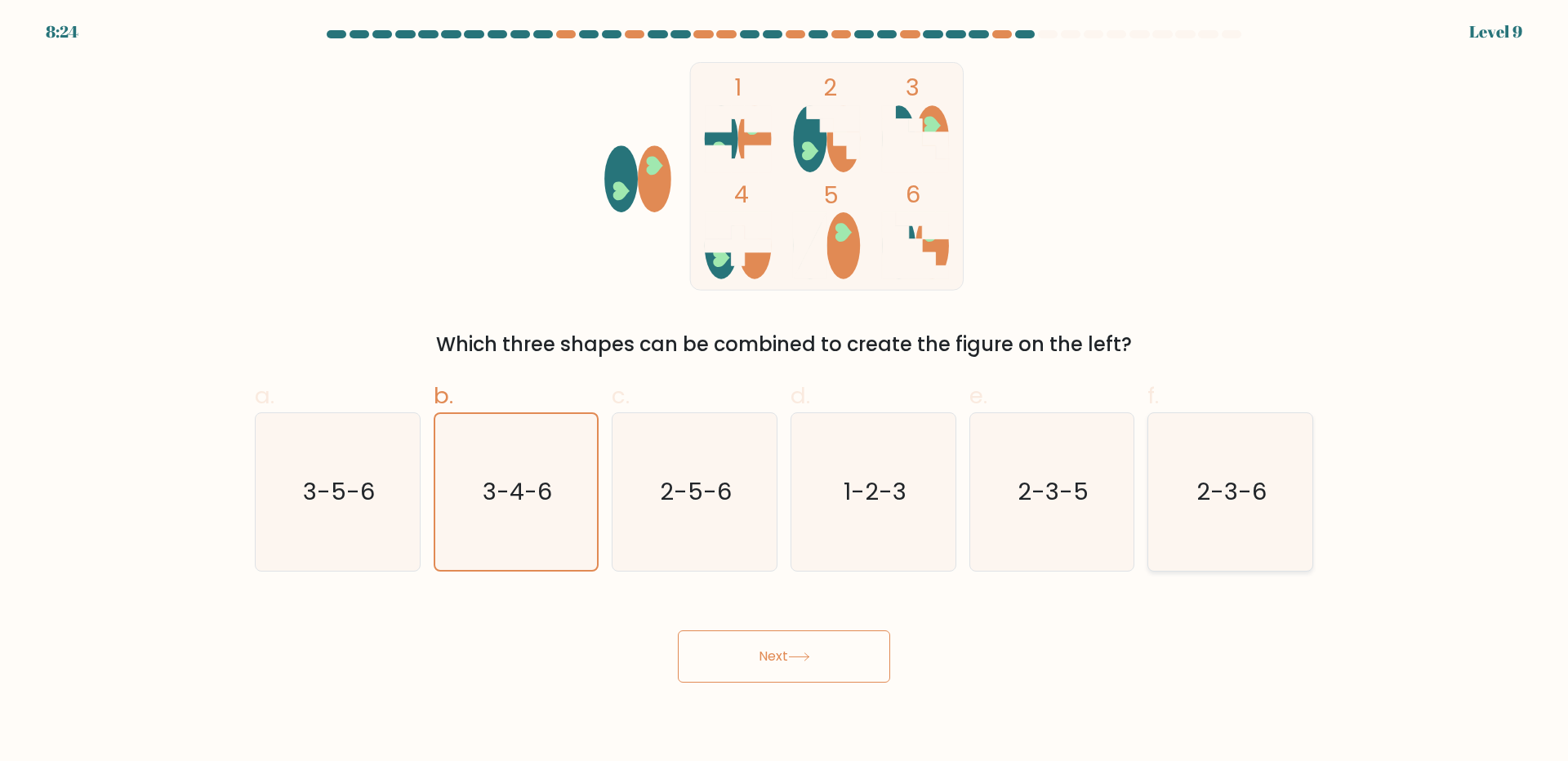
radio input "true"
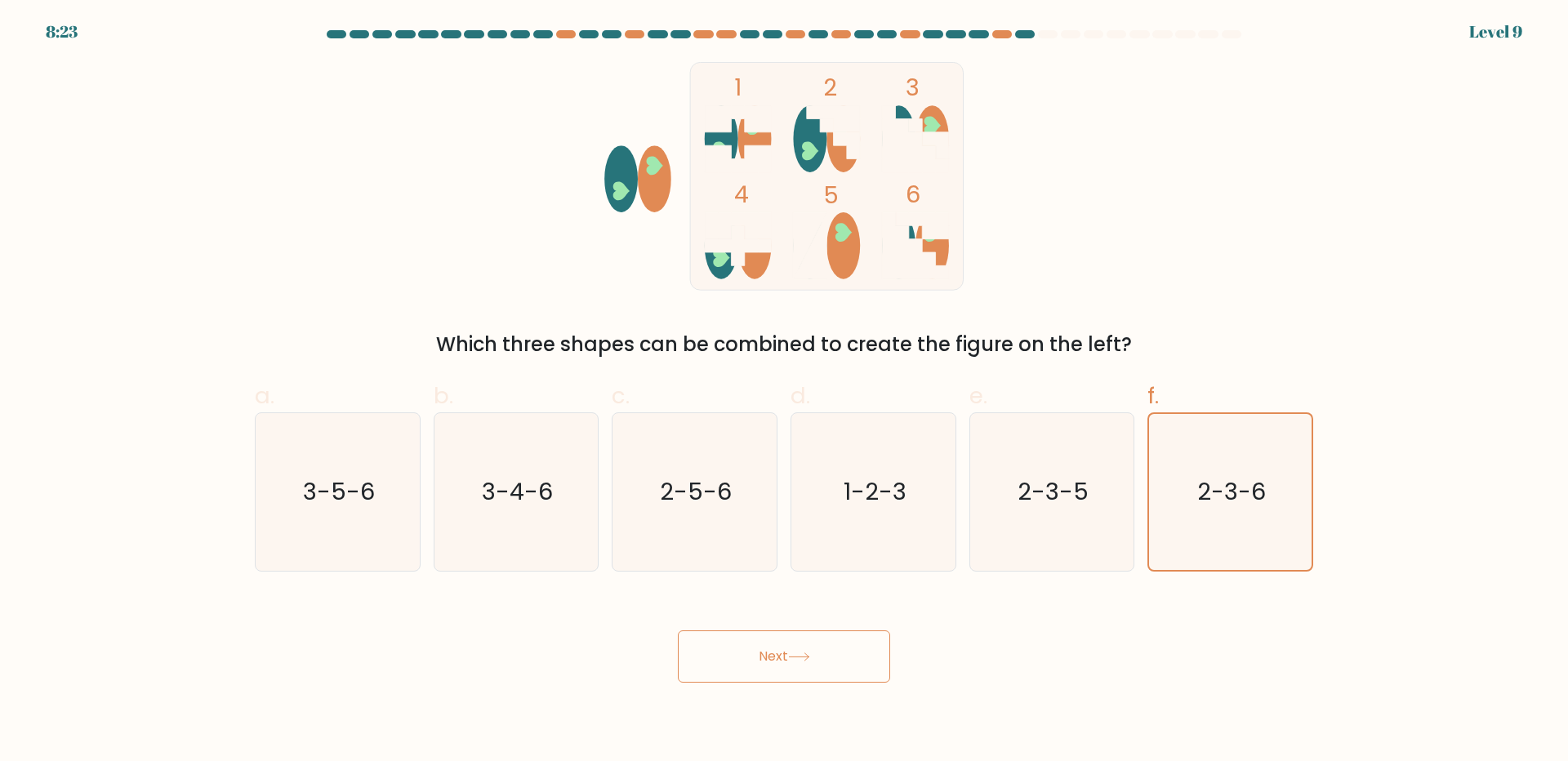
click at [735, 670] on button "Next" at bounding box center [784, 656] width 212 height 52
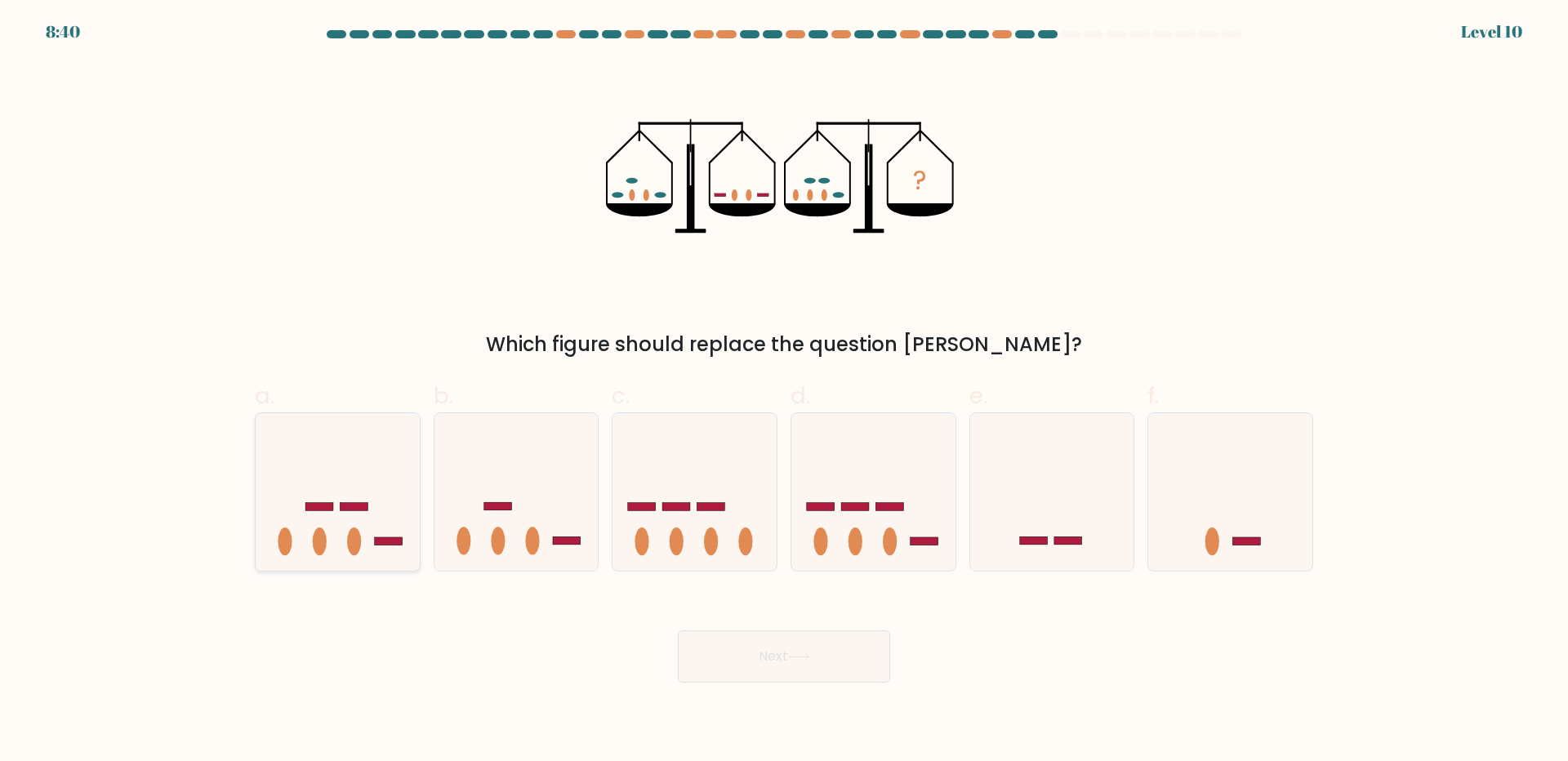
click at [339, 519] on icon at bounding box center [337, 491] width 164 height 135
click at [784, 391] on input "a." at bounding box center [784, 385] width 1 height 11
radio input "true"
click at [537, 516] on icon at bounding box center [517, 491] width 164 height 135
click at [784, 391] on input "b." at bounding box center [784, 385] width 1 height 11
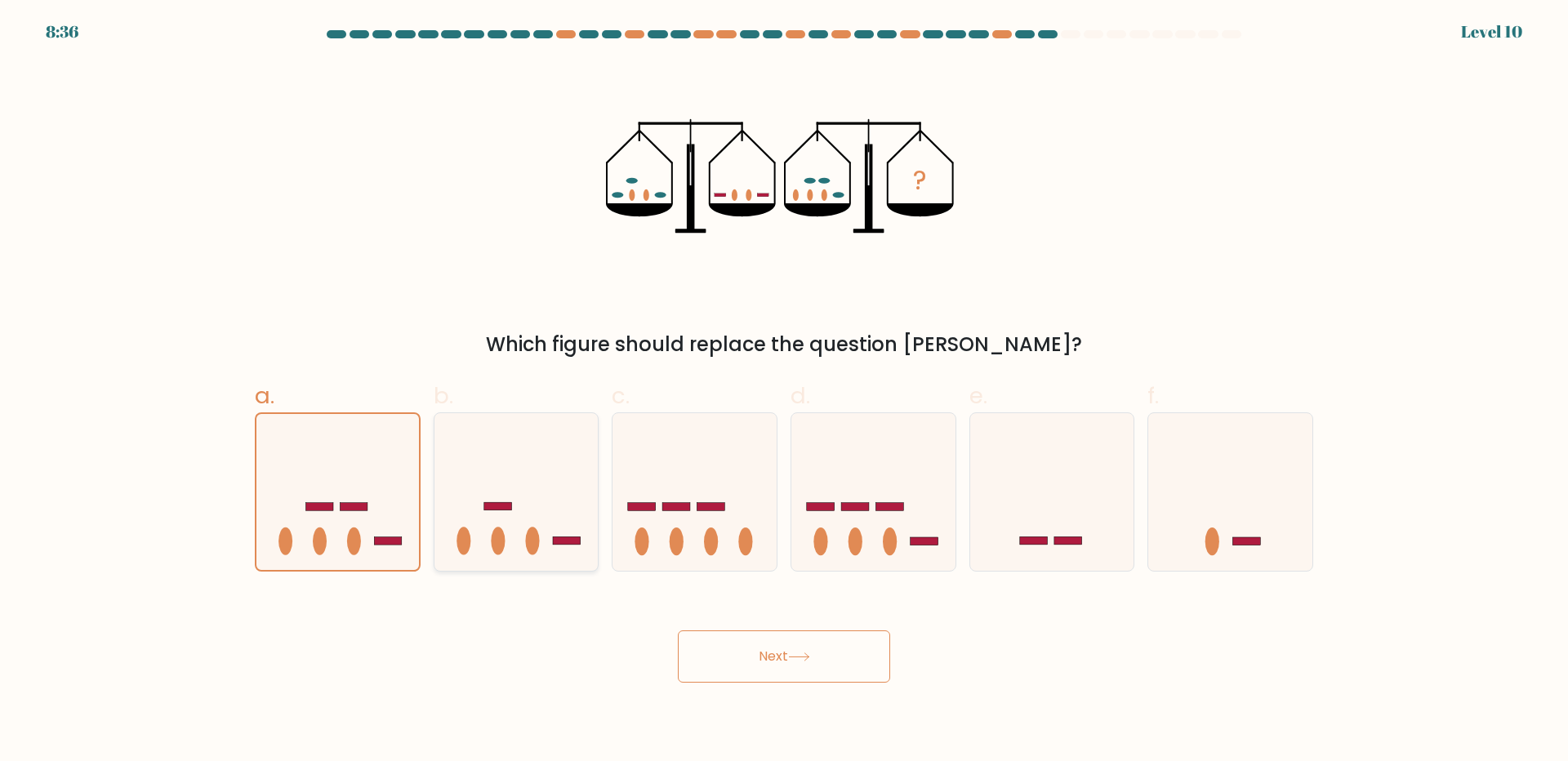
radio input "true"
click at [805, 670] on button "Next" at bounding box center [784, 656] width 212 height 52
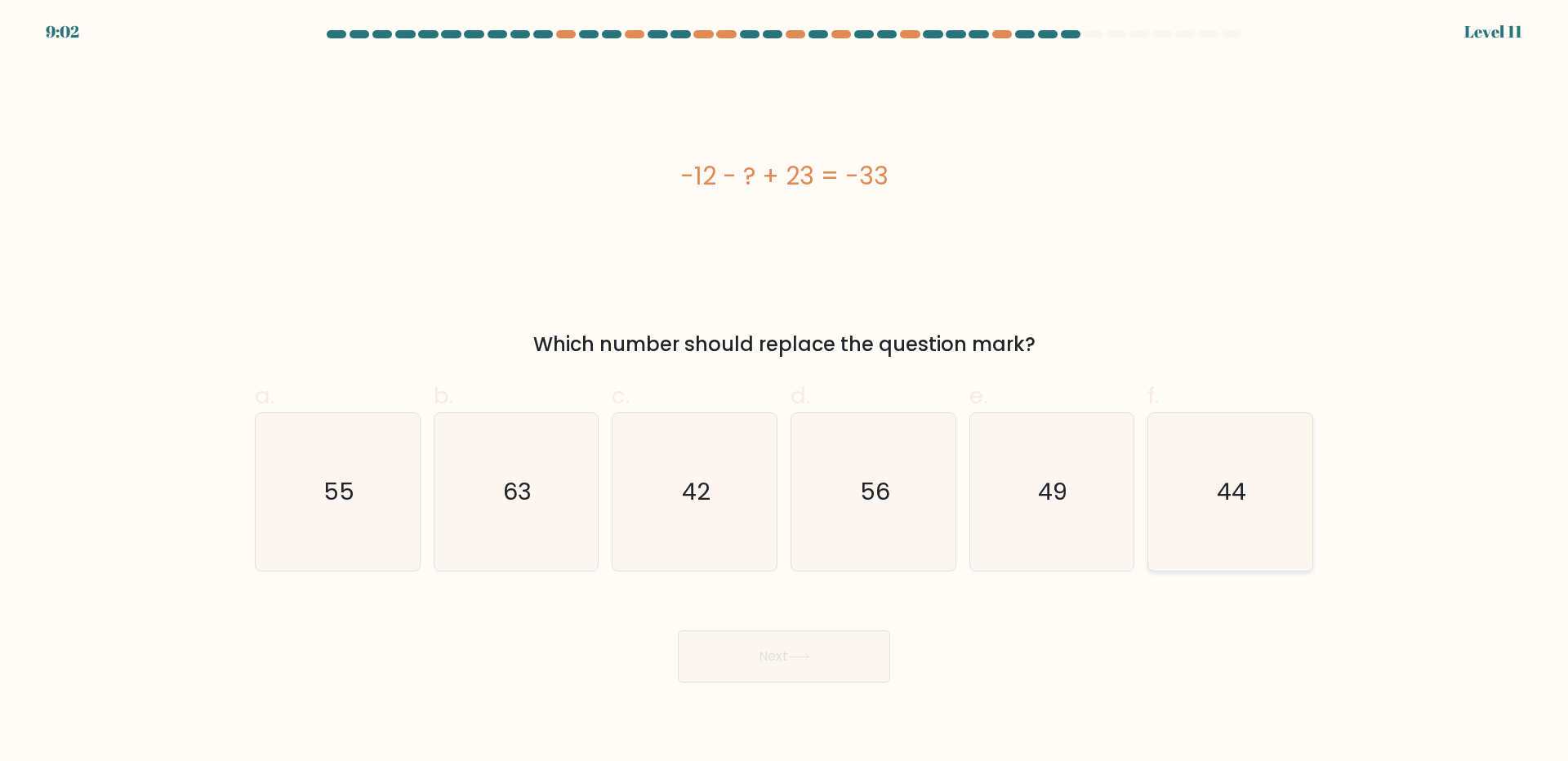
click at [1309, 466] on icon "44" at bounding box center [1231, 492] width 158 height 158
click at [784, 391] on input "f. 44" at bounding box center [784, 385] width 1 height 11
radio input "true"
click at [810, 659] on icon at bounding box center [799, 657] width 22 height 9
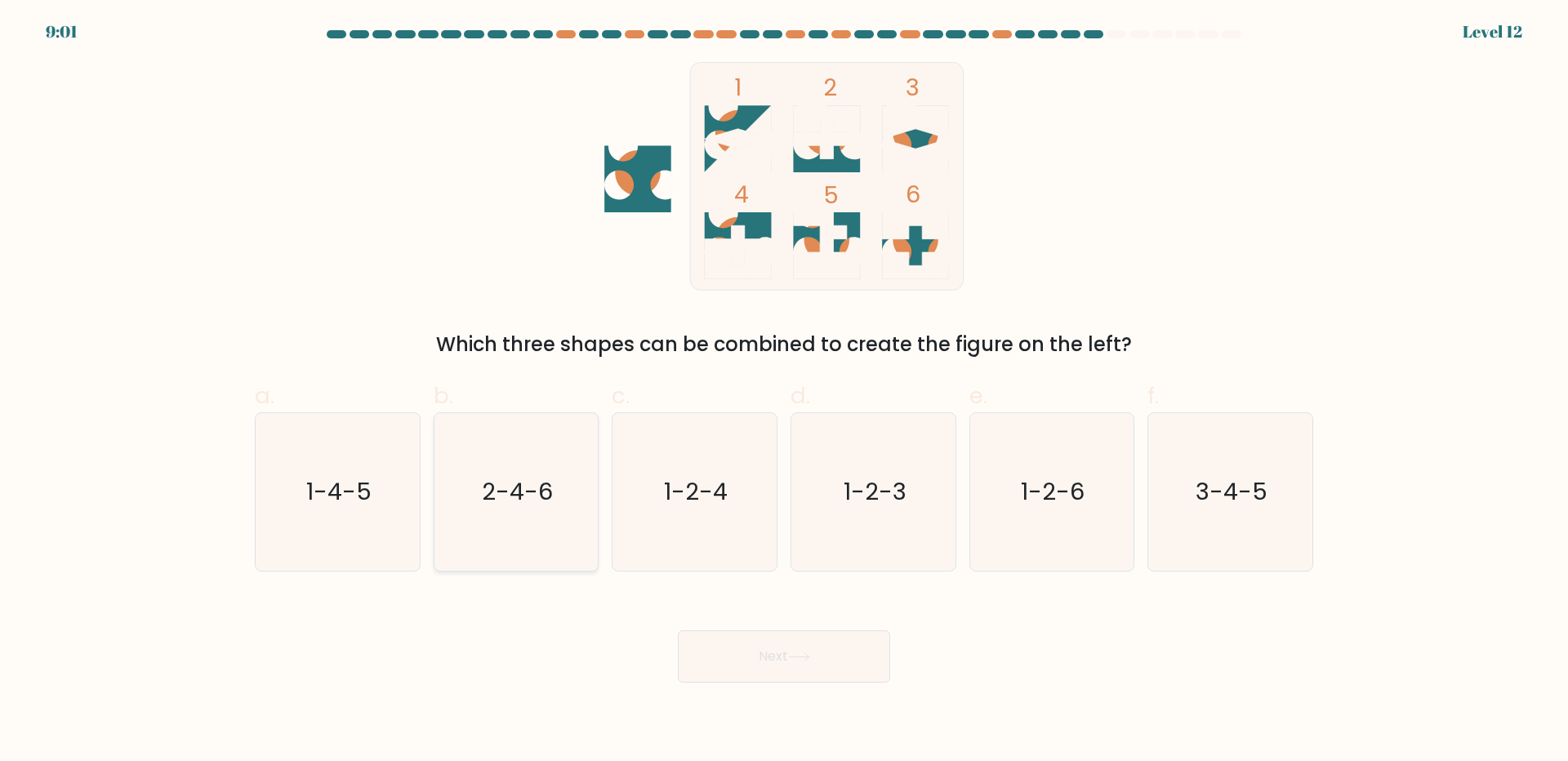
click at [470, 519] on icon "2-4-6" at bounding box center [516, 492] width 158 height 158
click at [784, 391] on input "b. 2-4-6" at bounding box center [784, 385] width 1 height 11
radio input "true"
click at [801, 654] on icon at bounding box center [799, 657] width 22 height 9
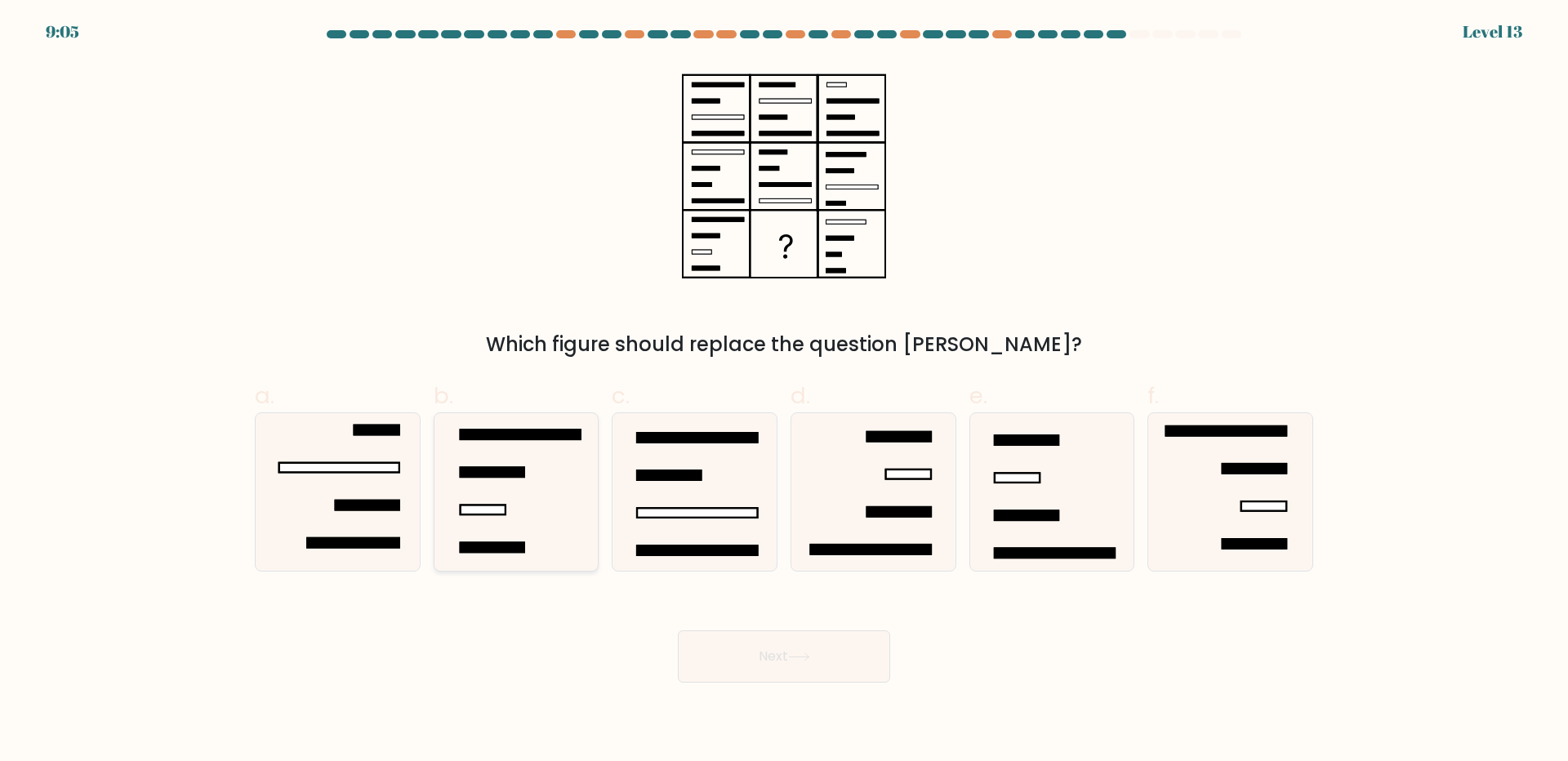
click at [502, 500] on icon at bounding box center [516, 492] width 158 height 158
click at [784, 391] on input "b." at bounding box center [784, 385] width 1 height 11
radio input "true"
click at [675, 507] on icon at bounding box center [695, 492] width 158 height 158
click at [784, 391] on input "c." at bounding box center [784, 385] width 1 height 11
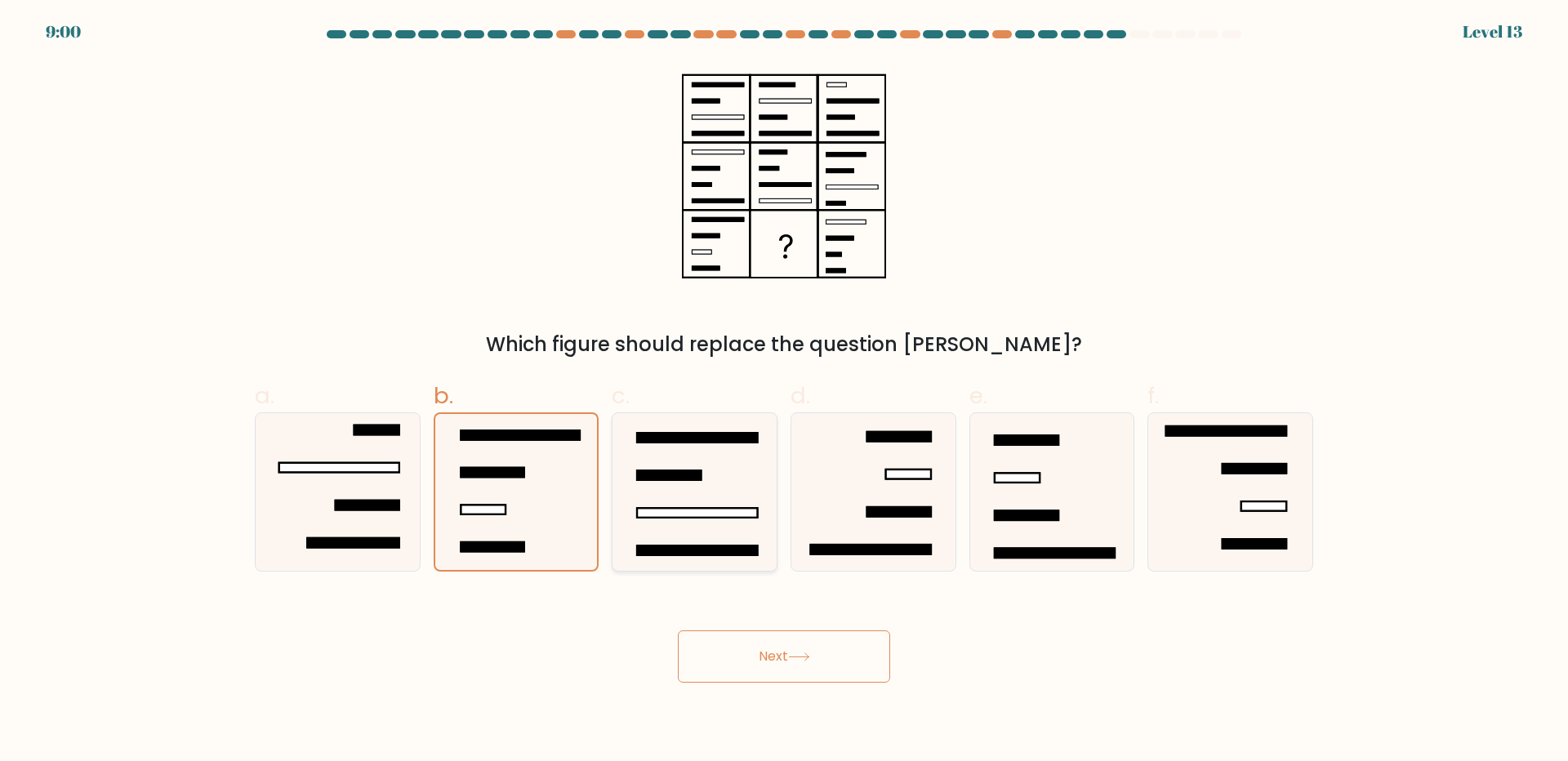
radio input "true"
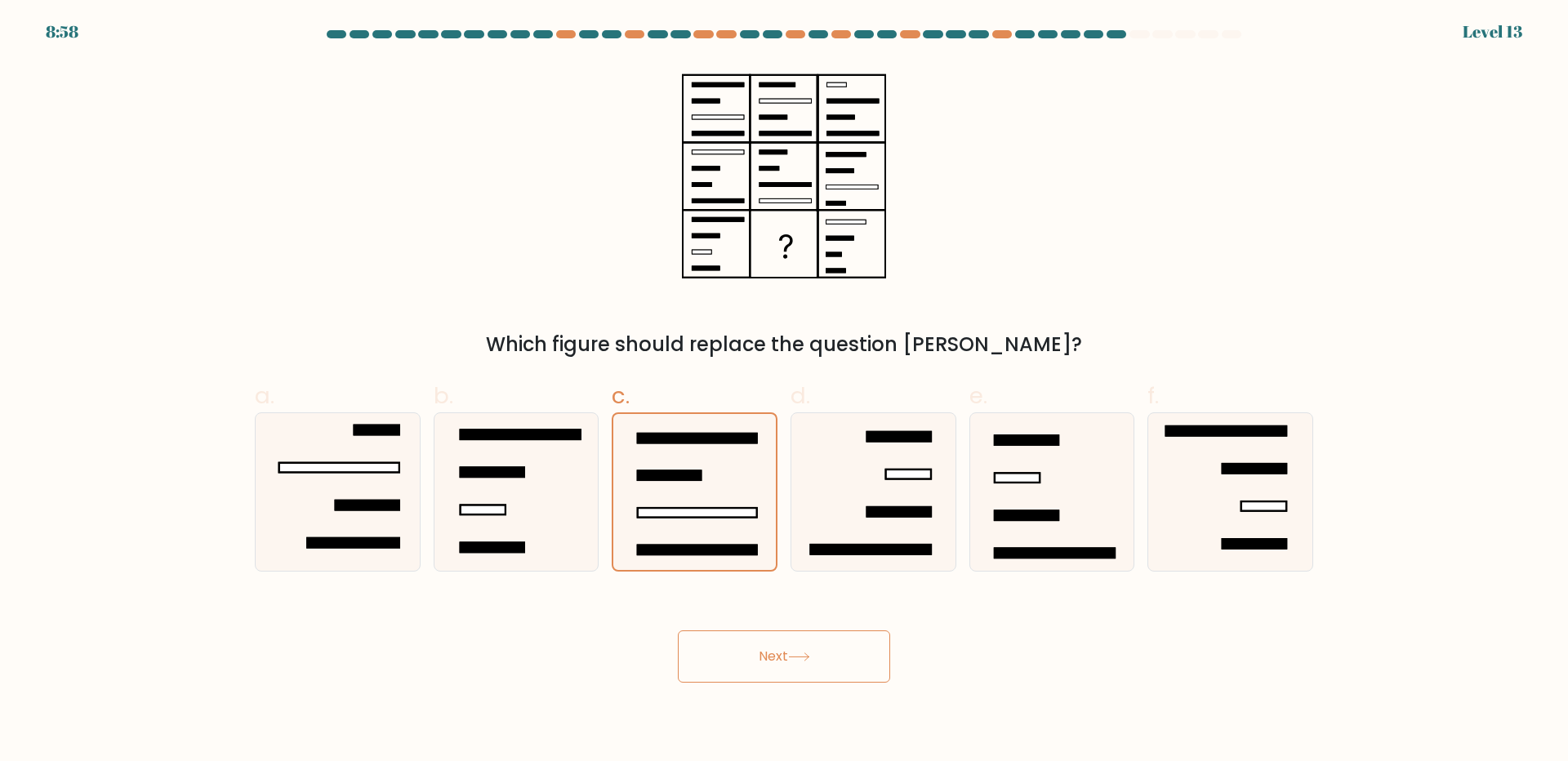
click at [777, 631] on button "Next" at bounding box center [784, 656] width 212 height 52
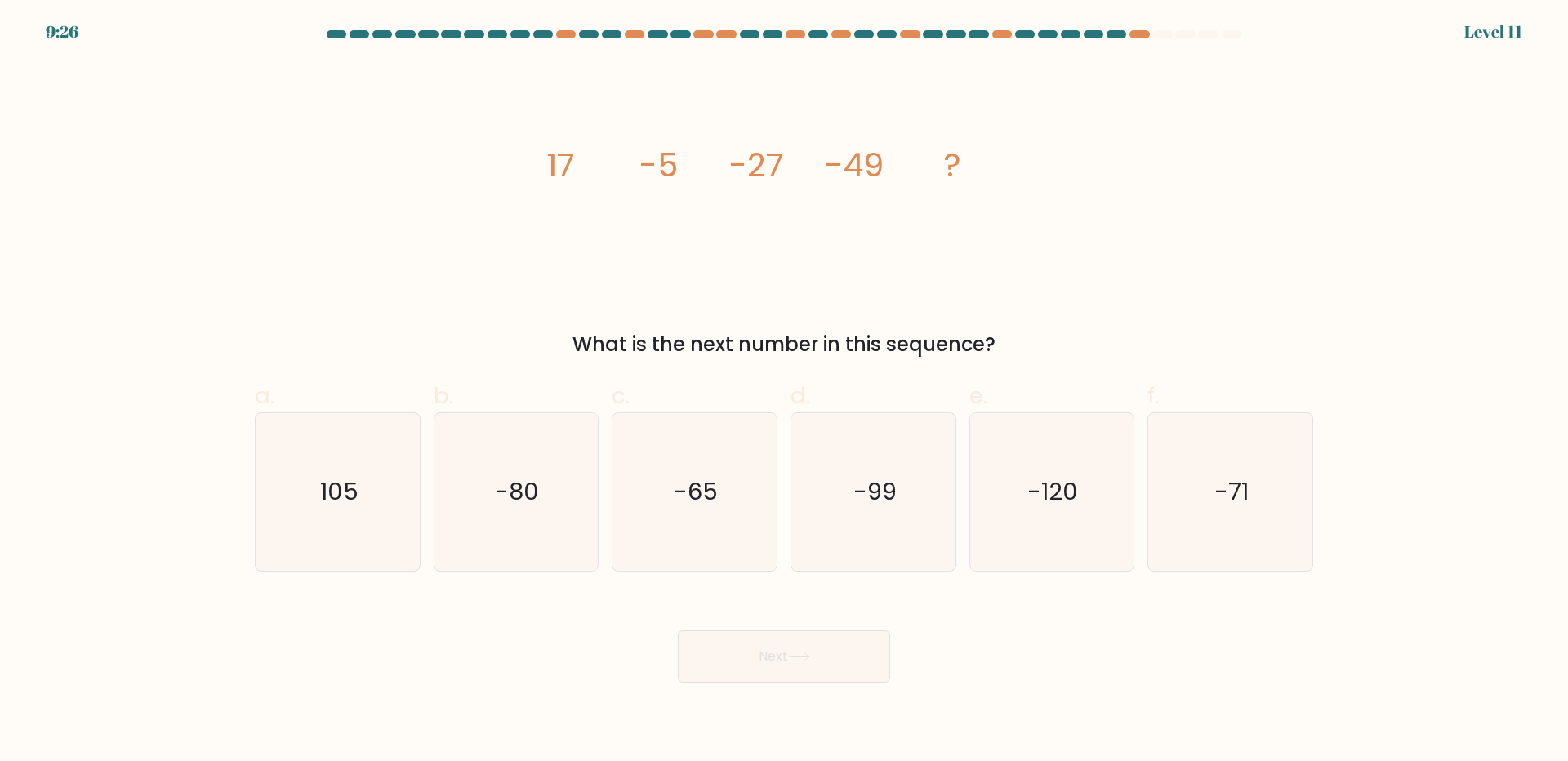
click at [713, 334] on div "What is the next number in this sequence?" at bounding box center [784, 344] width 1039 height 29
click at [1238, 521] on icon "-71" at bounding box center [1231, 492] width 158 height 158
click at [784, 391] on input "f. -71" at bounding box center [784, 385] width 1 height 11
radio input "true"
click at [761, 651] on button "Next" at bounding box center [784, 656] width 212 height 52
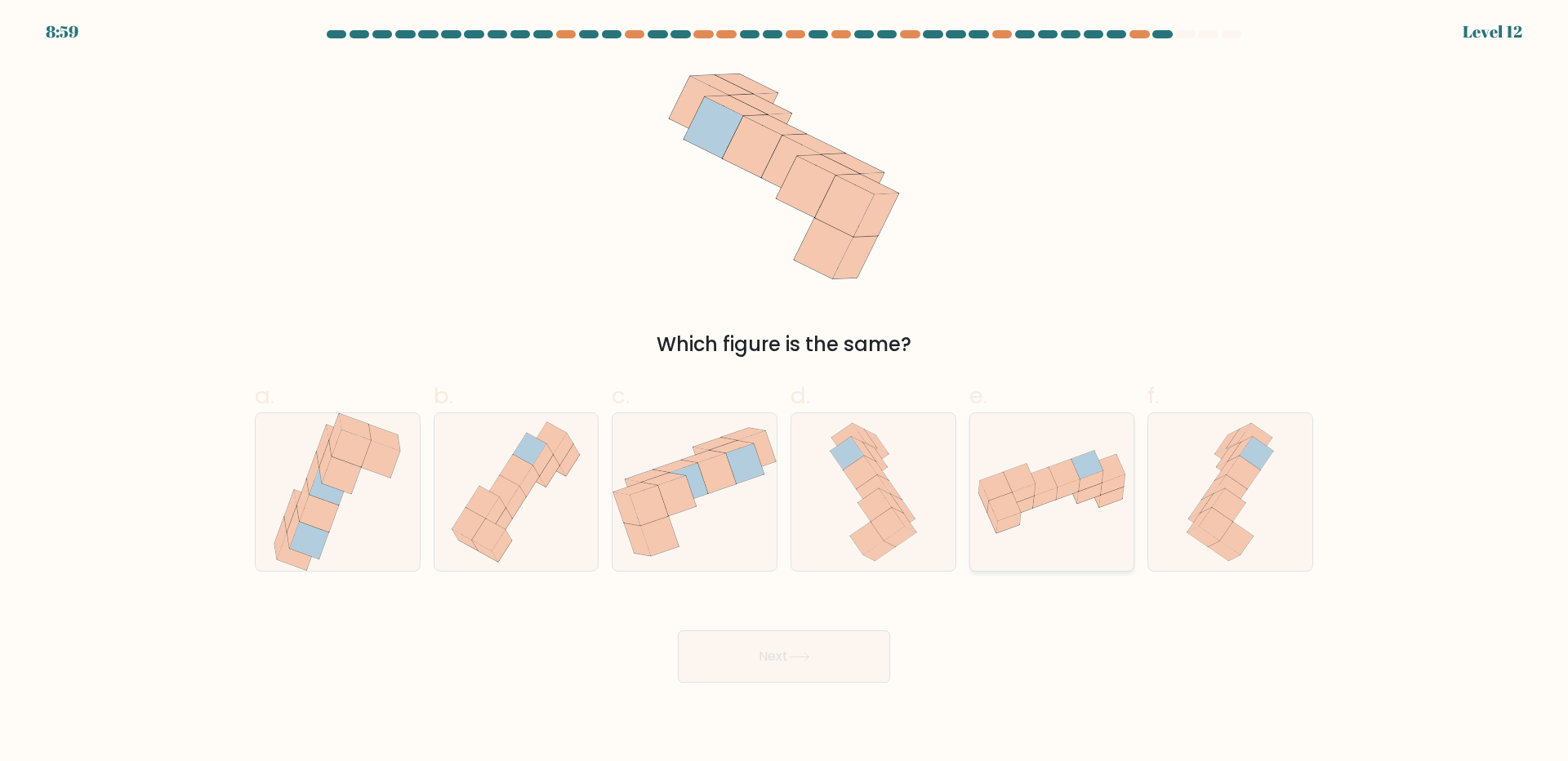
click at [1004, 535] on icon at bounding box center [1052, 492] width 164 height 90
click at [784, 391] on input "e." at bounding box center [784, 385] width 1 height 11
radio input "true"
click at [745, 655] on button "Next" at bounding box center [784, 656] width 212 height 52
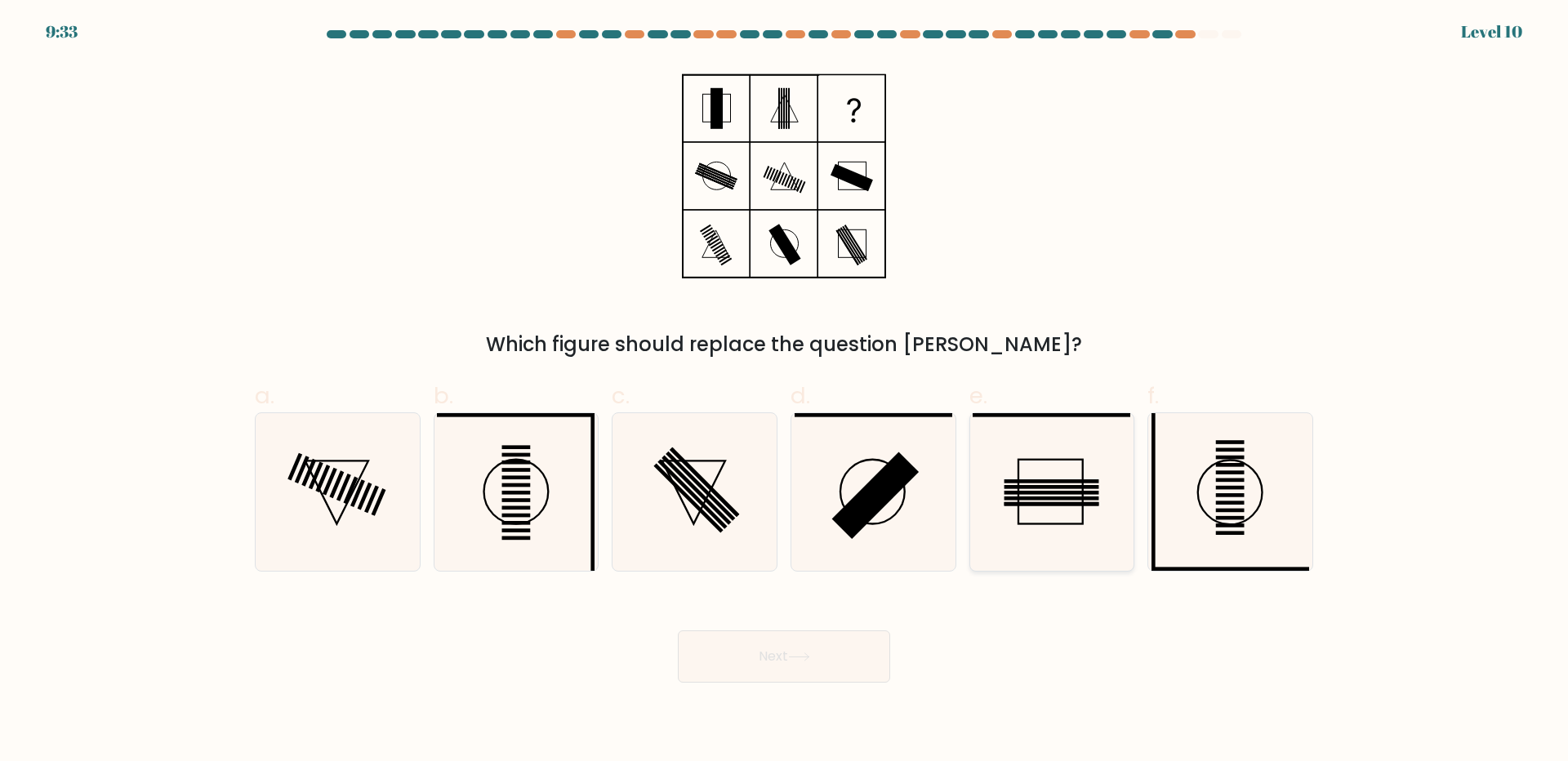
click at [1085, 494] on rect at bounding box center [1051, 492] width 95 height 4
click at [784, 391] on input "e." at bounding box center [784, 385] width 1 height 11
radio input "true"
click at [781, 605] on div "Next" at bounding box center [784, 637] width 1078 height 91
click at [771, 657] on button "Next" at bounding box center [784, 656] width 212 height 52
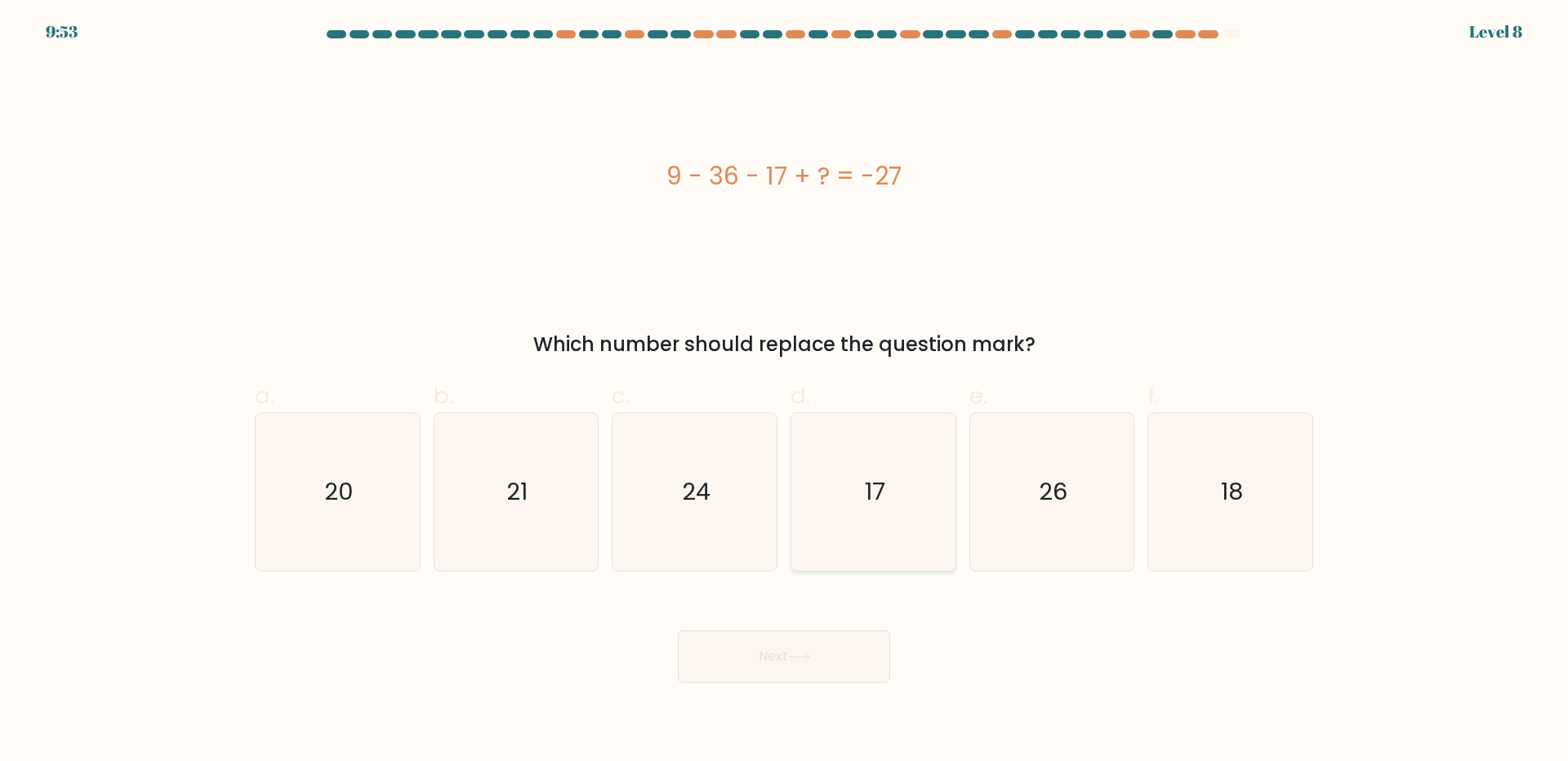
click at [844, 497] on icon "17" at bounding box center [873, 492] width 158 height 158
click at [784, 391] on input "d. 17" at bounding box center [784, 385] width 1 height 11
radio input "true"
click at [772, 661] on button "Next" at bounding box center [784, 656] width 212 height 52
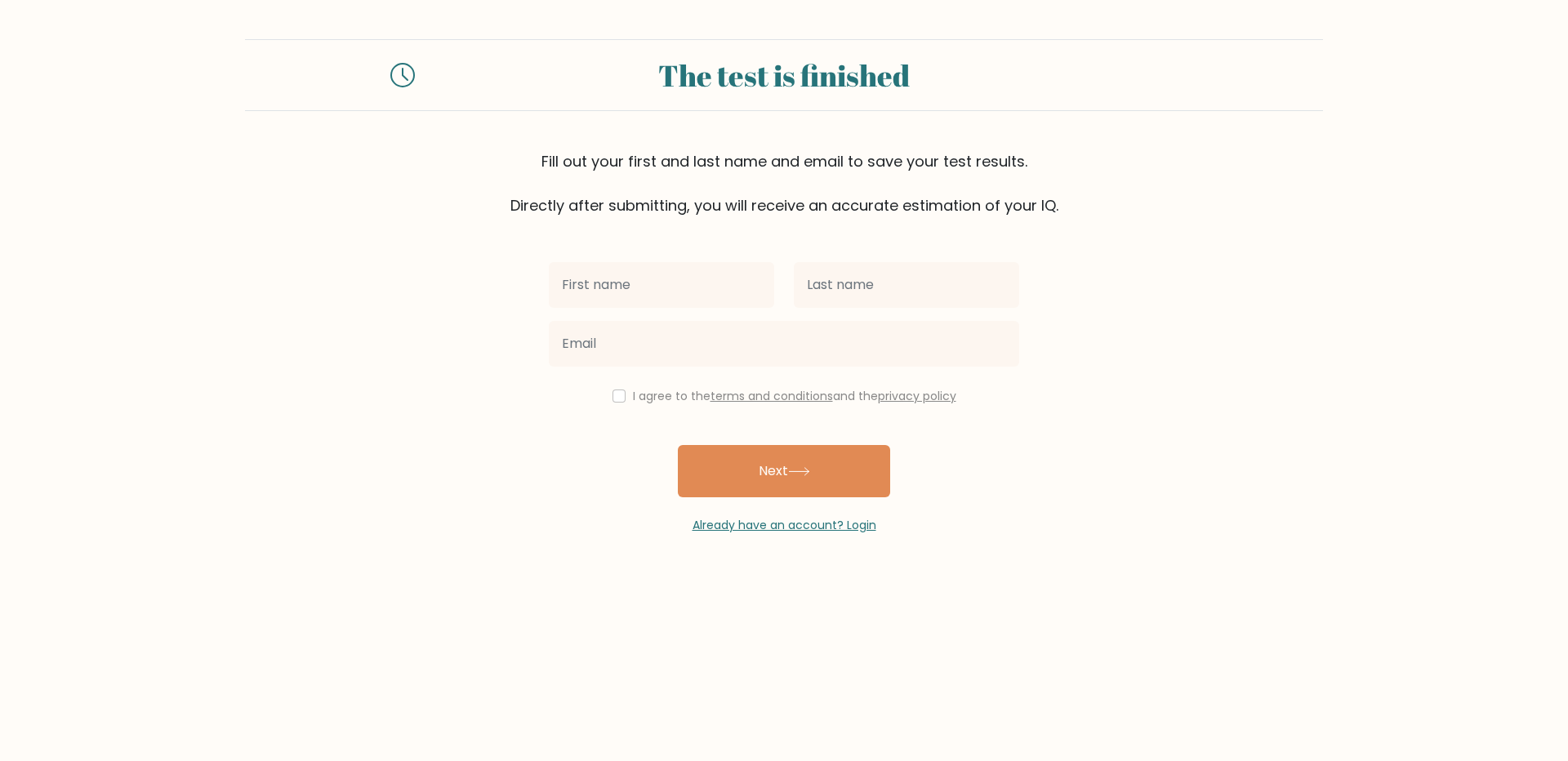
click at [685, 277] on input "text" at bounding box center [662, 284] width 226 height 46
type input "Rohit"
type input "K"
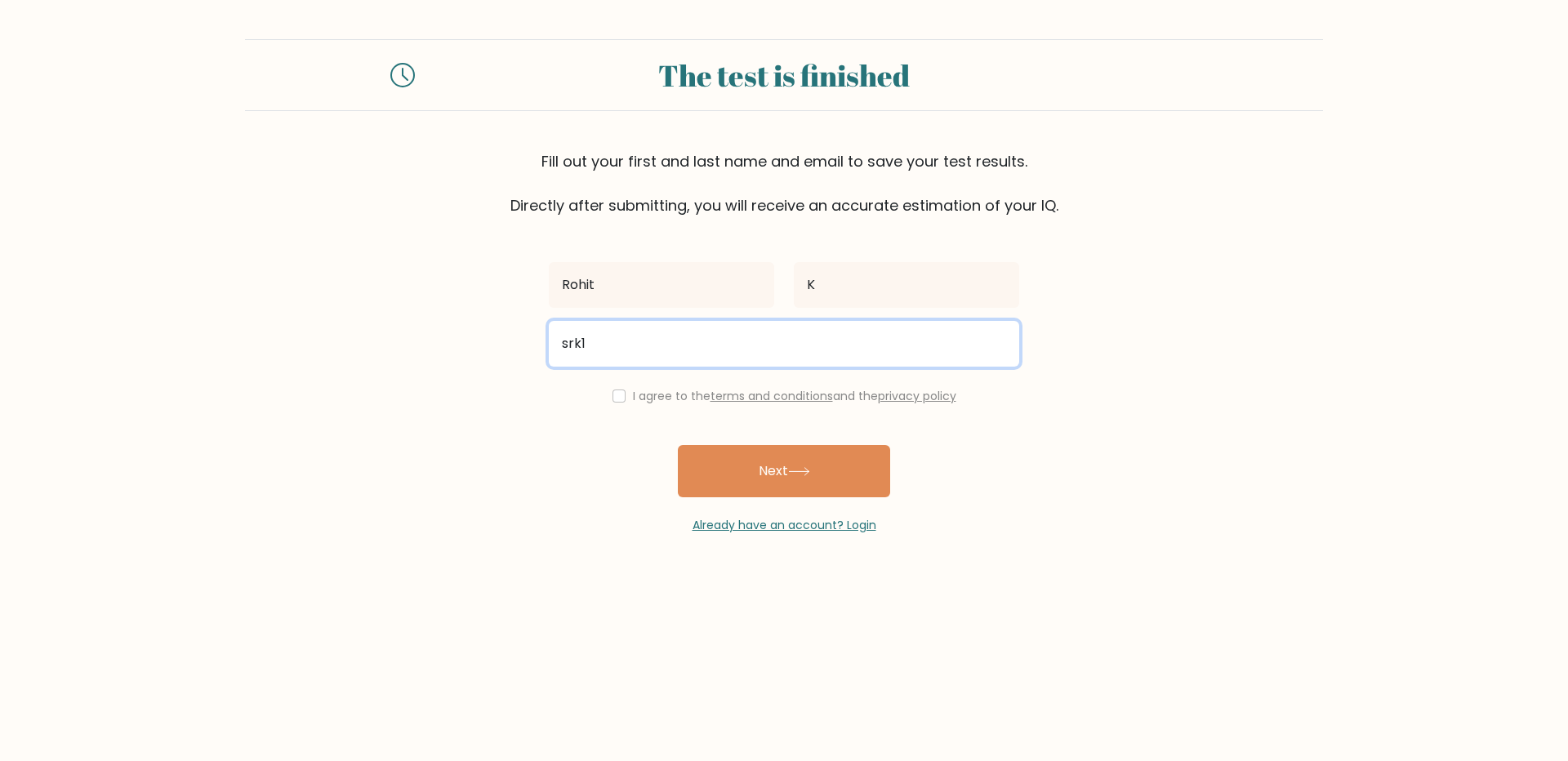
type input "[EMAIL_ADDRESS][DOMAIN_NAME]"
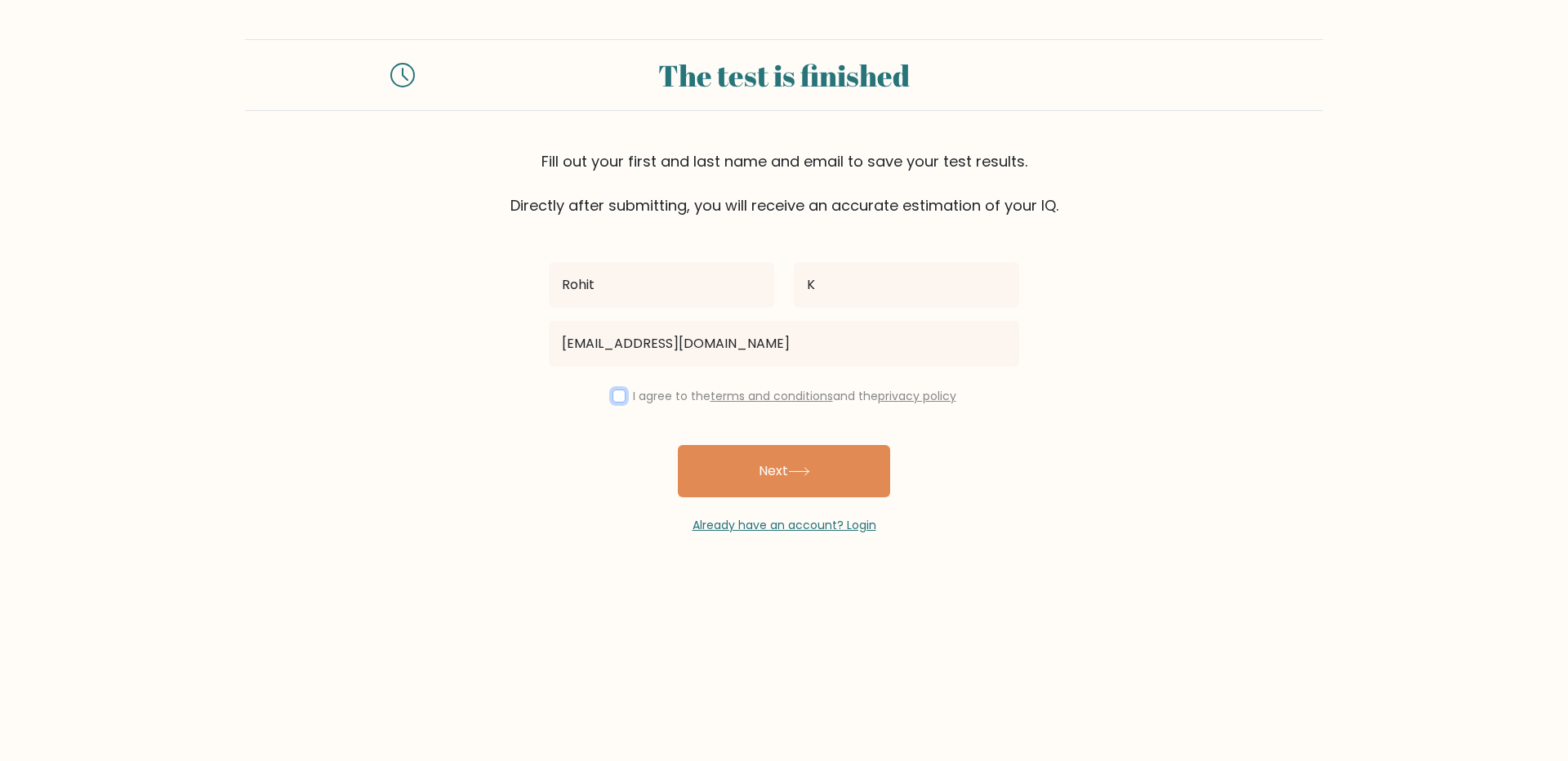
click at [613, 400] on input "checkbox" at bounding box center [619, 396] width 13 height 13
checkbox input "true"
click at [779, 474] on button "Next" at bounding box center [784, 471] width 212 height 52
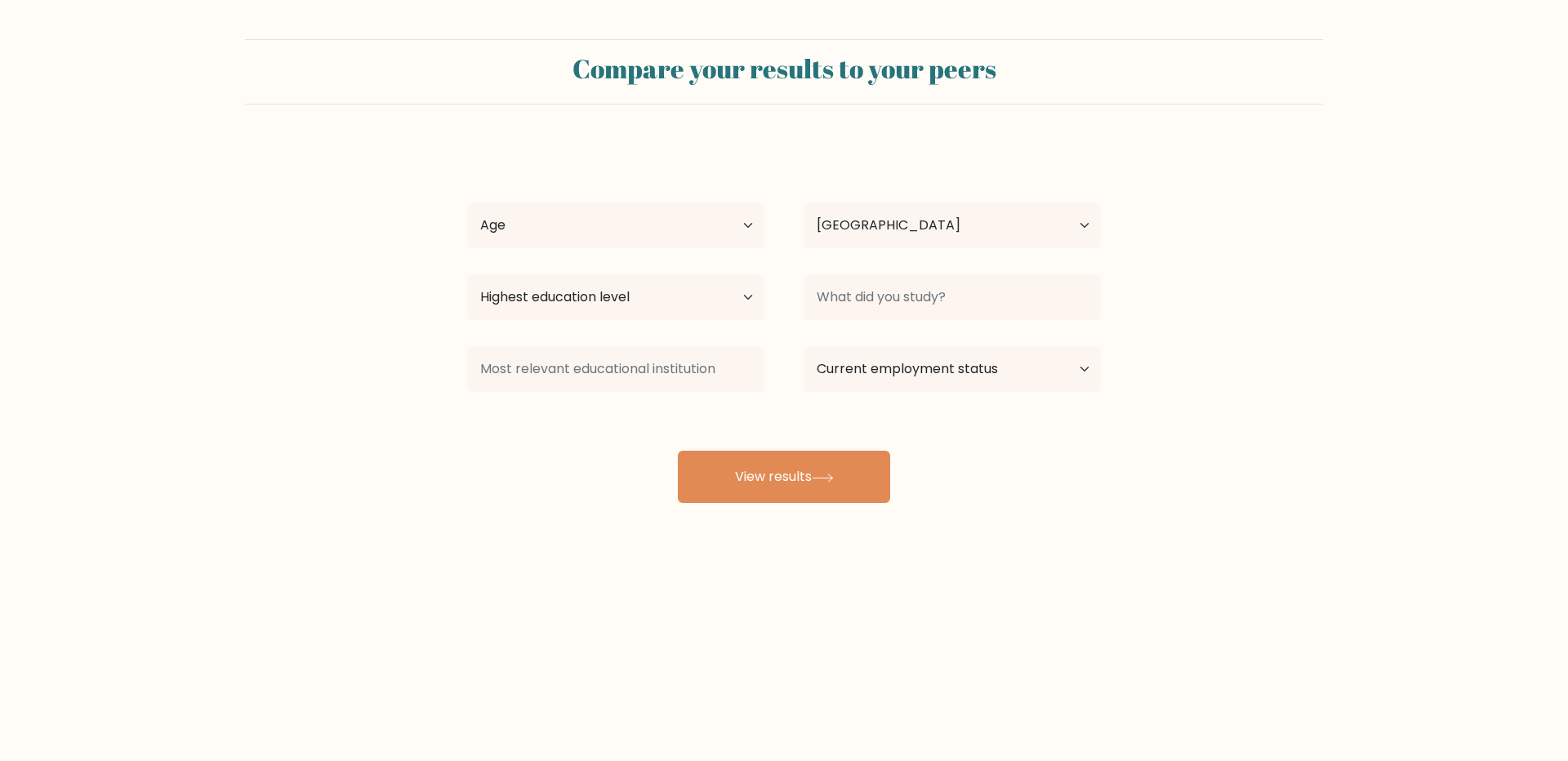
select select "IN"
click at [807, 482] on button "View results" at bounding box center [784, 477] width 212 height 52
select select "18_24"
click at [467, 202] on select "Age Under 18 years old 18-24 years old 25-34 years old 35-44 years old 45-54 ye…" at bounding box center [615, 225] width 297 height 46
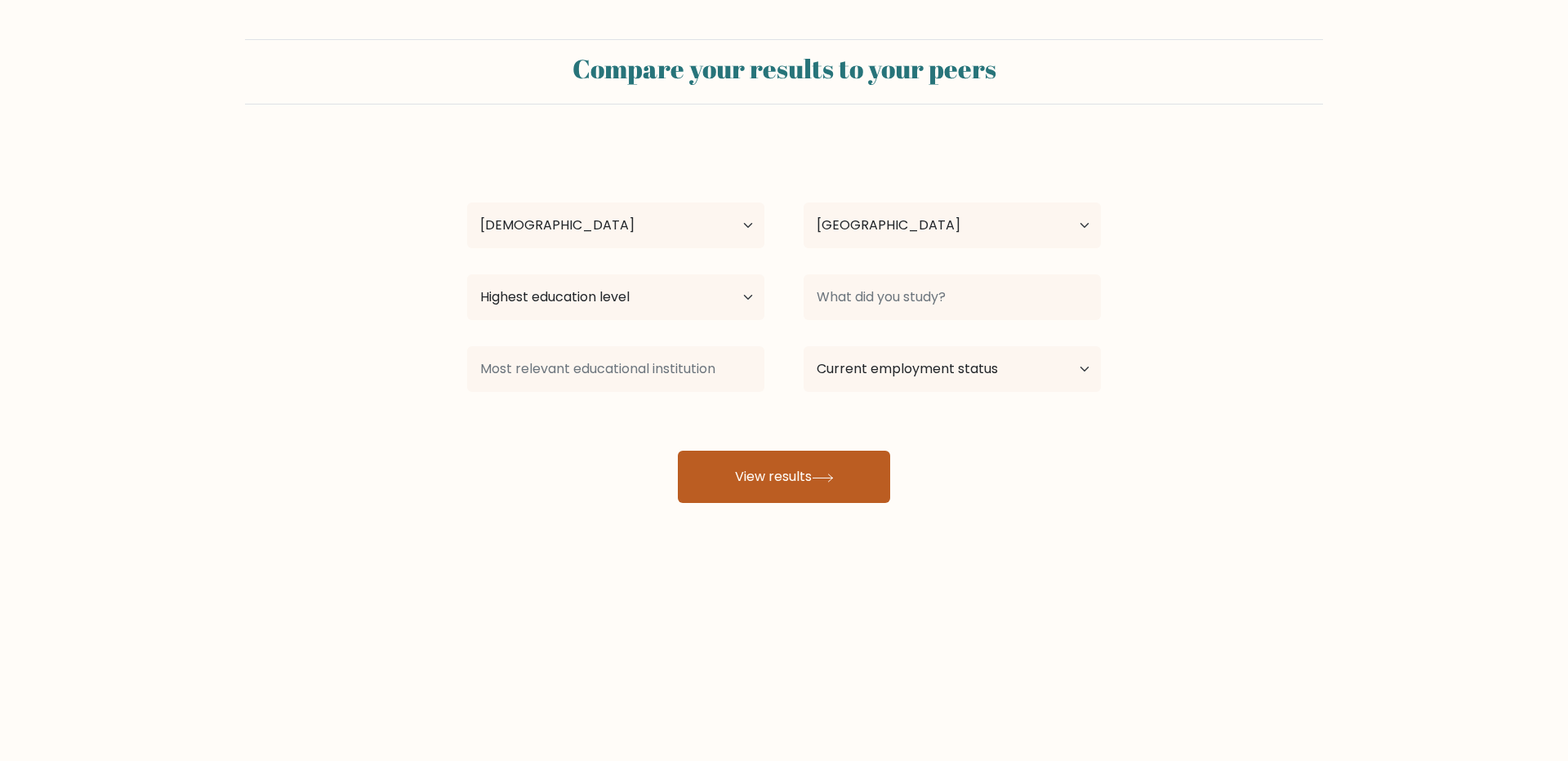
click at [748, 493] on button "View results" at bounding box center [784, 477] width 212 height 52
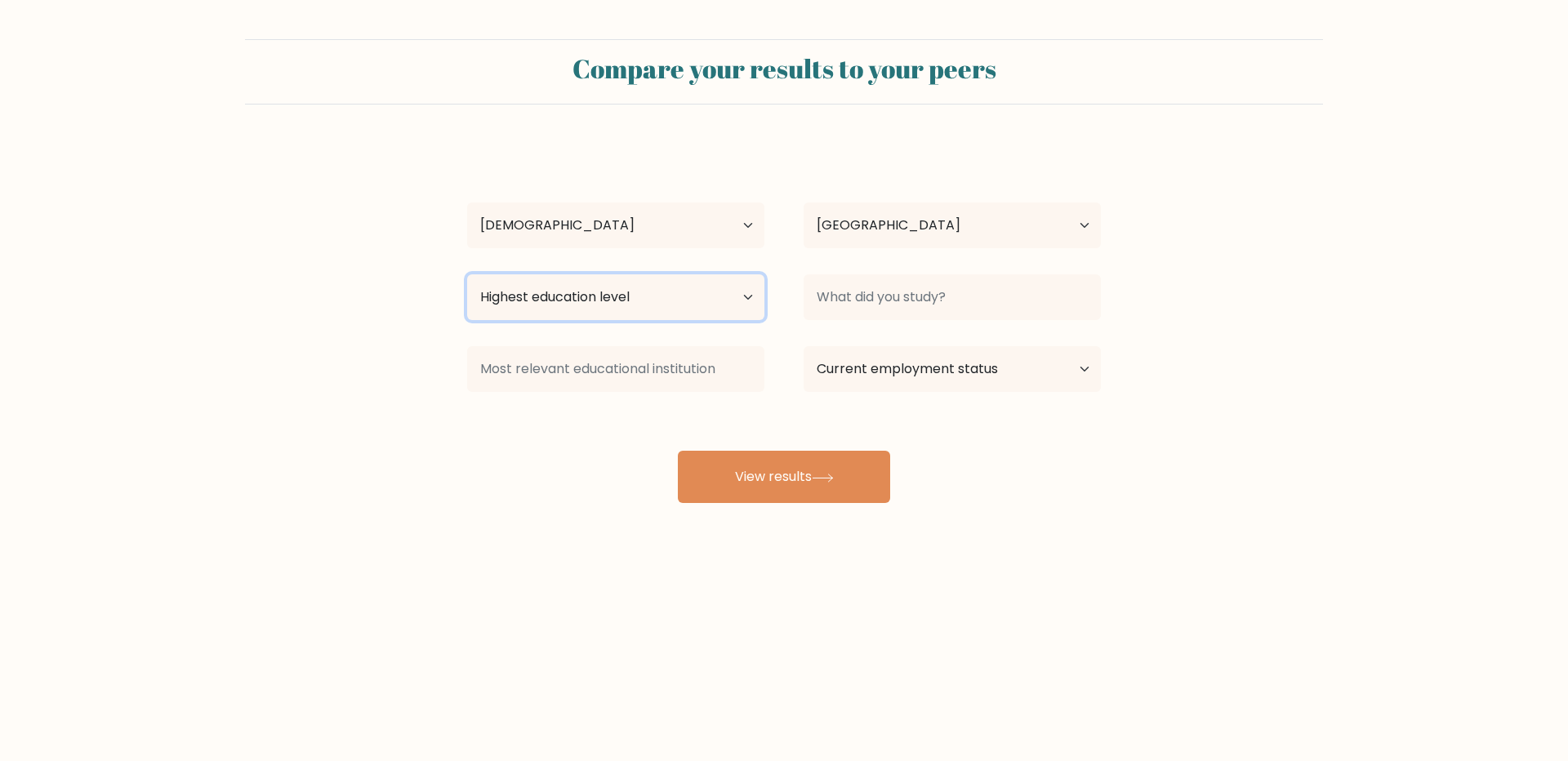
select select "masters_degree"
click at [467, 274] on select "Highest education level No schooling Primary Lower Secondary Upper Secondary Oc…" at bounding box center [615, 297] width 297 height 46
select select "student"
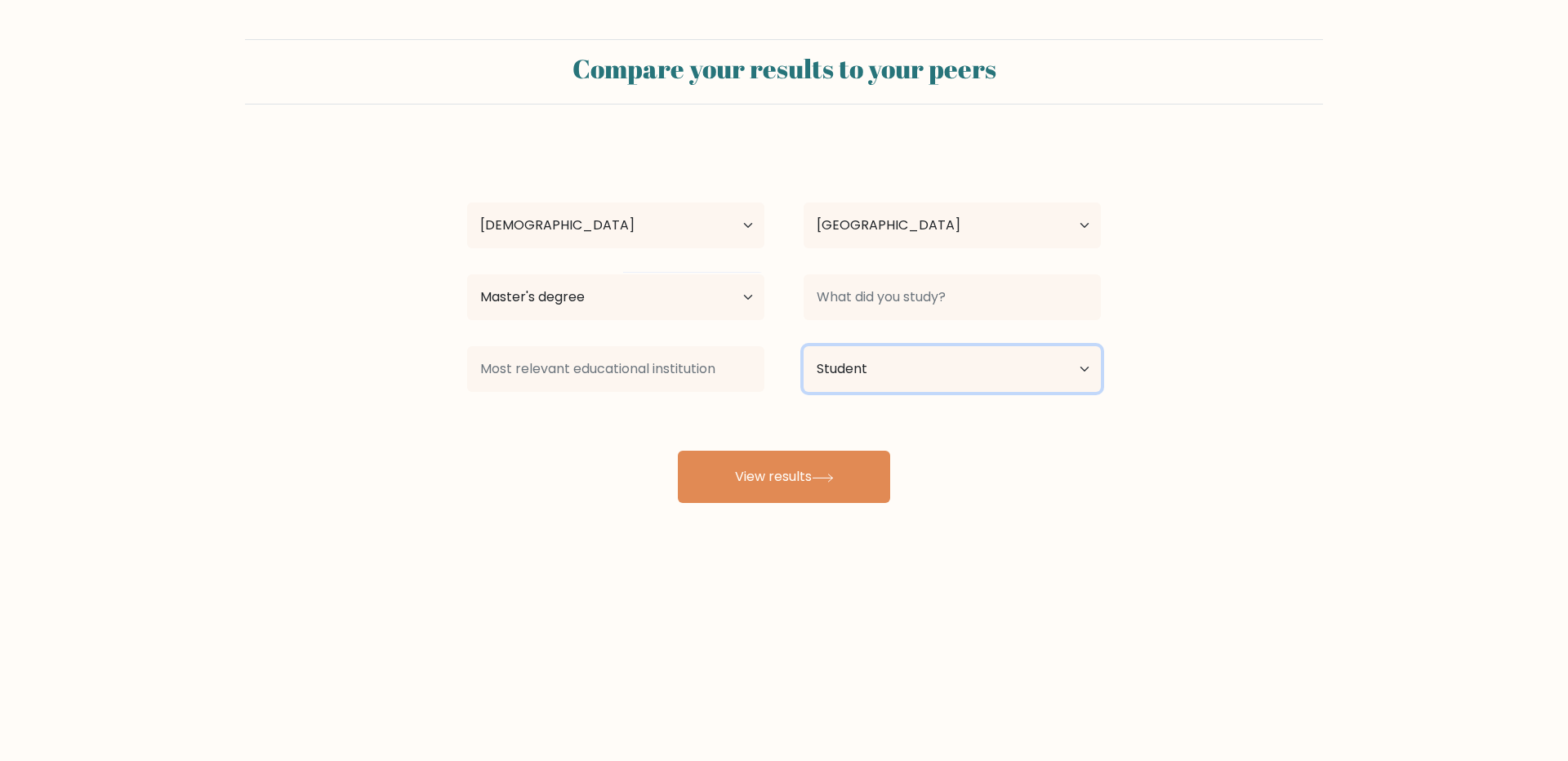
click at [803, 347] on select "Current employment status Employed Student Retired Other / prefer not to answer" at bounding box center [952, 369] width 297 height 46
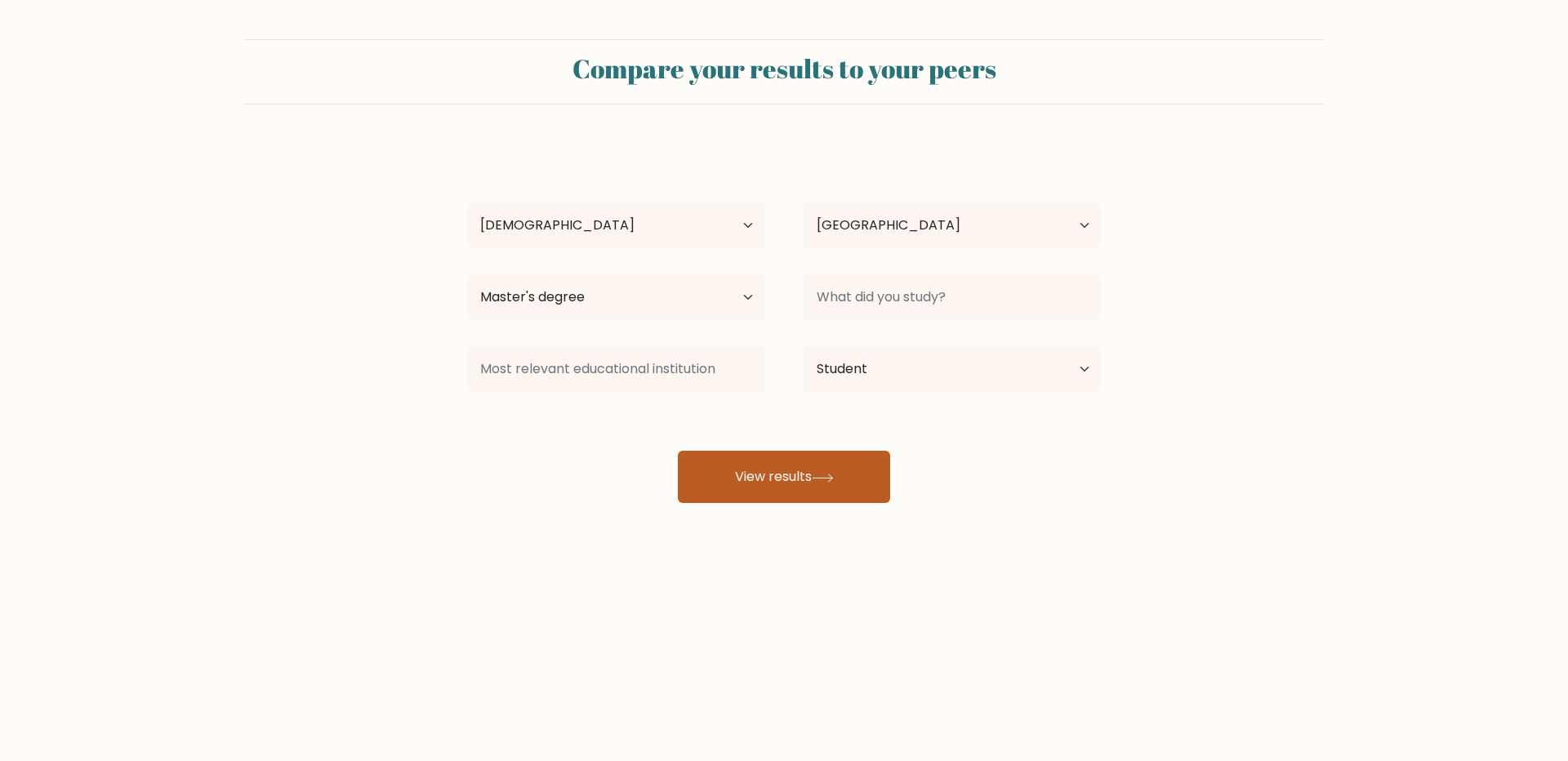
click at [813, 497] on button "View results" at bounding box center [784, 477] width 212 height 52
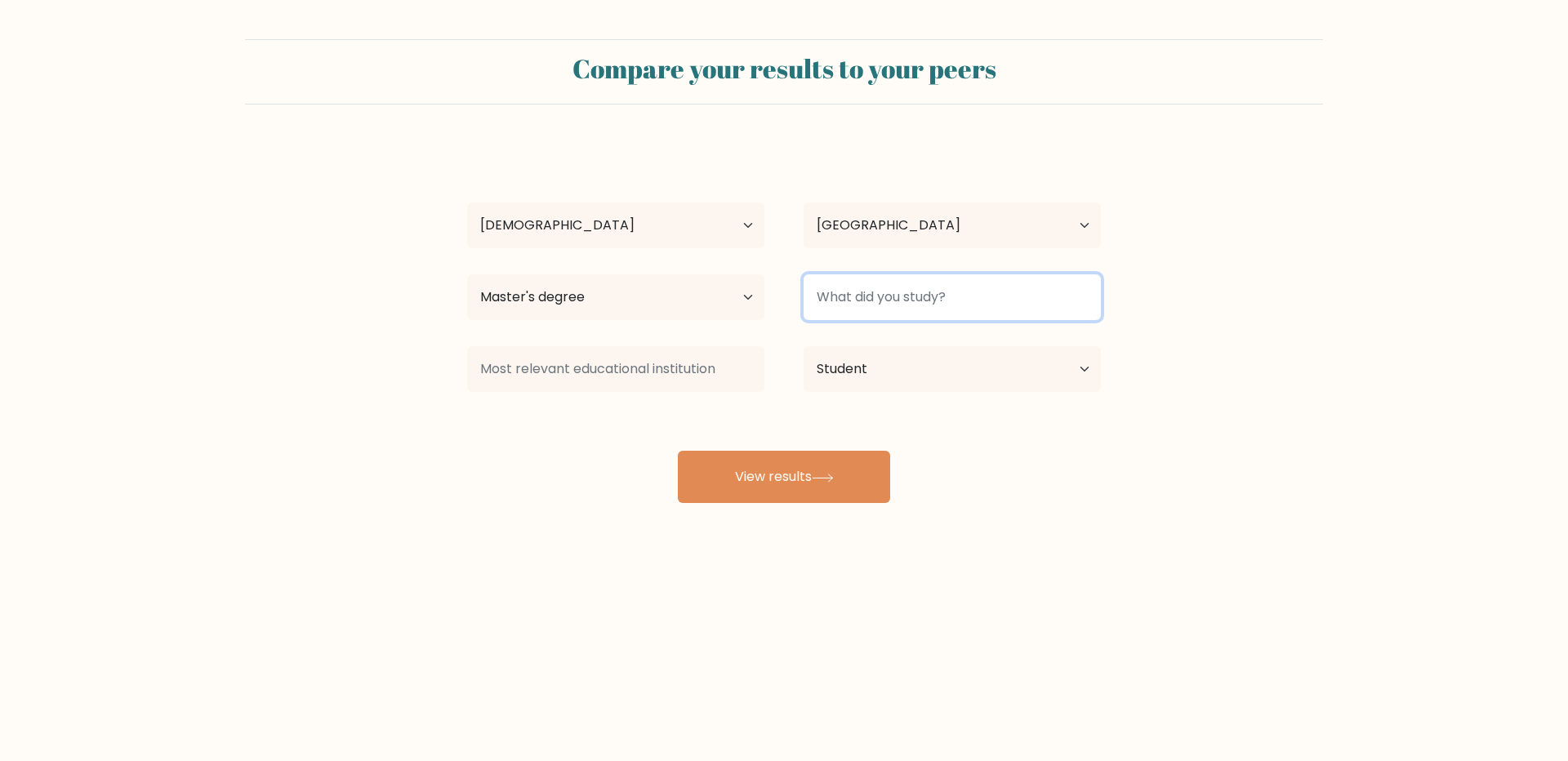
click at [863, 304] on input at bounding box center [952, 297] width 297 height 46
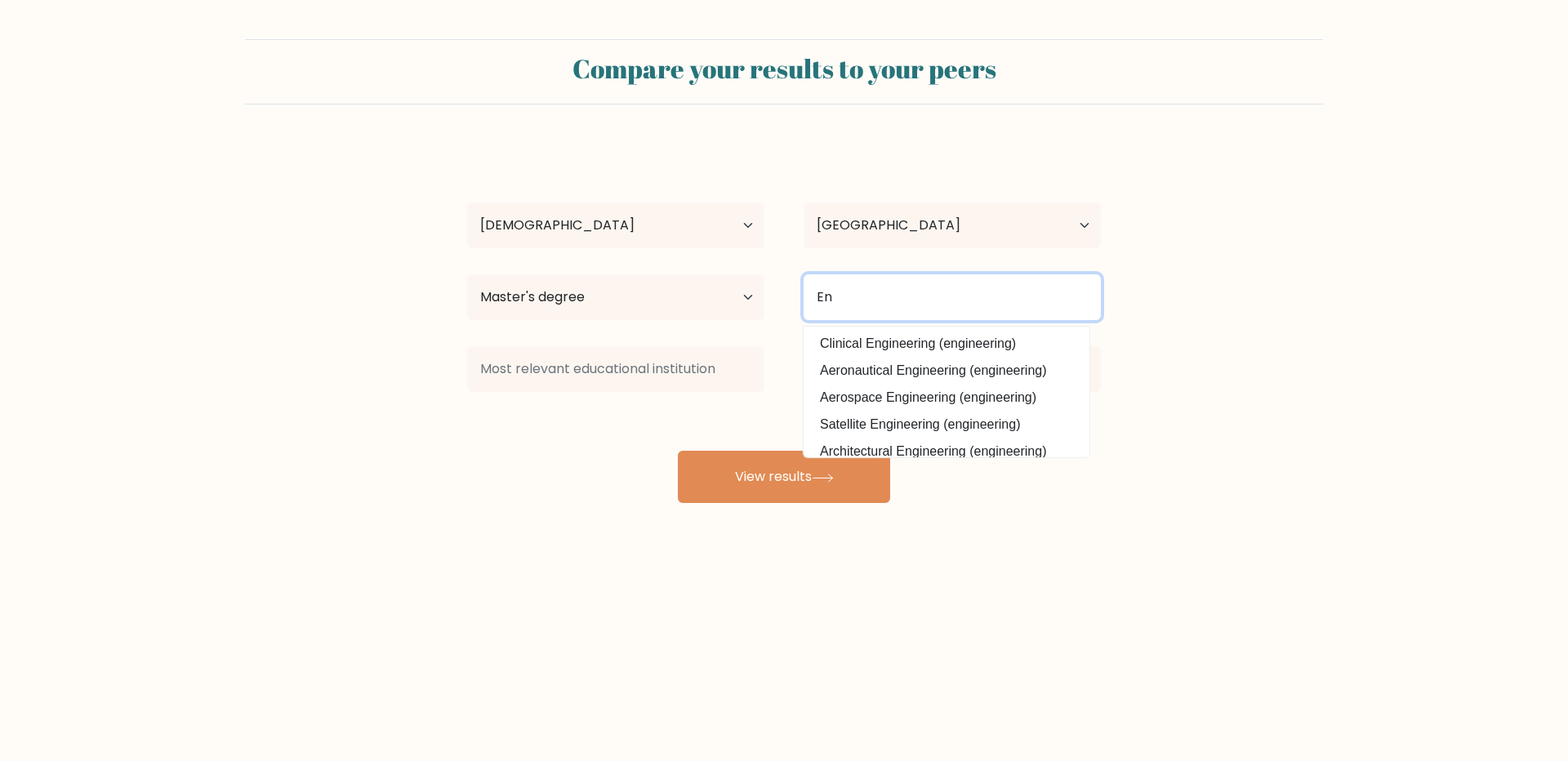
type input "E"
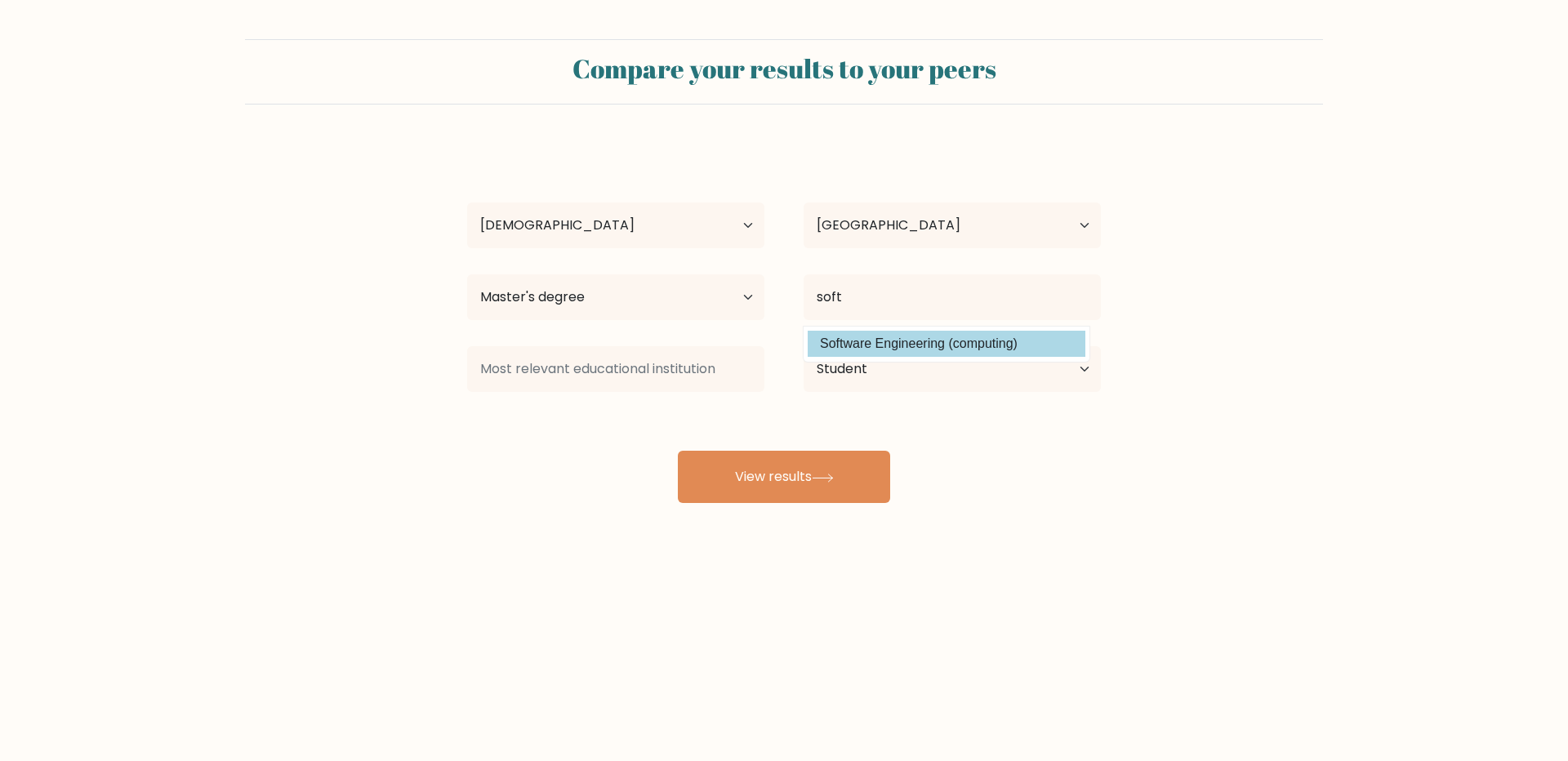
click at [841, 341] on div "Rohit K Age Under 18 years old 18-24 years old 25-34 years old 35-44 years old …" at bounding box center [784, 322] width 653 height 359
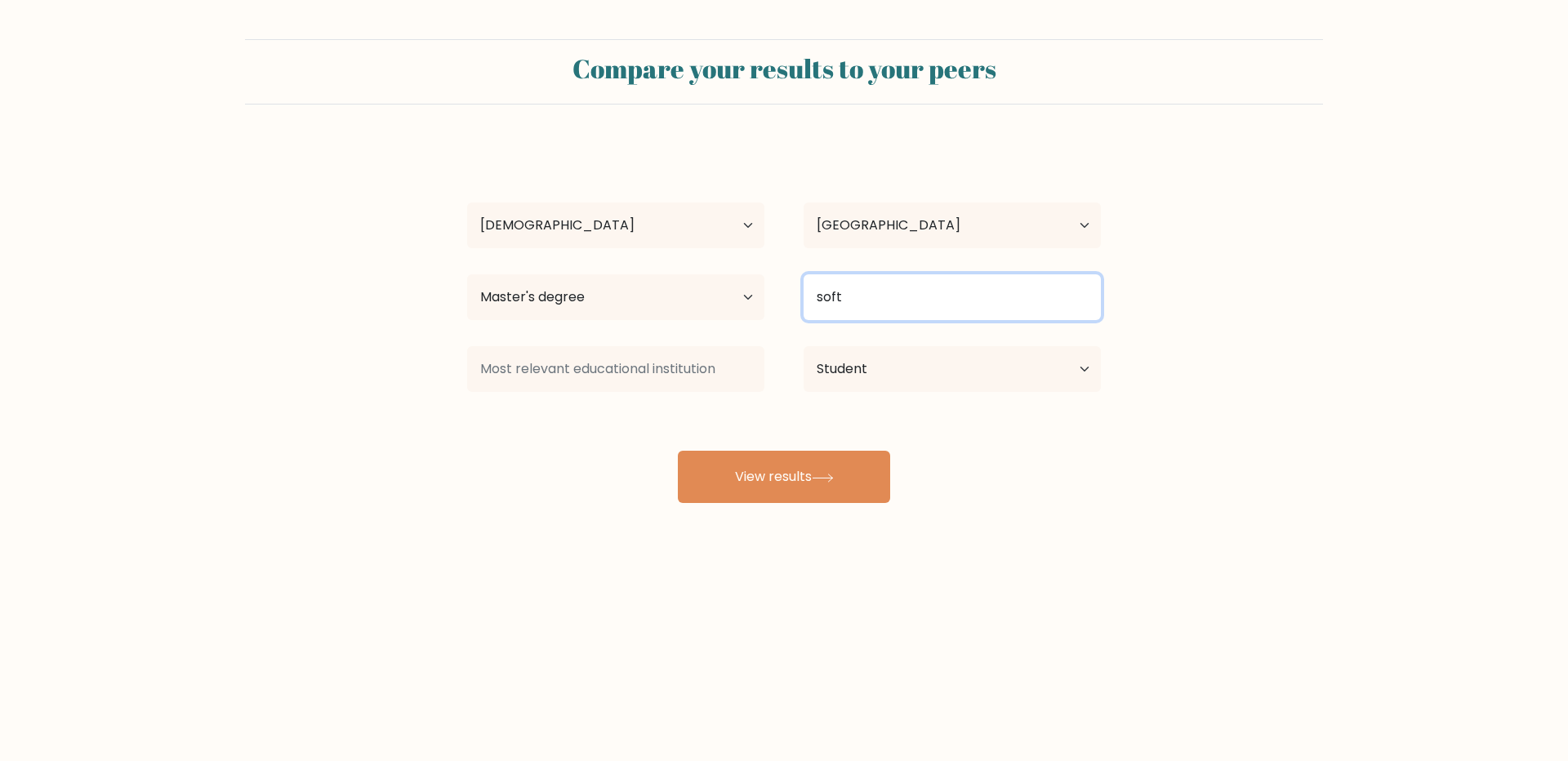
click at [855, 298] on input "soft" at bounding box center [952, 297] width 297 height 46
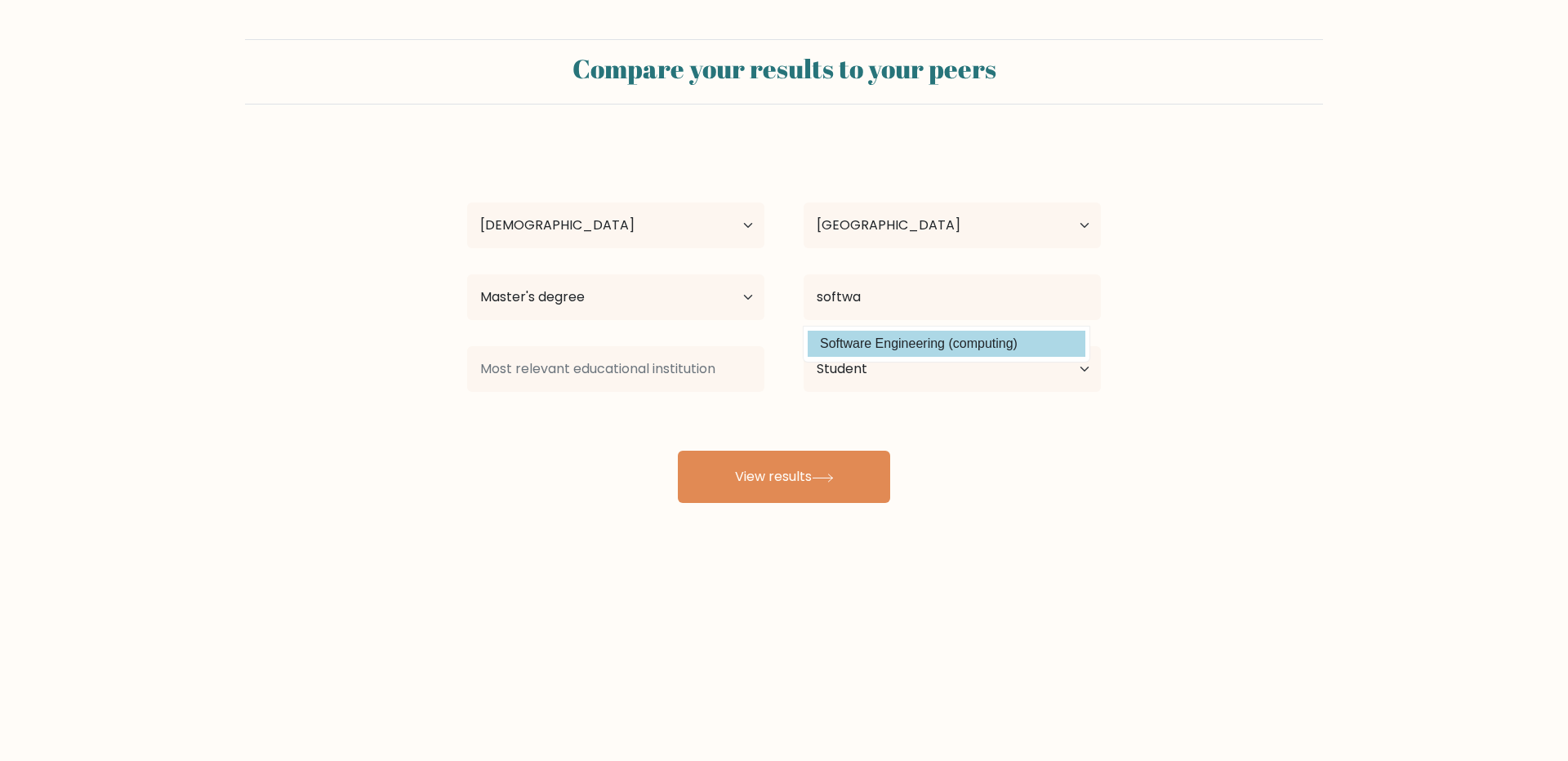
click at [858, 338] on div "Rohit K Age Under 18 years old 18-24 years old 25-34 years old 35-44 years old …" at bounding box center [784, 322] width 653 height 359
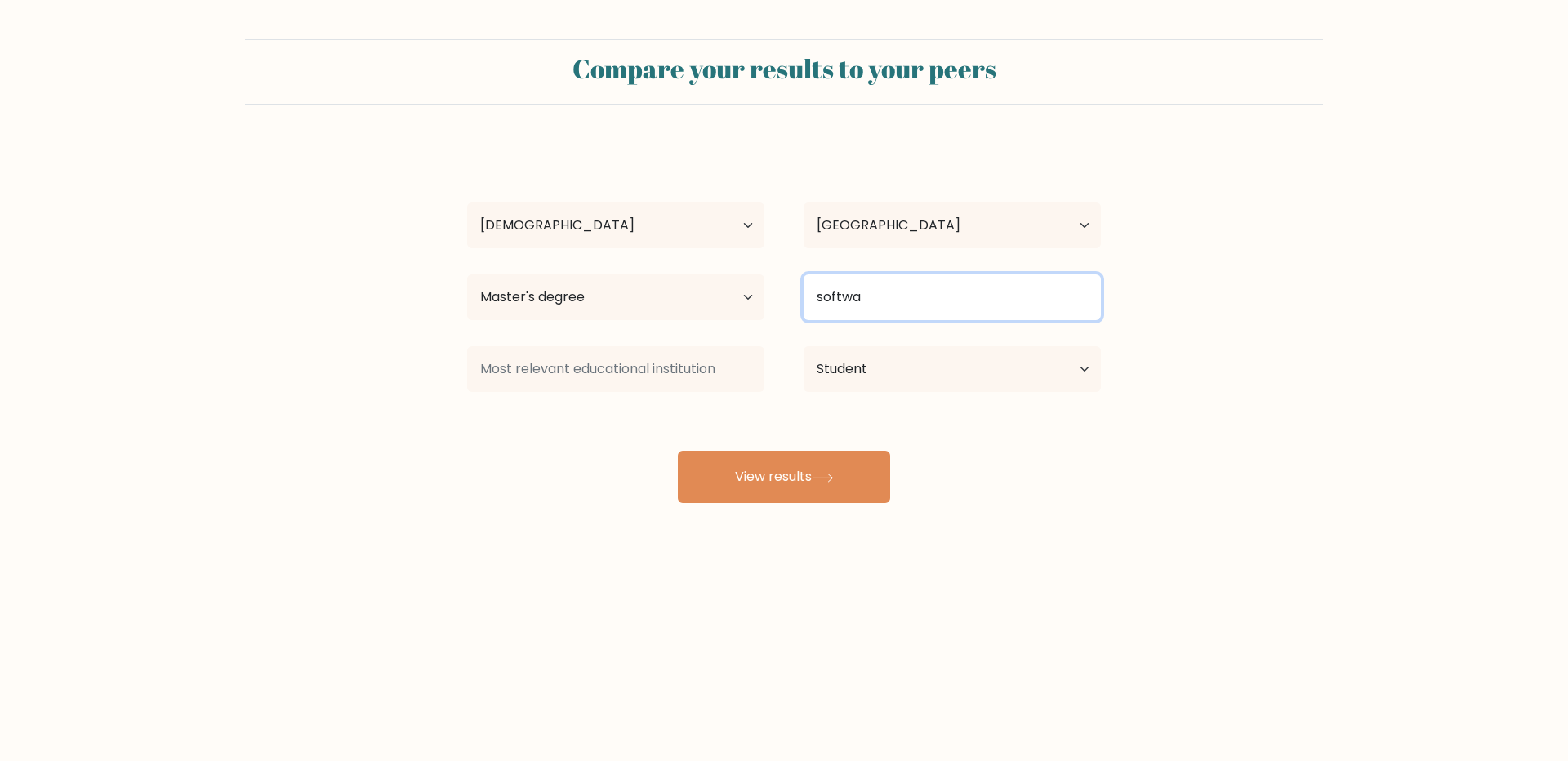
click at [875, 308] on input "softwa" at bounding box center [952, 297] width 297 height 46
type input "software"
click at [677, 451] on button "View results" at bounding box center [784, 477] width 212 height 52
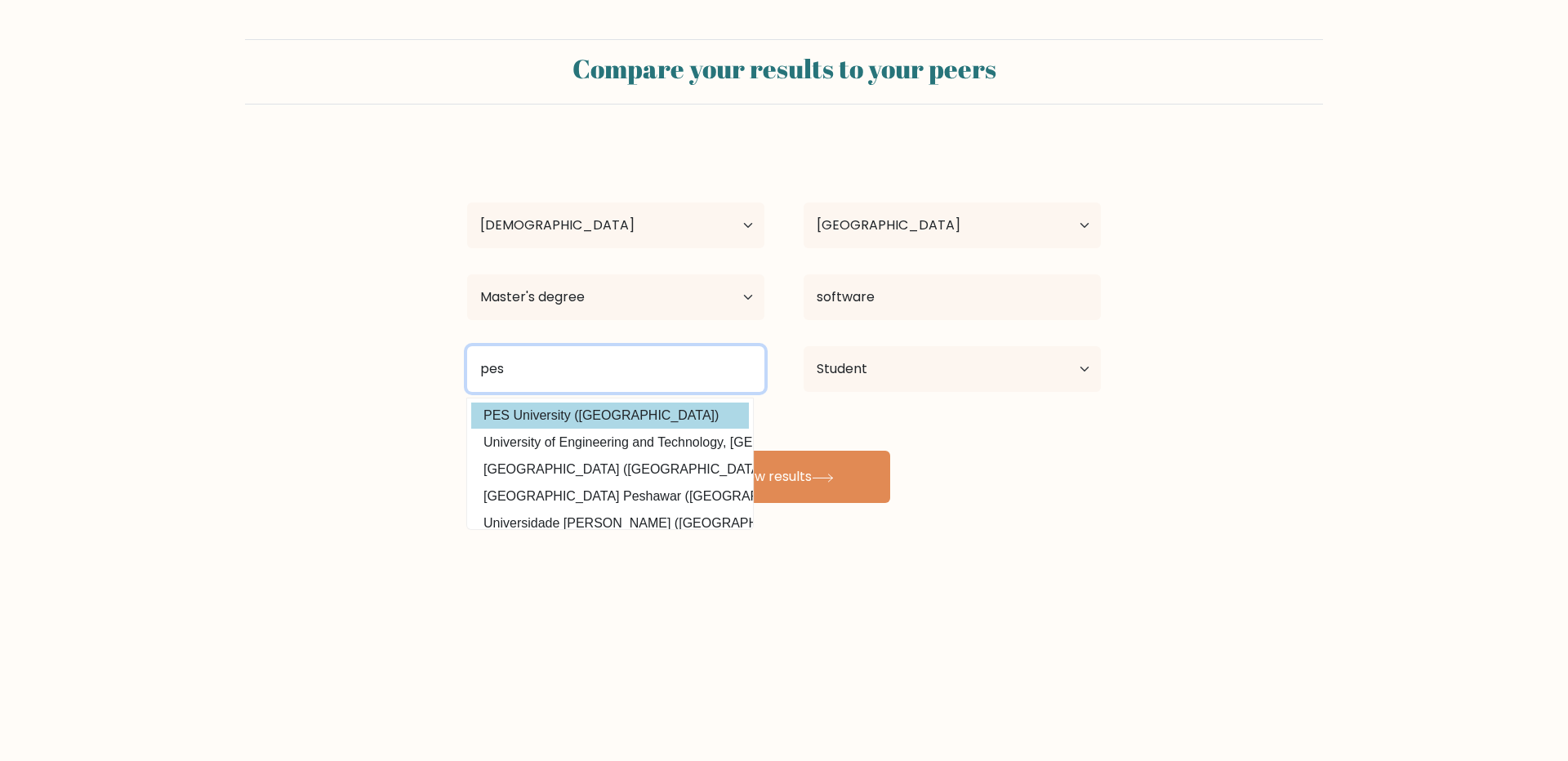
type input "pes"
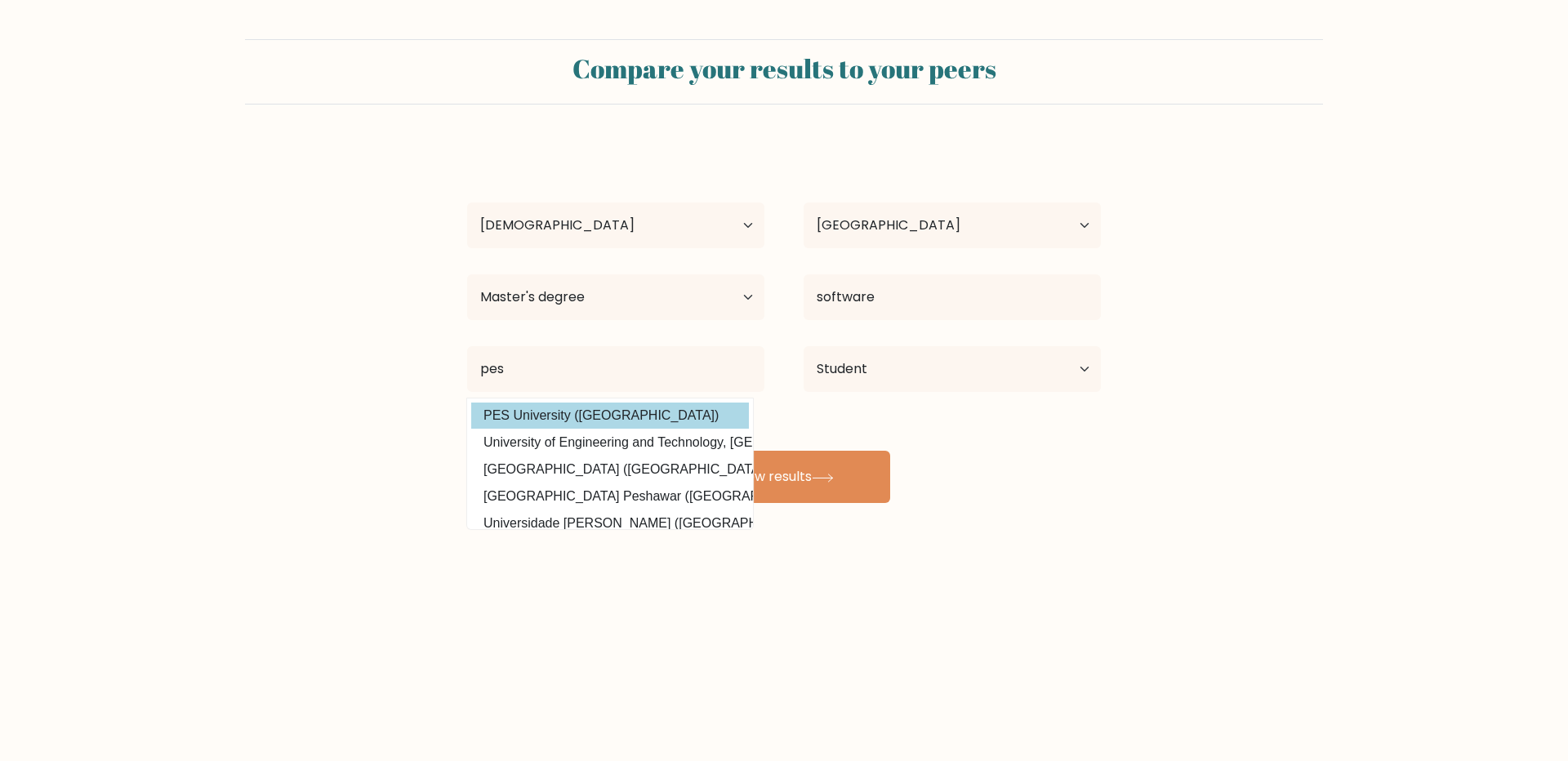
click at [570, 418] on div "Rohit K Age Under 18 years old 18-24 years old 25-34 years old 35-44 years old …" at bounding box center [784, 322] width 653 height 359
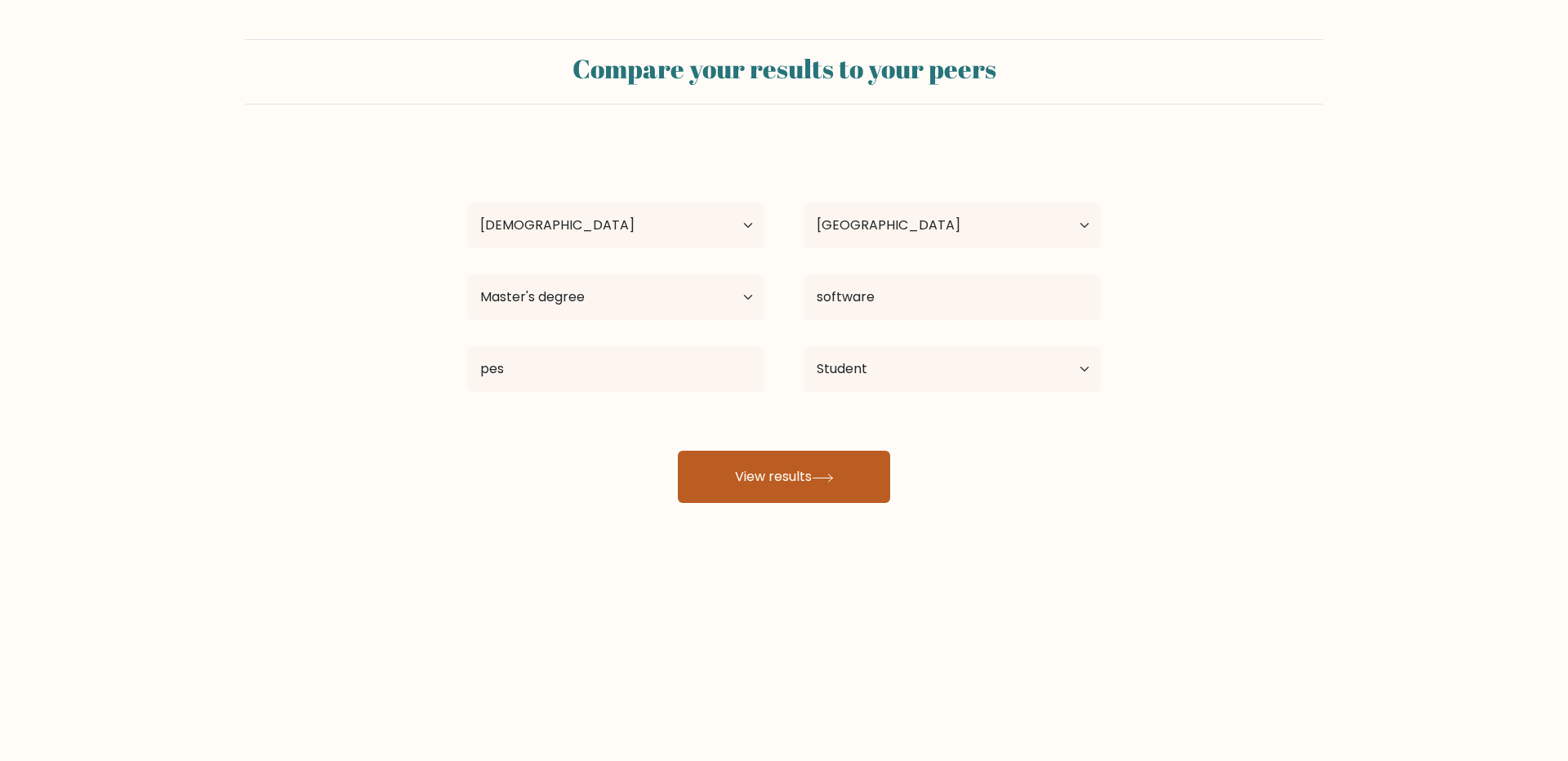
click at [793, 501] on button "View results" at bounding box center [784, 477] width 212 height 52
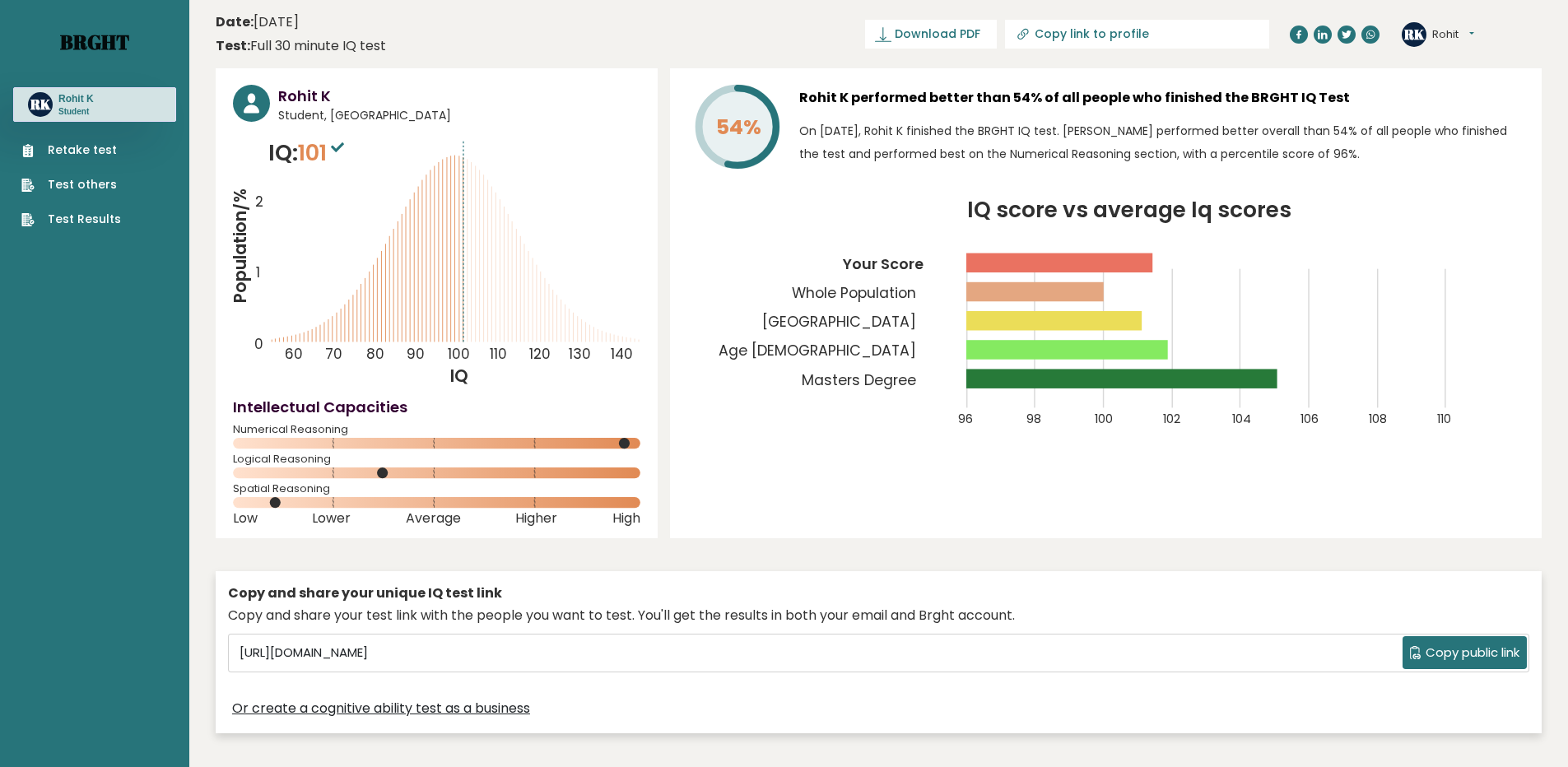
click at [98, 42] on link "Brght" at bounding box center [94, 42] width 69 height 27
